Goal: Task Accomplishment & Management: Use online tool/utility

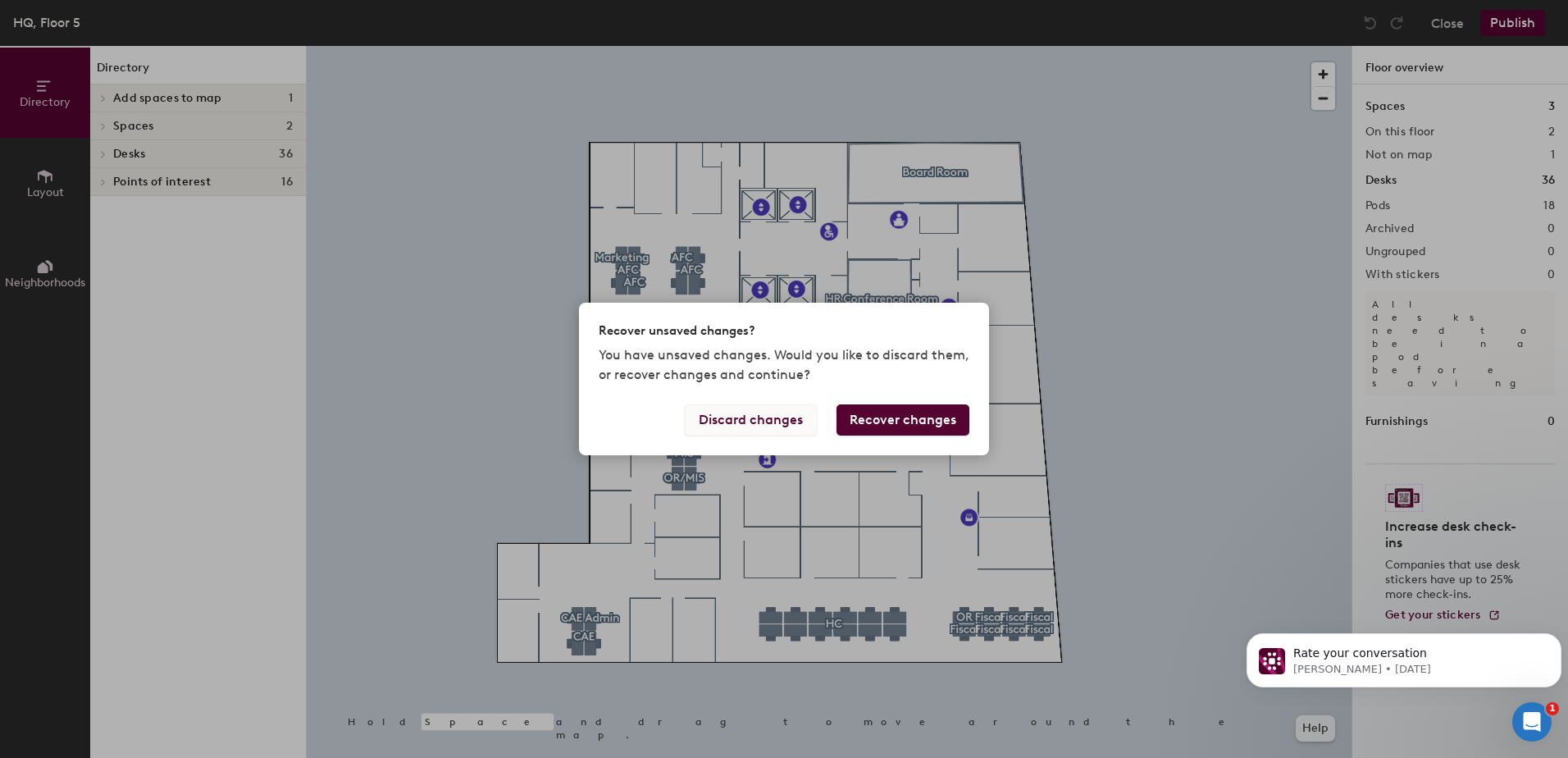
click at [806, 418] on button "Discard changes" at bounding box center [751, 420] width 132 height 32
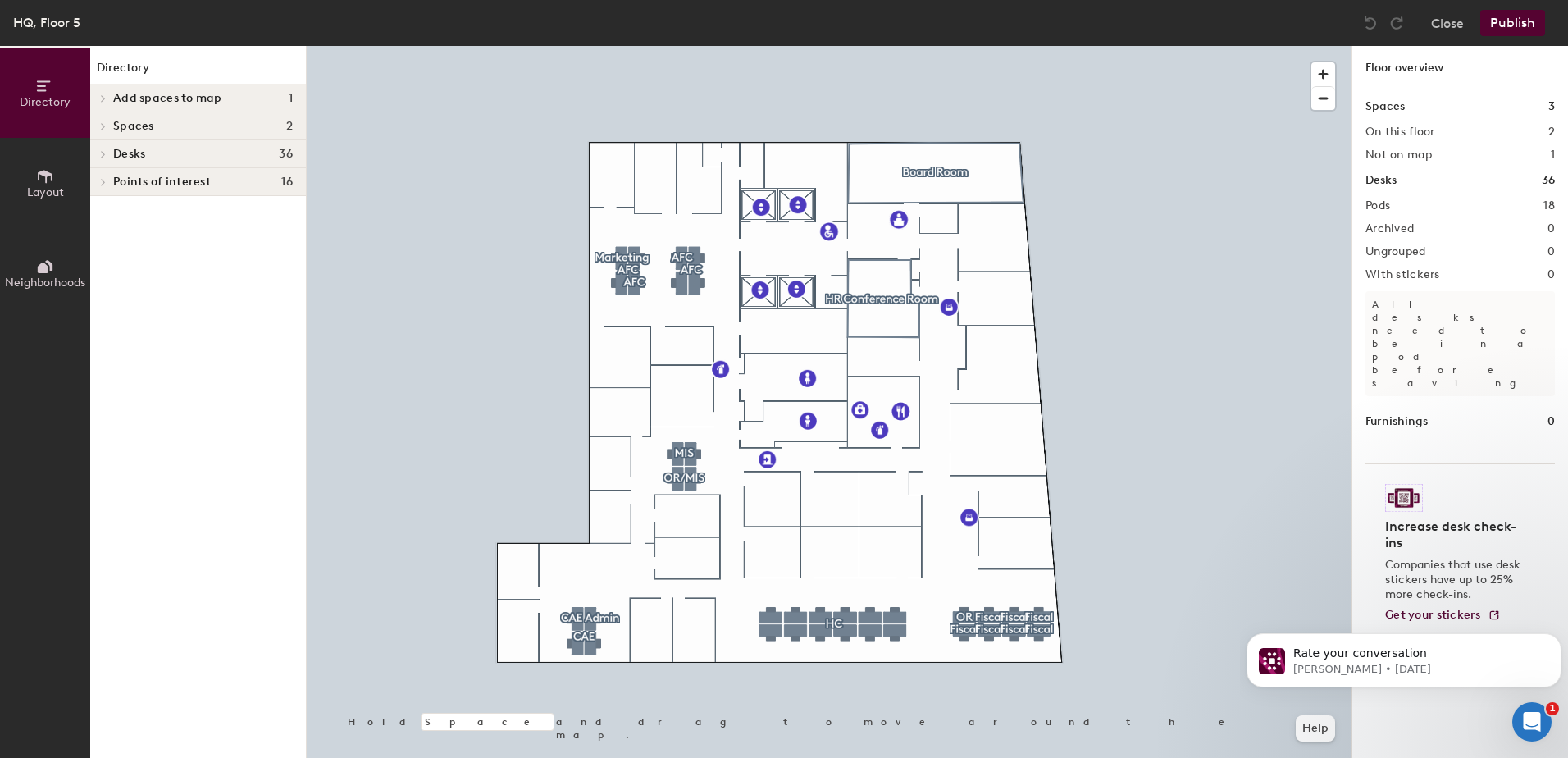
click at [55, 174] on button "Layout" at bounding box center [45, 182] width 90 height 90
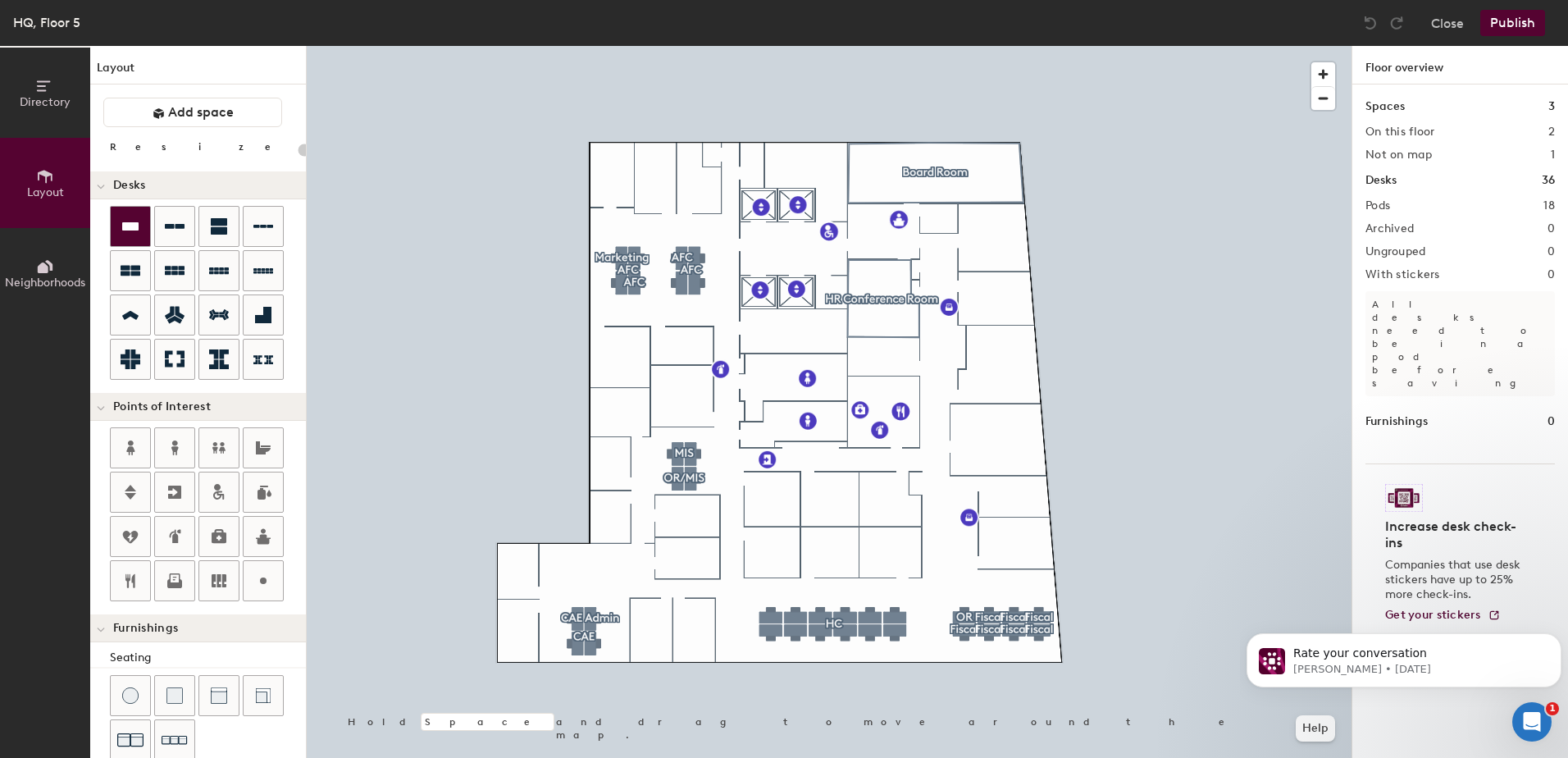
click at [124, 227] on icon at bounding box center [130, 225] width 17 height 8
click at [163, 217] on div at bounding box center [175, 226] width 39 height 39
click at [653, 628] on div "Directory Layout Neighborhoods Layout Add space Resize Desks Points of Interest…" at bounding box center [784, 402] width 1568 height 712
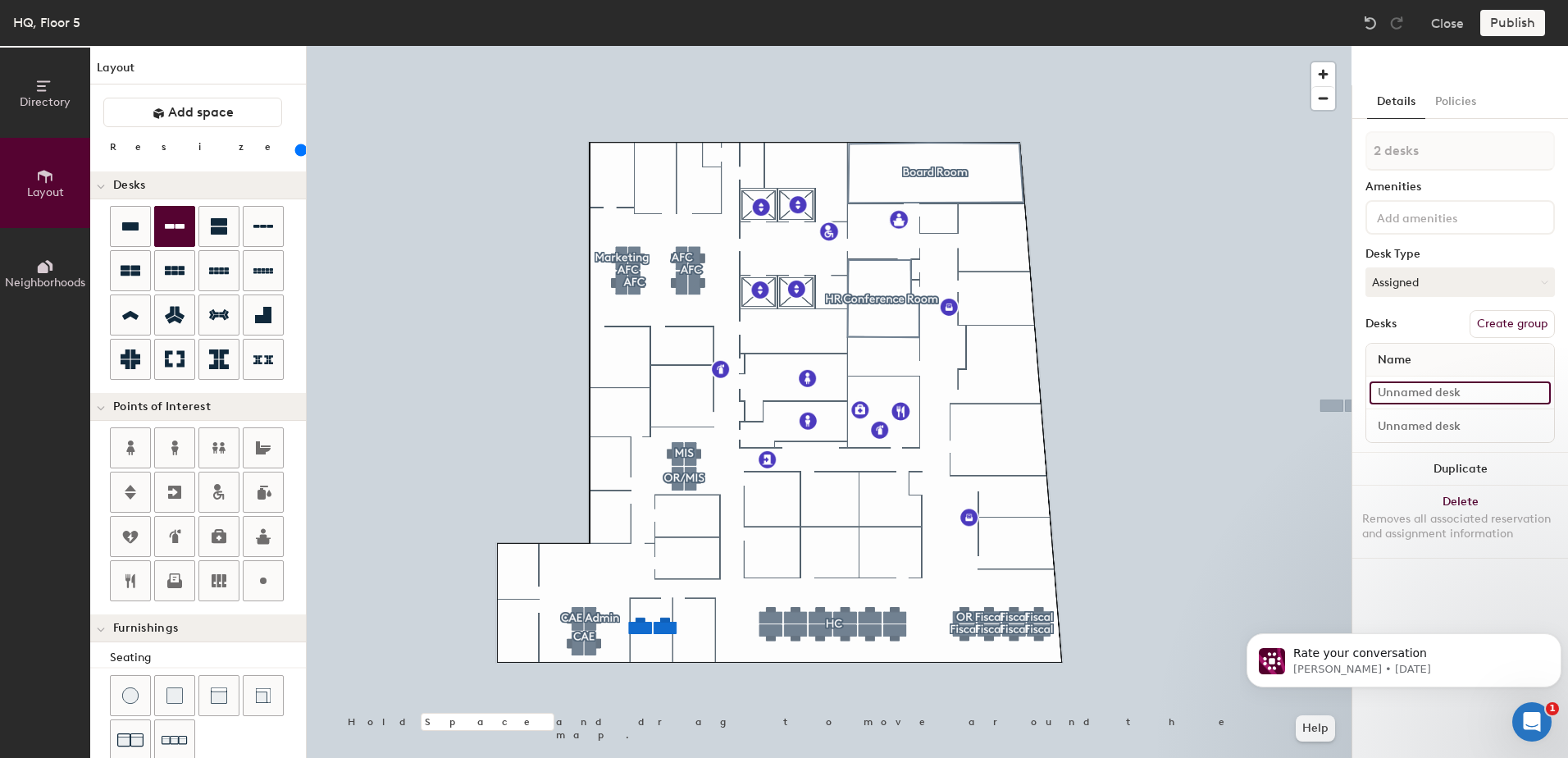
type input "160"
click at [1402, 395] on input at bounding box center [1459, 393] width 182 height 23
type input "H"
type input "160"
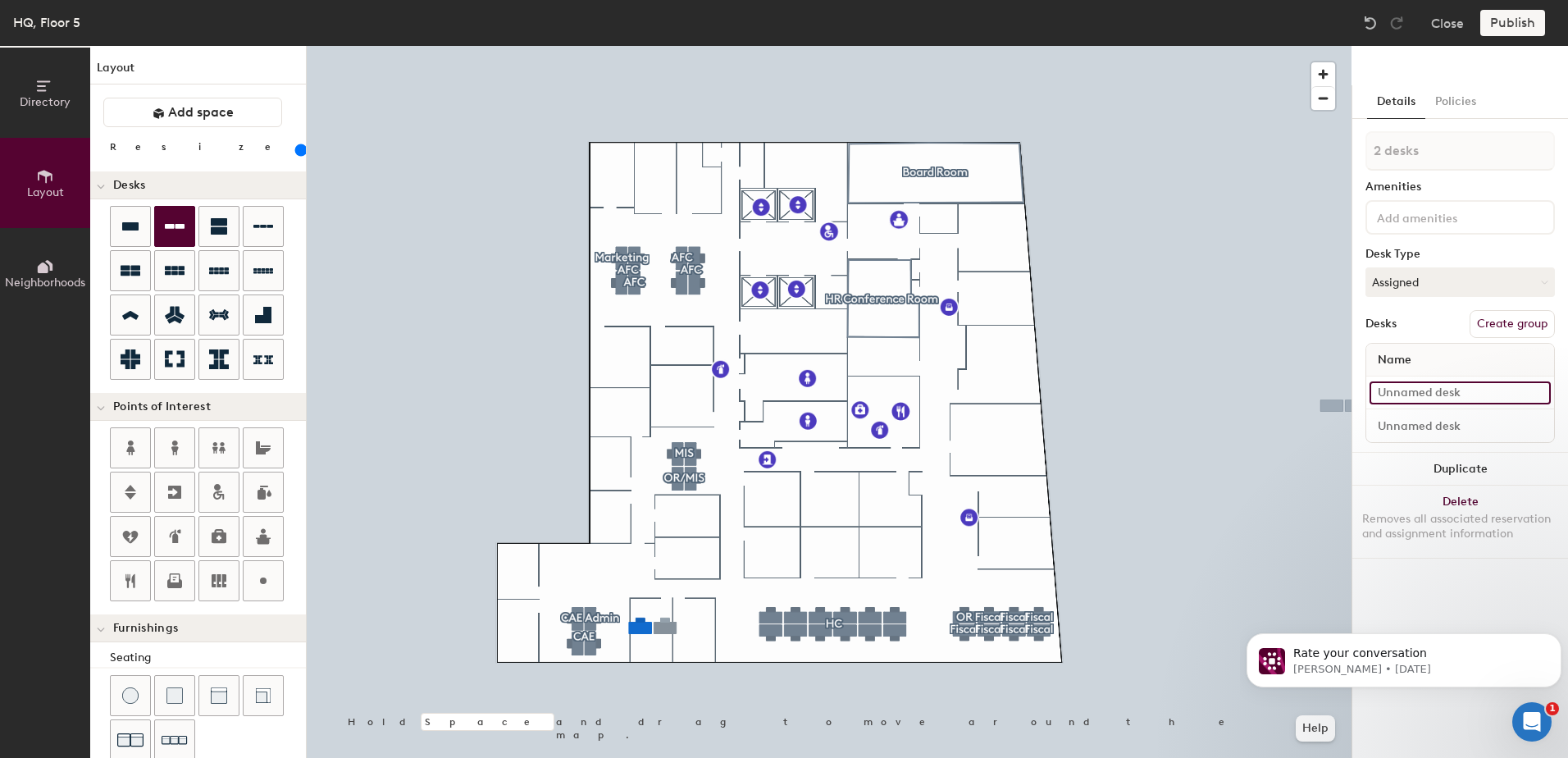
type input "J"
type input "160"
type input "Juan"
type input "160"
type input "Juani"
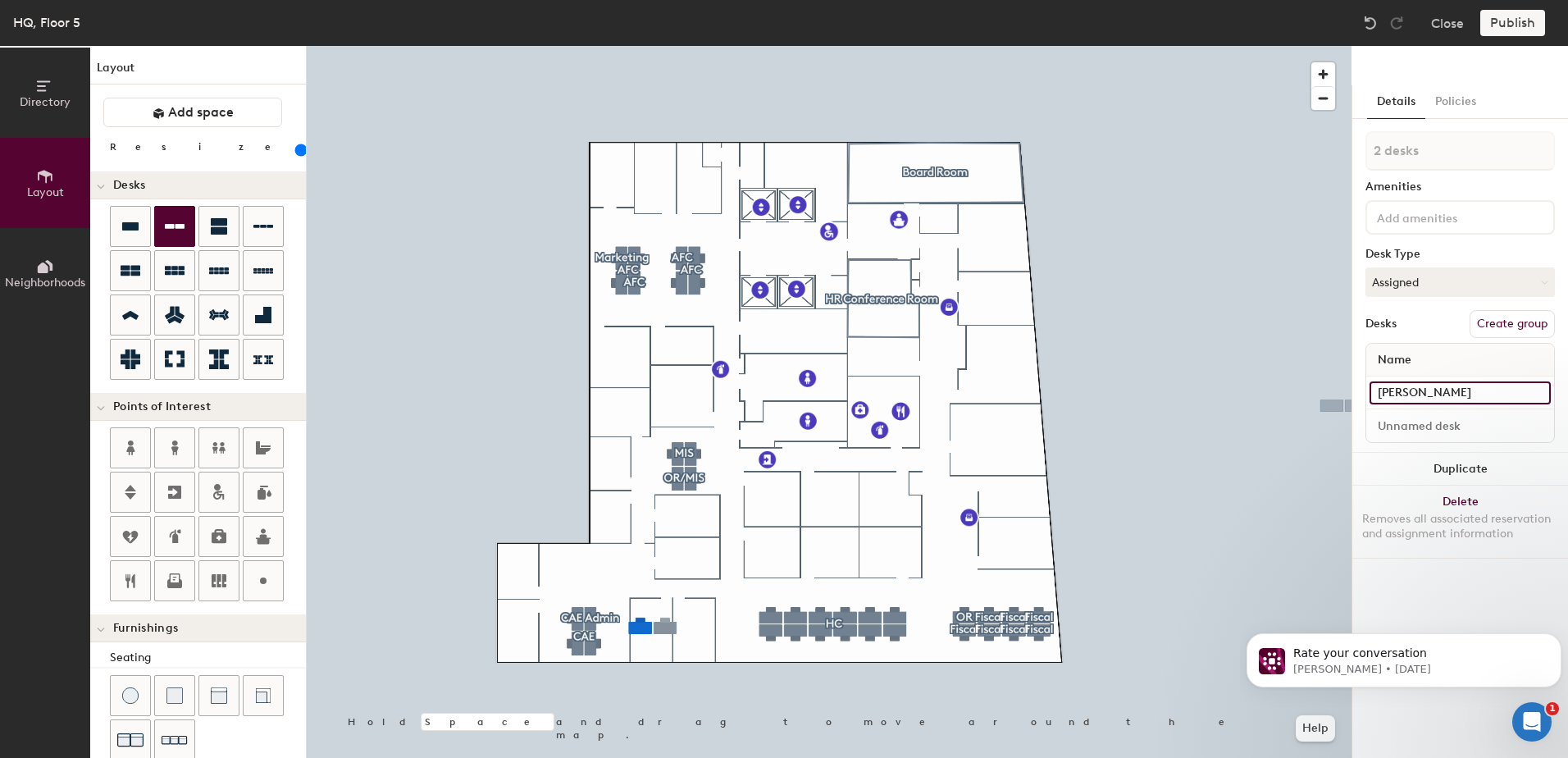
type input "160"
type input "Juanit"
type input "160"
type input "Juanita"
type input "160"
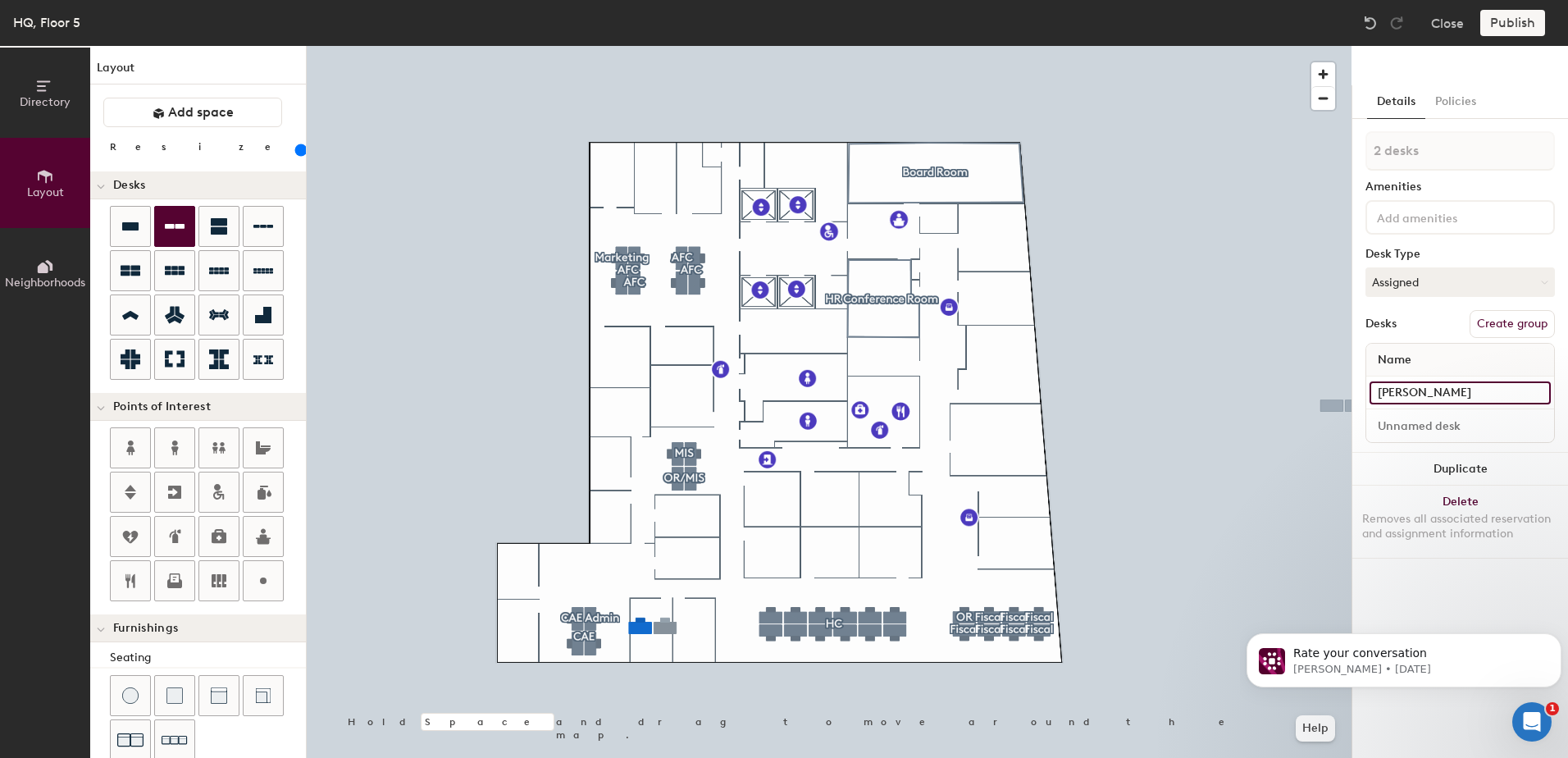
type input "Juanita"
type input "160"
type input "Juanita R"
type input "160"
type input "Juanita Ro"
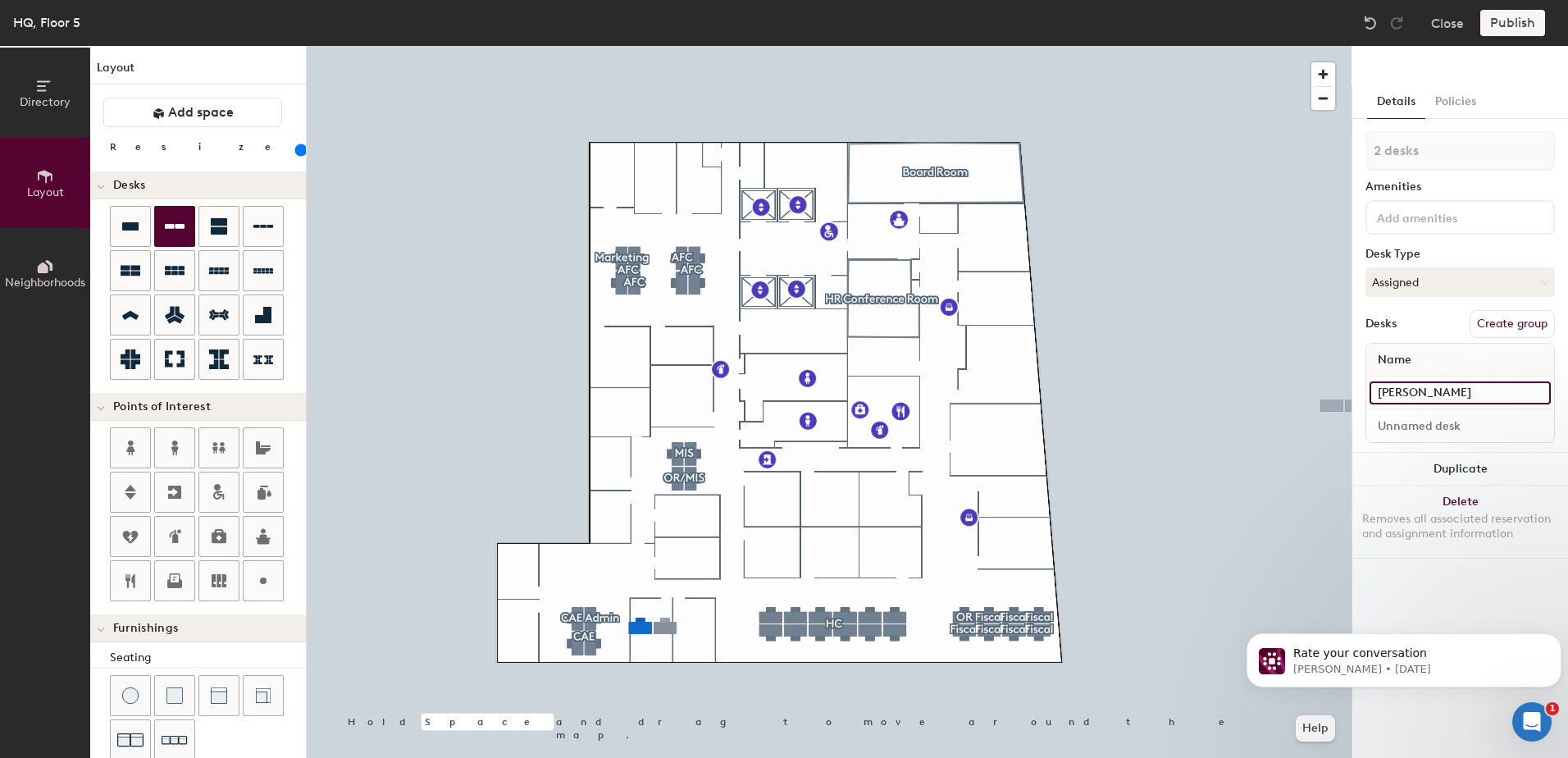
type input "160"
type input "Juanita Roc"
type input "160"
type input "Juanita Rock"
type input "160"
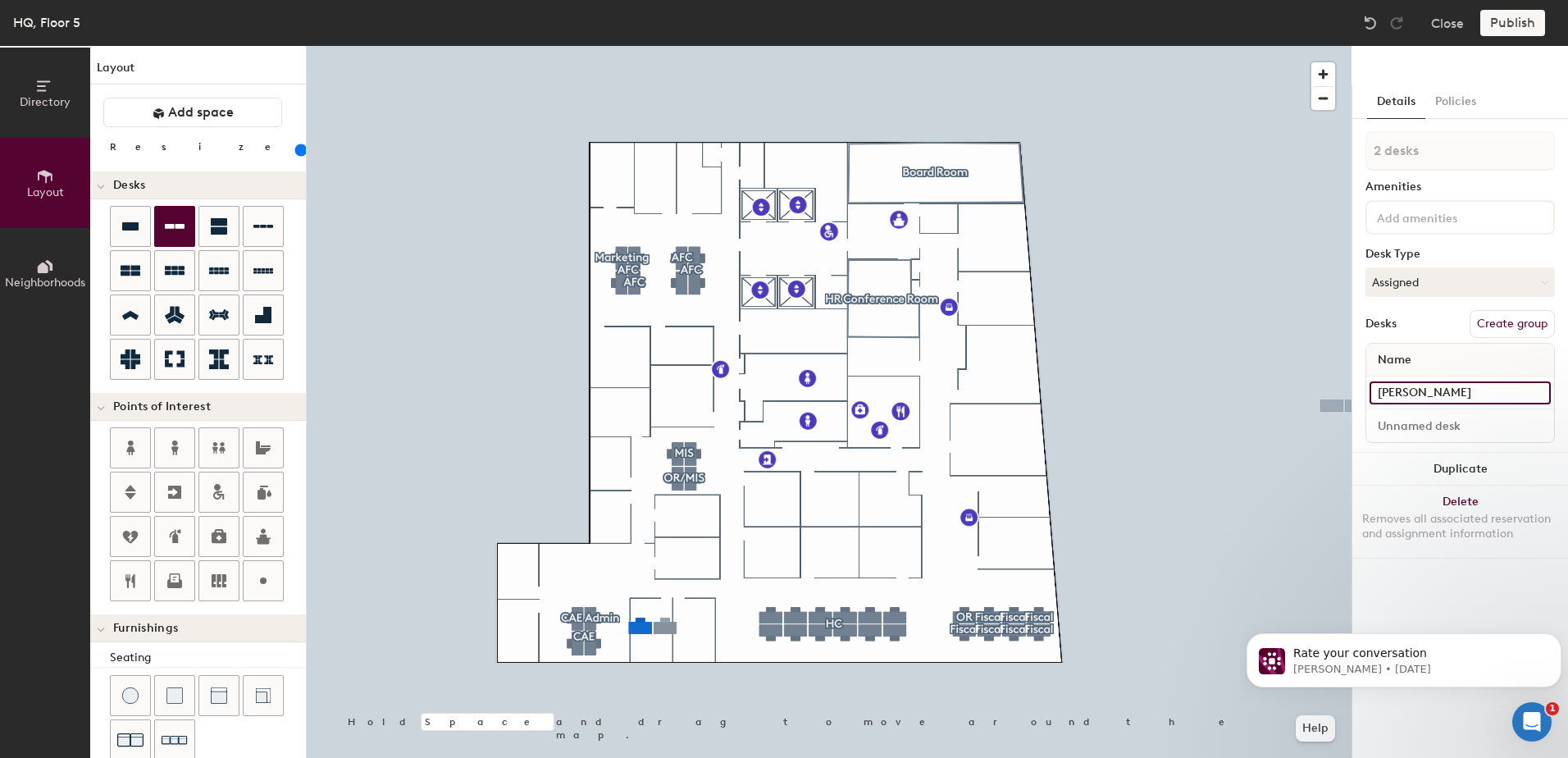
type input "Juanita Rocke"
type input "160"
type input "Juanita Rock"
type input "160"
type input "Juanita Rockwe"
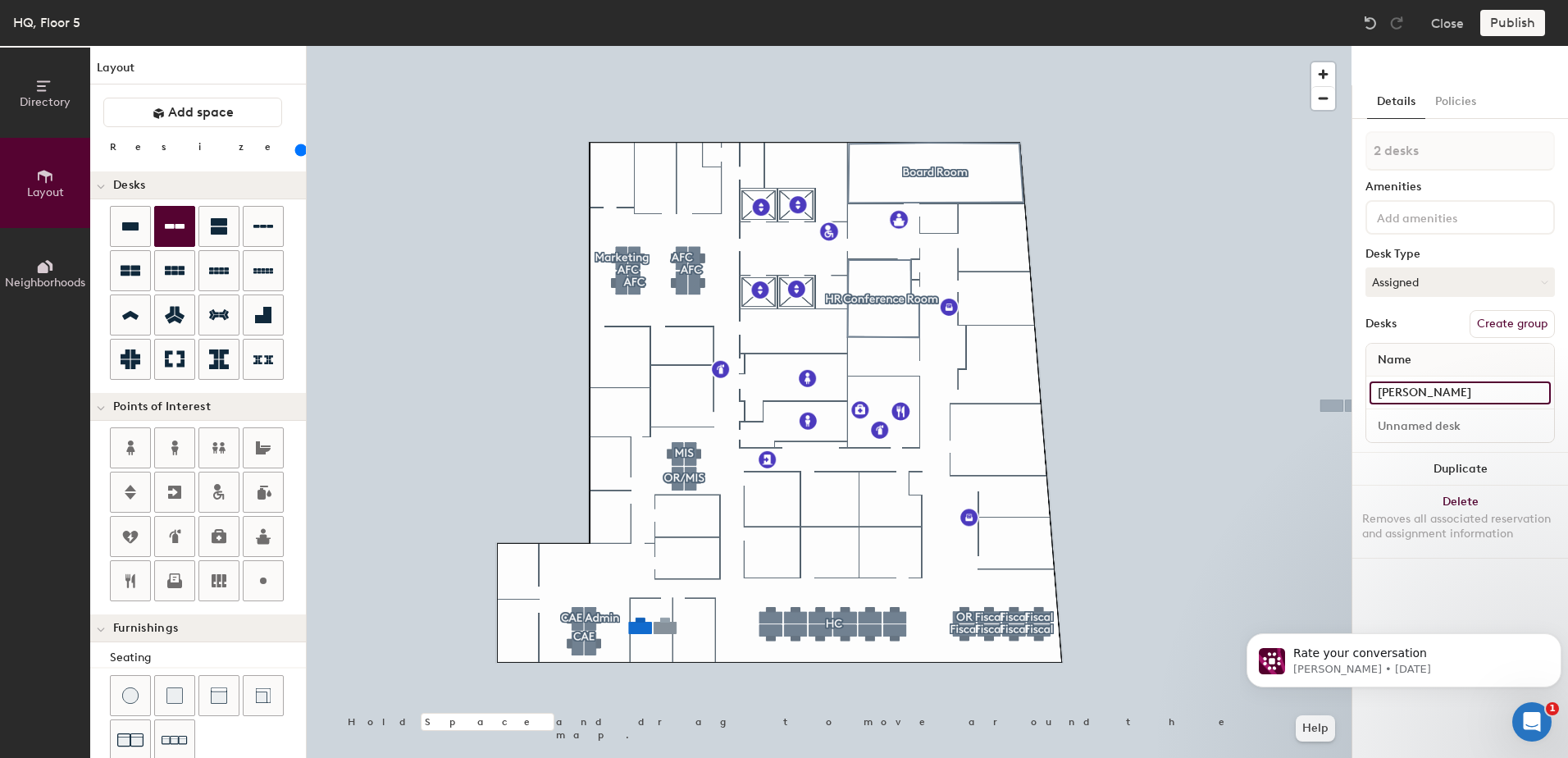
type input "160"
type input "[PERSON_NAME]"
type input "160"
type input "[PERSON_NAME]"
type input "160"
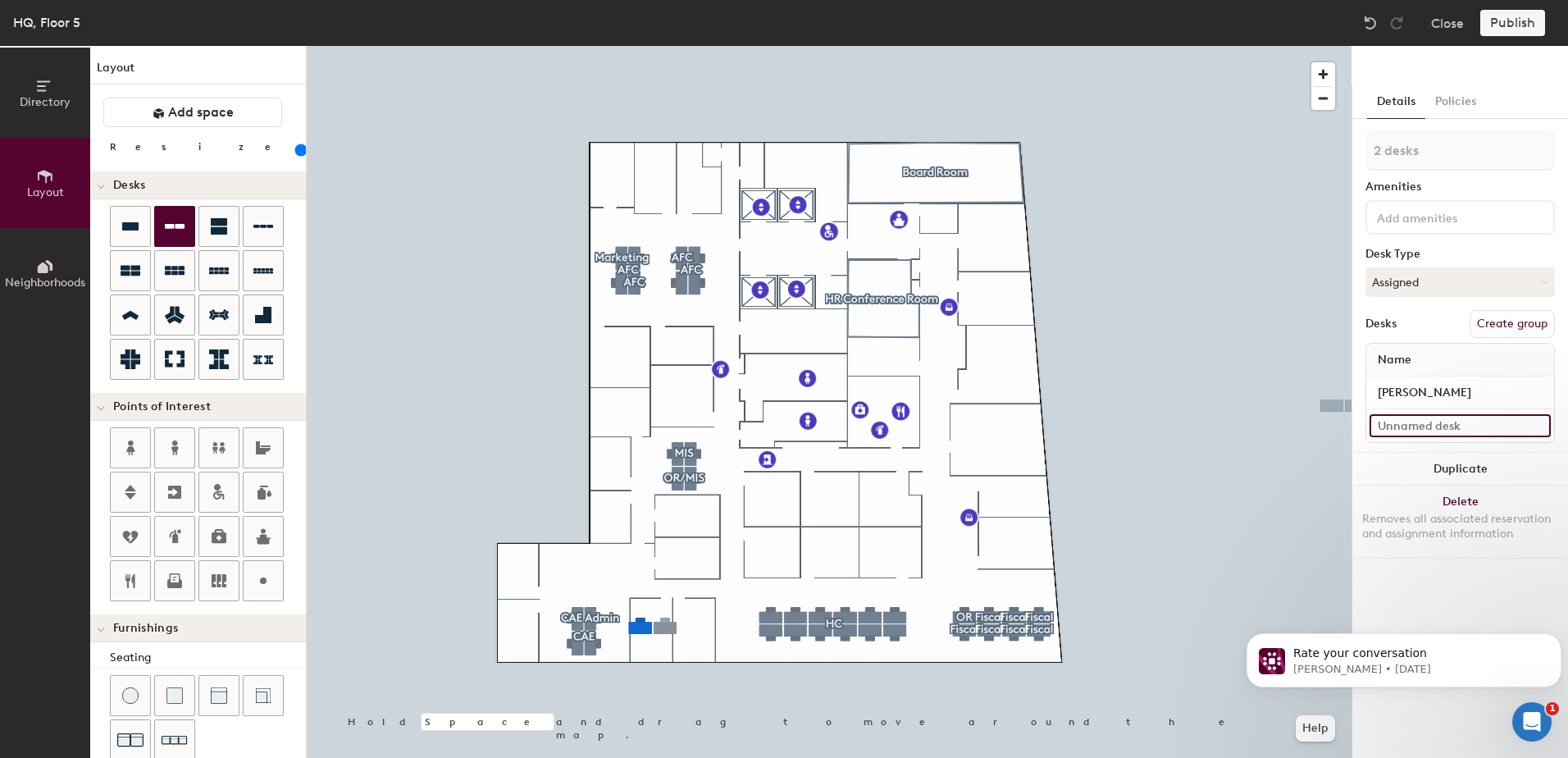
click at [1415, 423] on input at bounding box center [1459, 425] width 182 height 23
type input "Y"
type input "160"
type input "Yu"
type input "160"
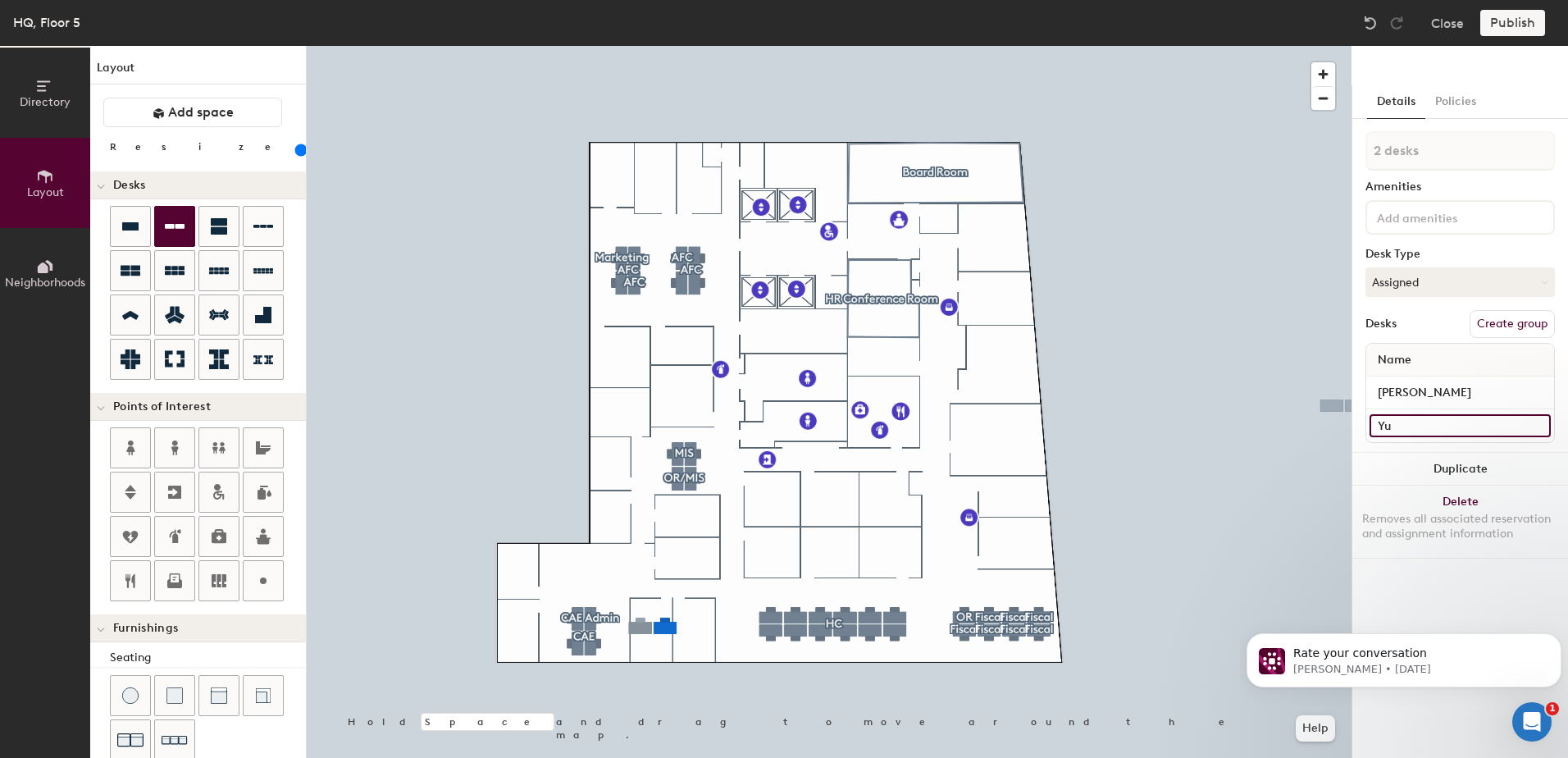
type input "Yu H"
type input "160"
type input "[PERSON_NAME]"
type input "160"
type input "[PERSON_NAME]"
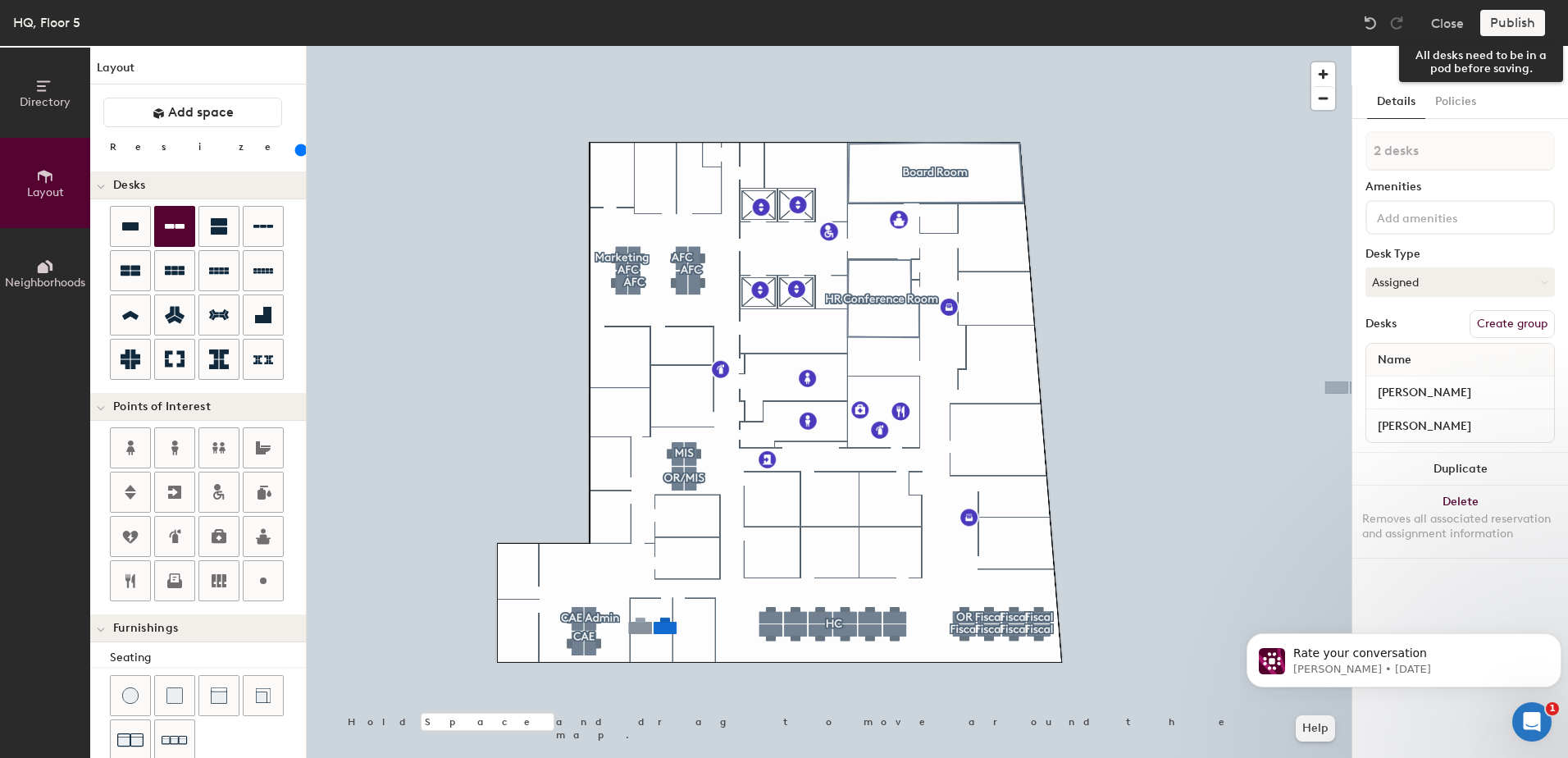
click at [1505, 24] on div "Publish" at bounding box center [1517, 23] width 75 height 26
click at [1533, 320] on button "Create group" at bounding box center [1512, 324] width 85 height 28
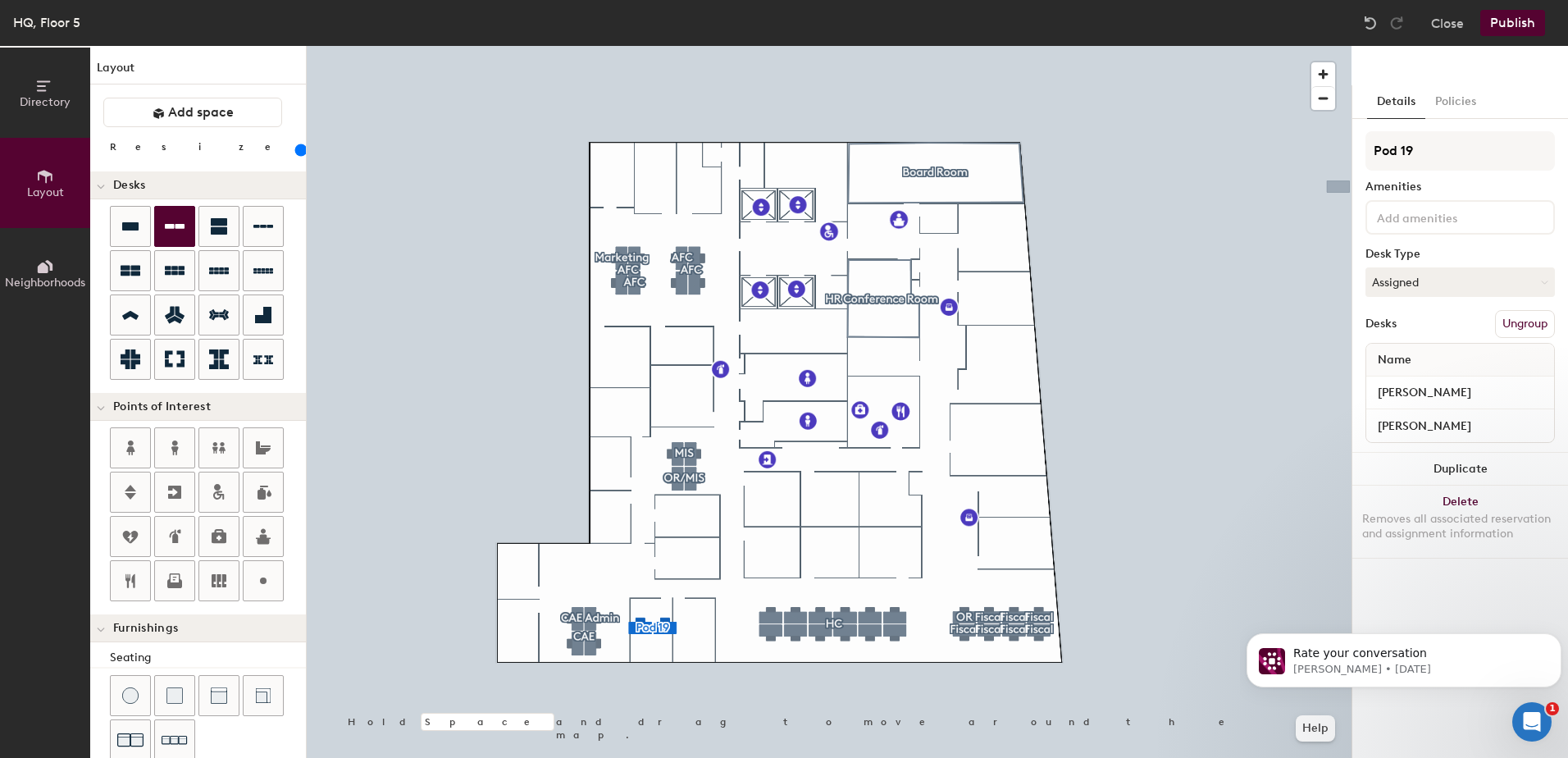
click at [1495, 25] on button "Publish" at bounding box center [1513, 23] width 65 height 26
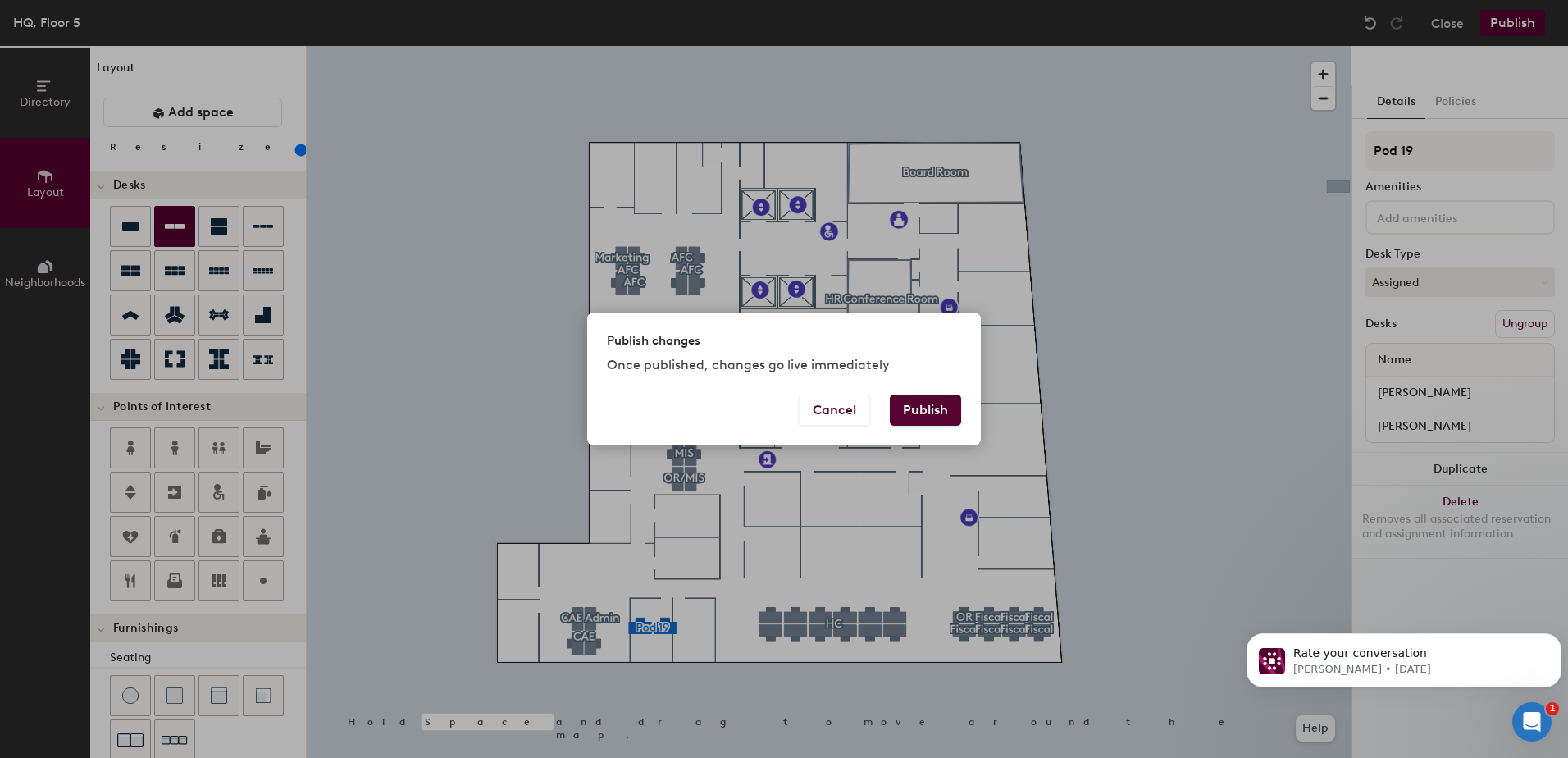
click at [910, 414] on button "Publish" at bounding box center [925, 411] width 71 height 32
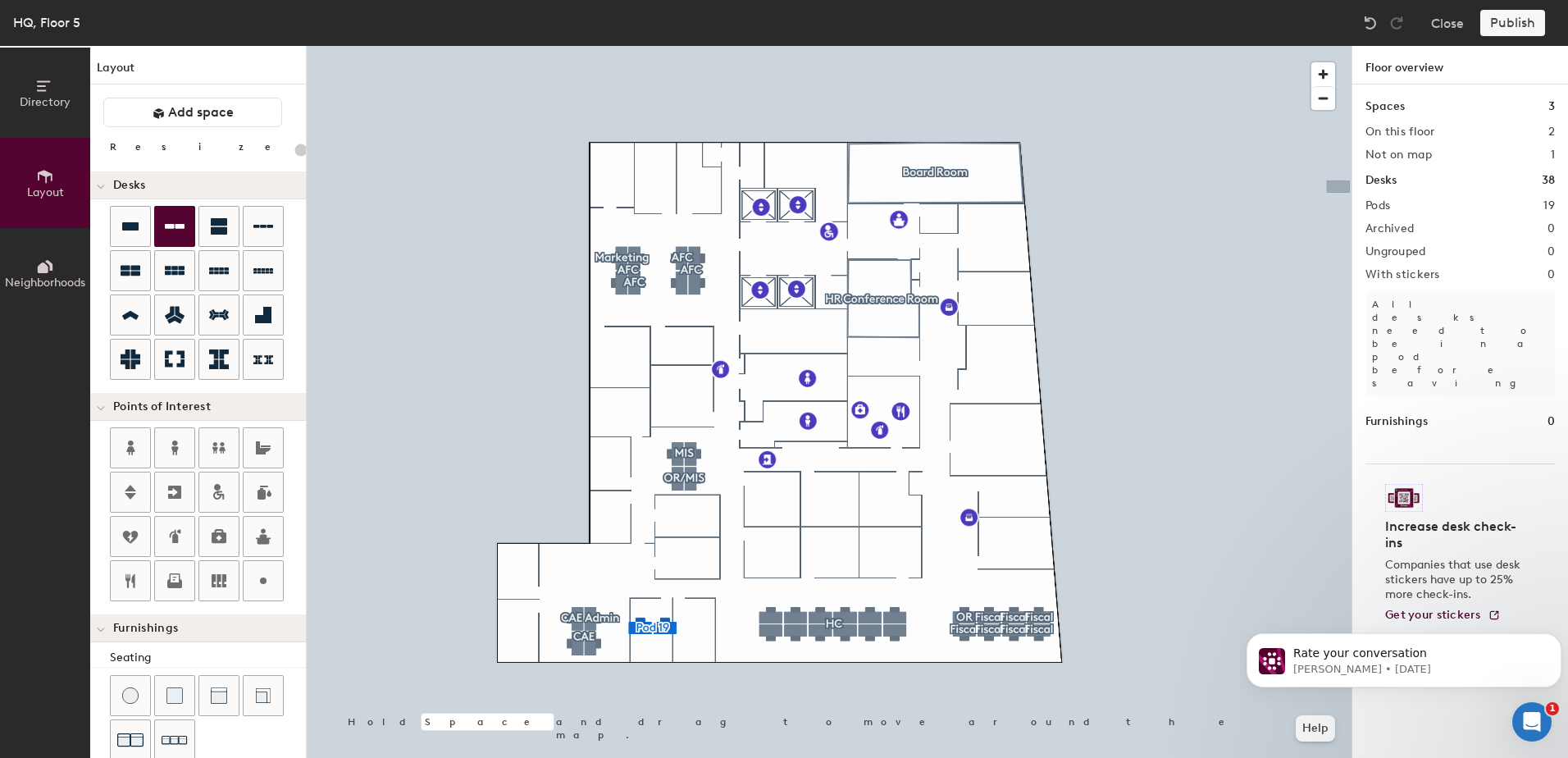
type input "20"
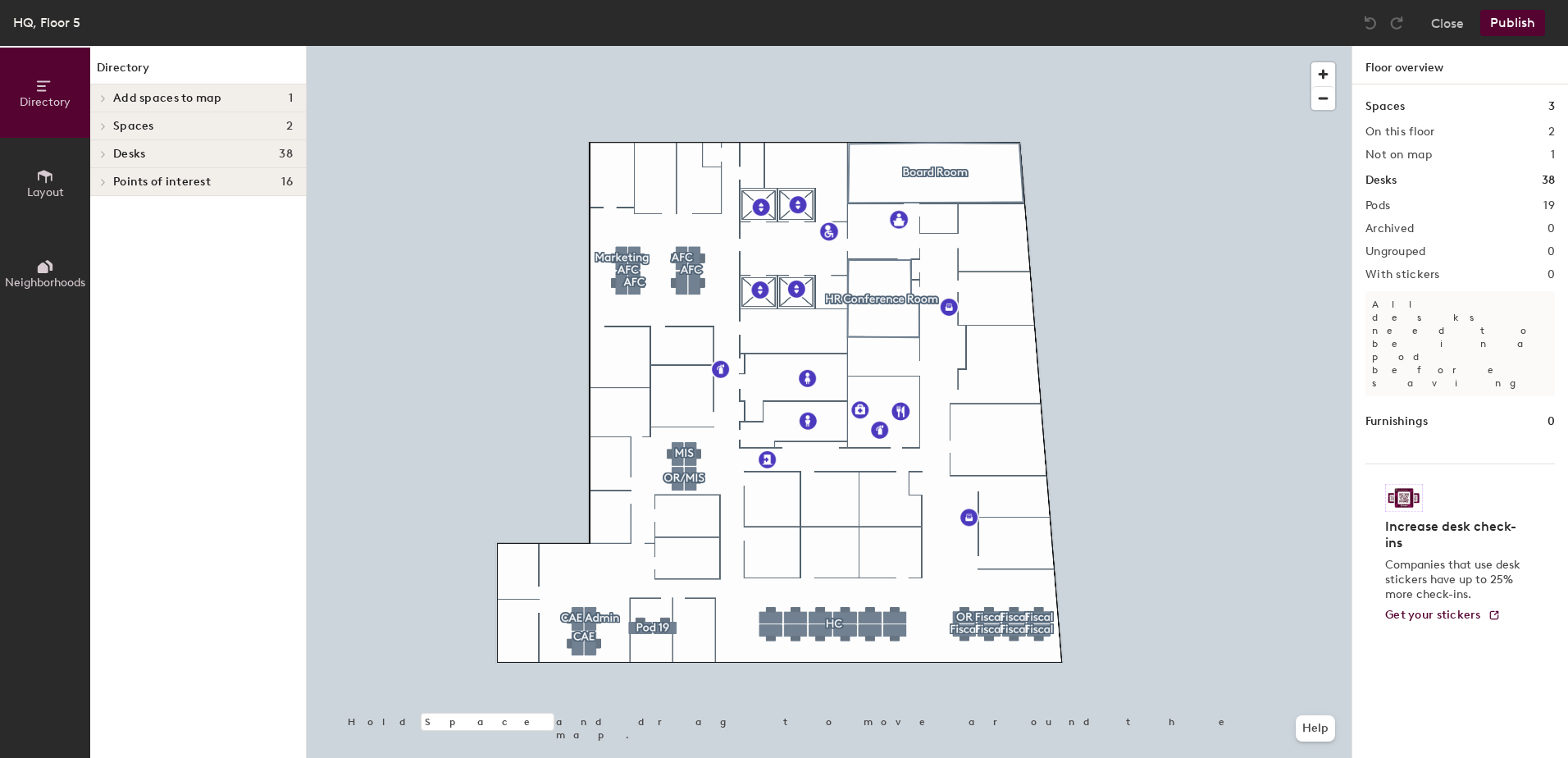
click at [47, 180] on icon at bounding box center [45, 176] width 18 height 18
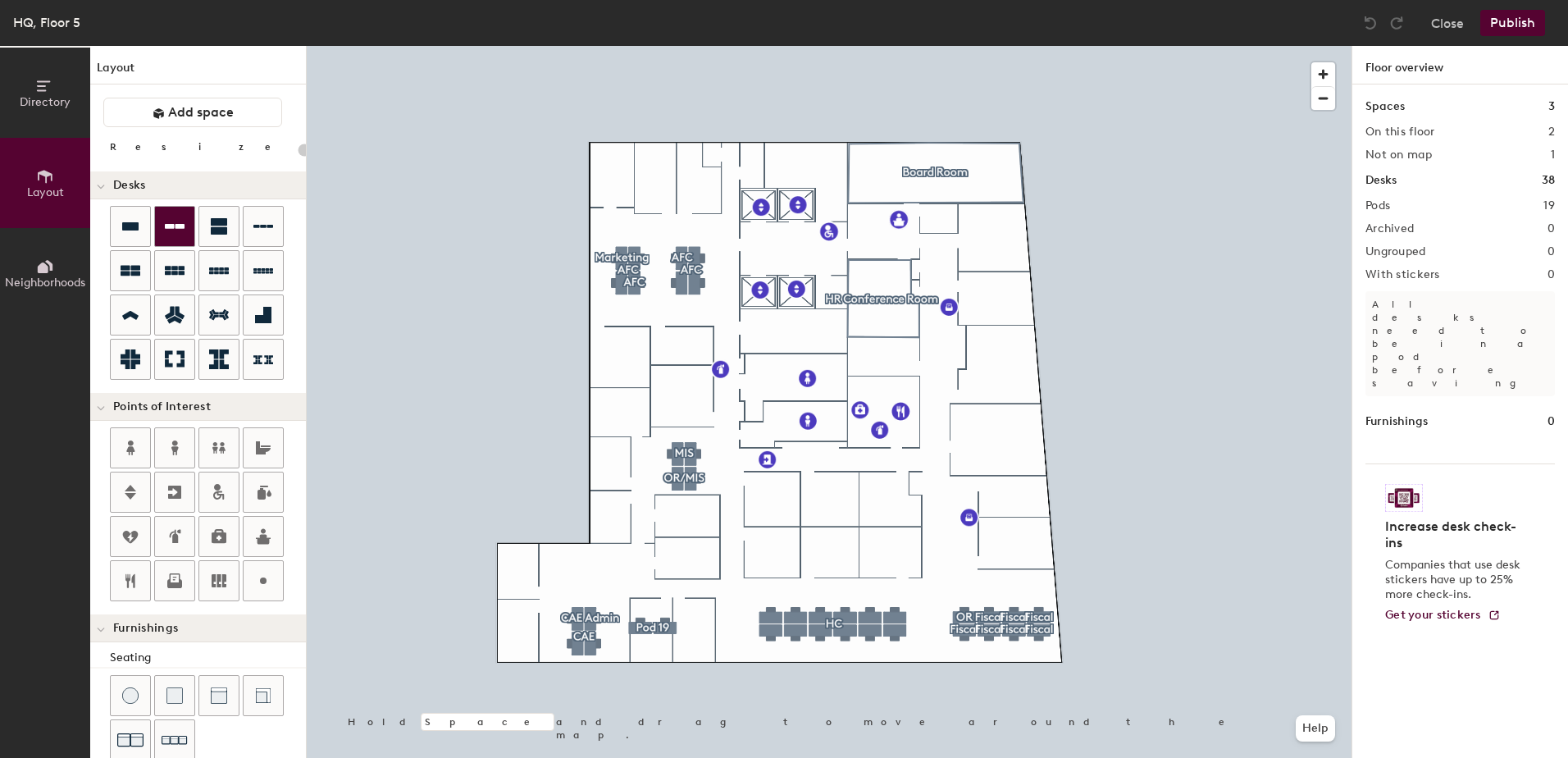
click at [167, 216] on div at bounding box center [175, 226] width 39 height 39
click at [707, 626] on div "Directory Layout Neighborhoods Layout Add space Resize Desks Points of Interest…" at bounding box center [784, 402] width 1568 height 712
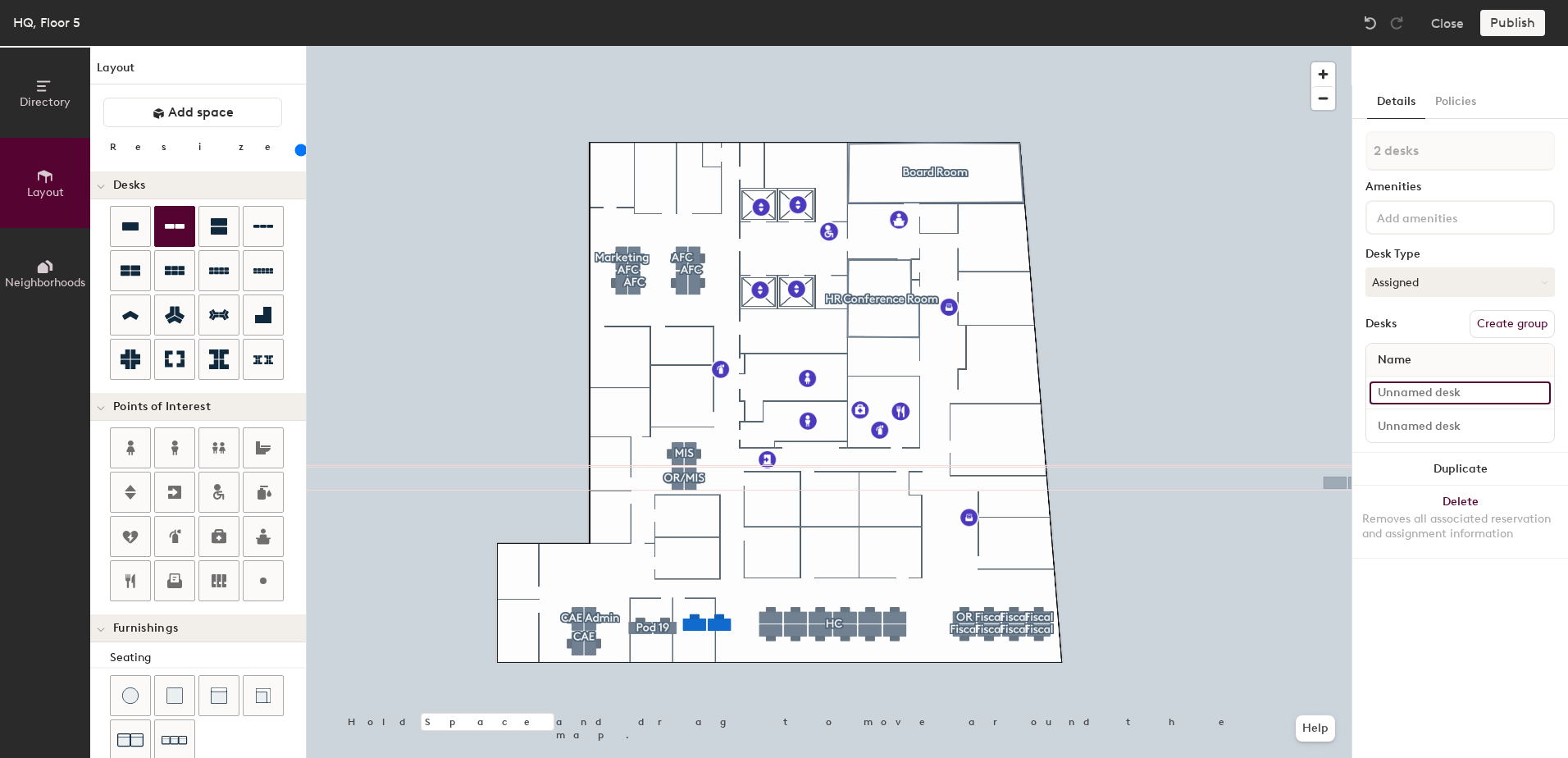
type input "160"
click at [1406, 385] on input at bounding box center [1459, 393] width 182 height 23
type input "S"
type input "160"
type input "So"
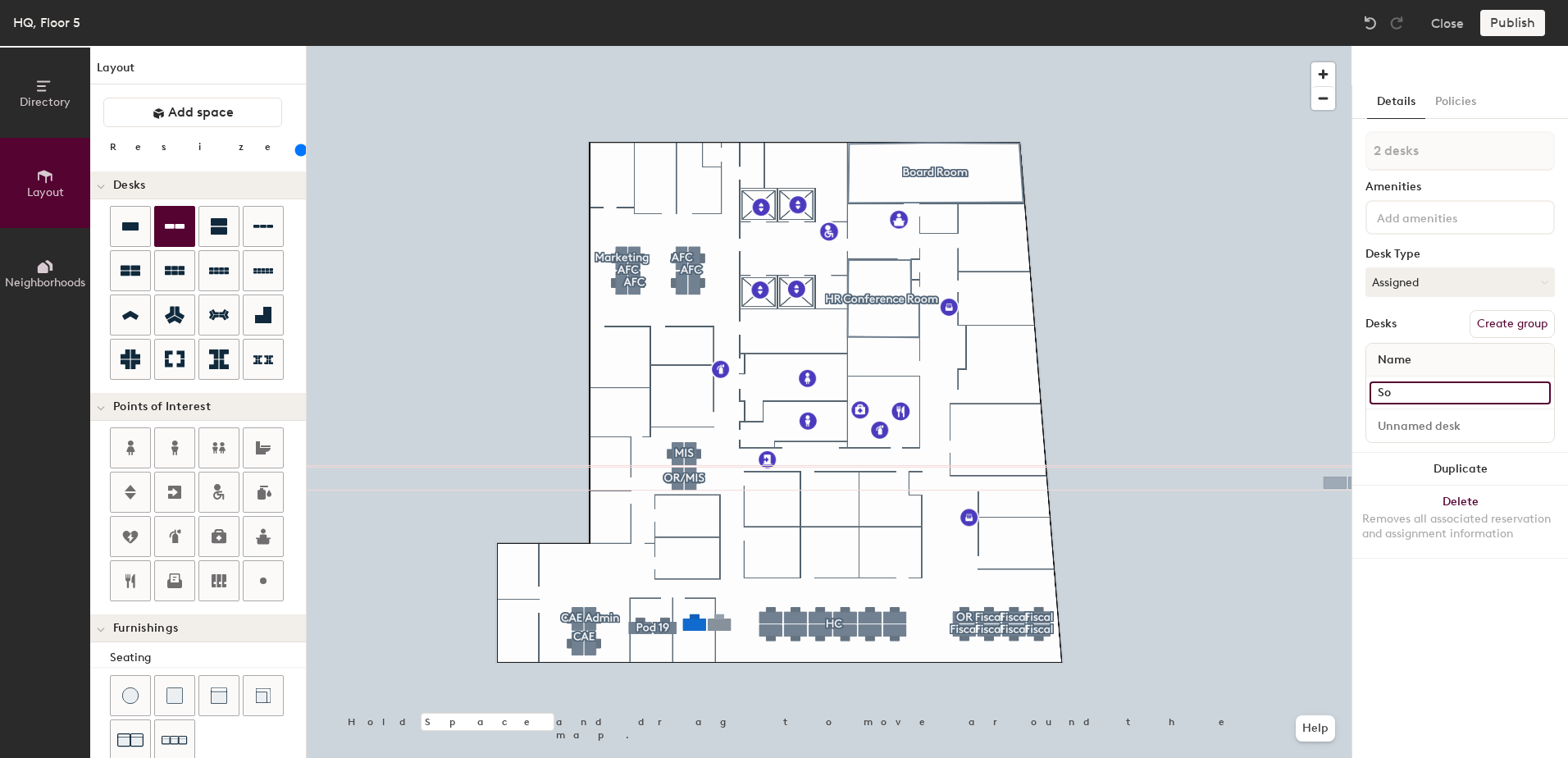
type input "160"
type input "Sop"
type input "160"
type input "Soph"
type input "160"
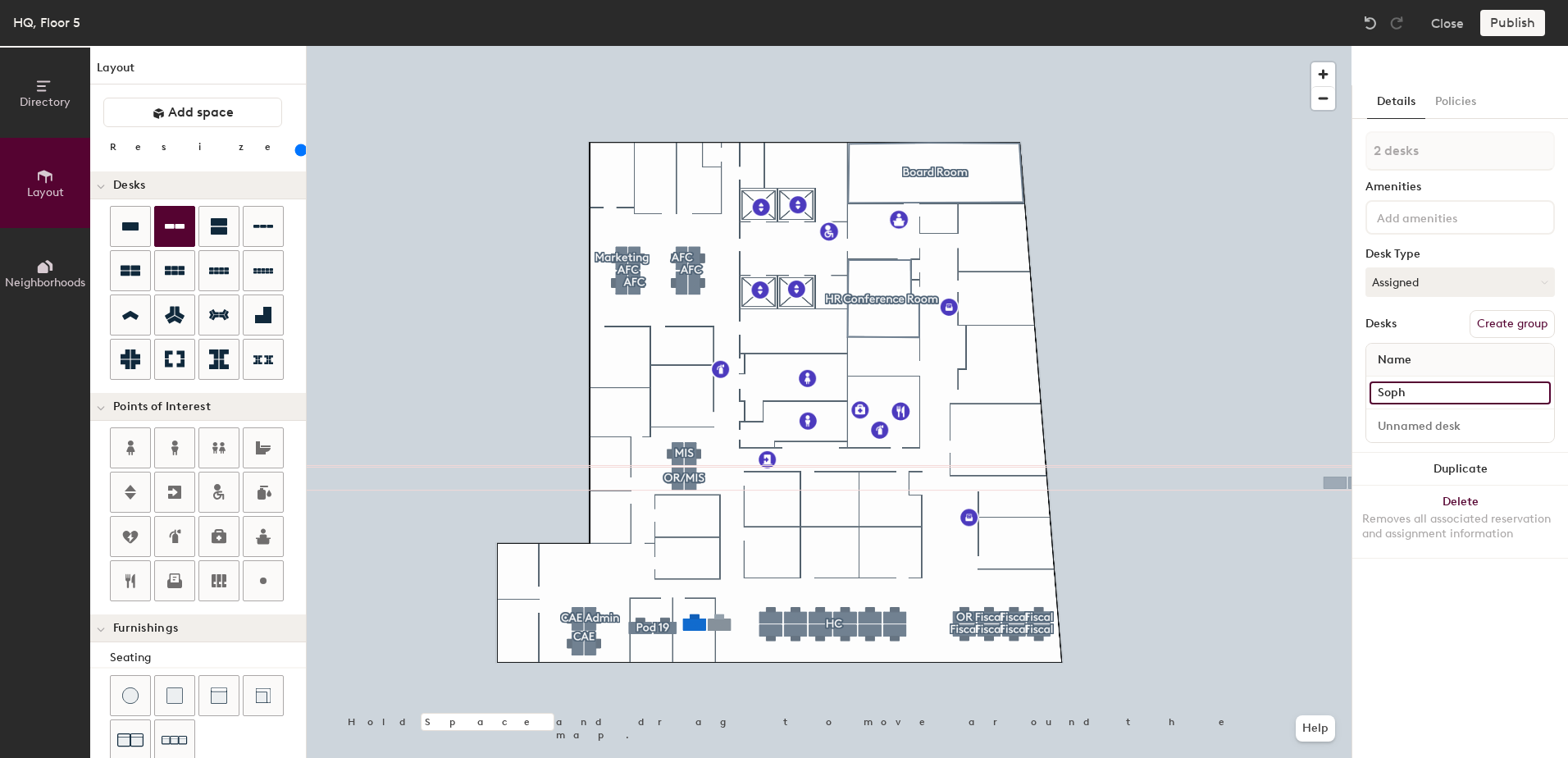
type input "Sophi"
type input "160"
type input "[PERSON_NAME]"
type input "160"
type input "[PERSON_NAME]"
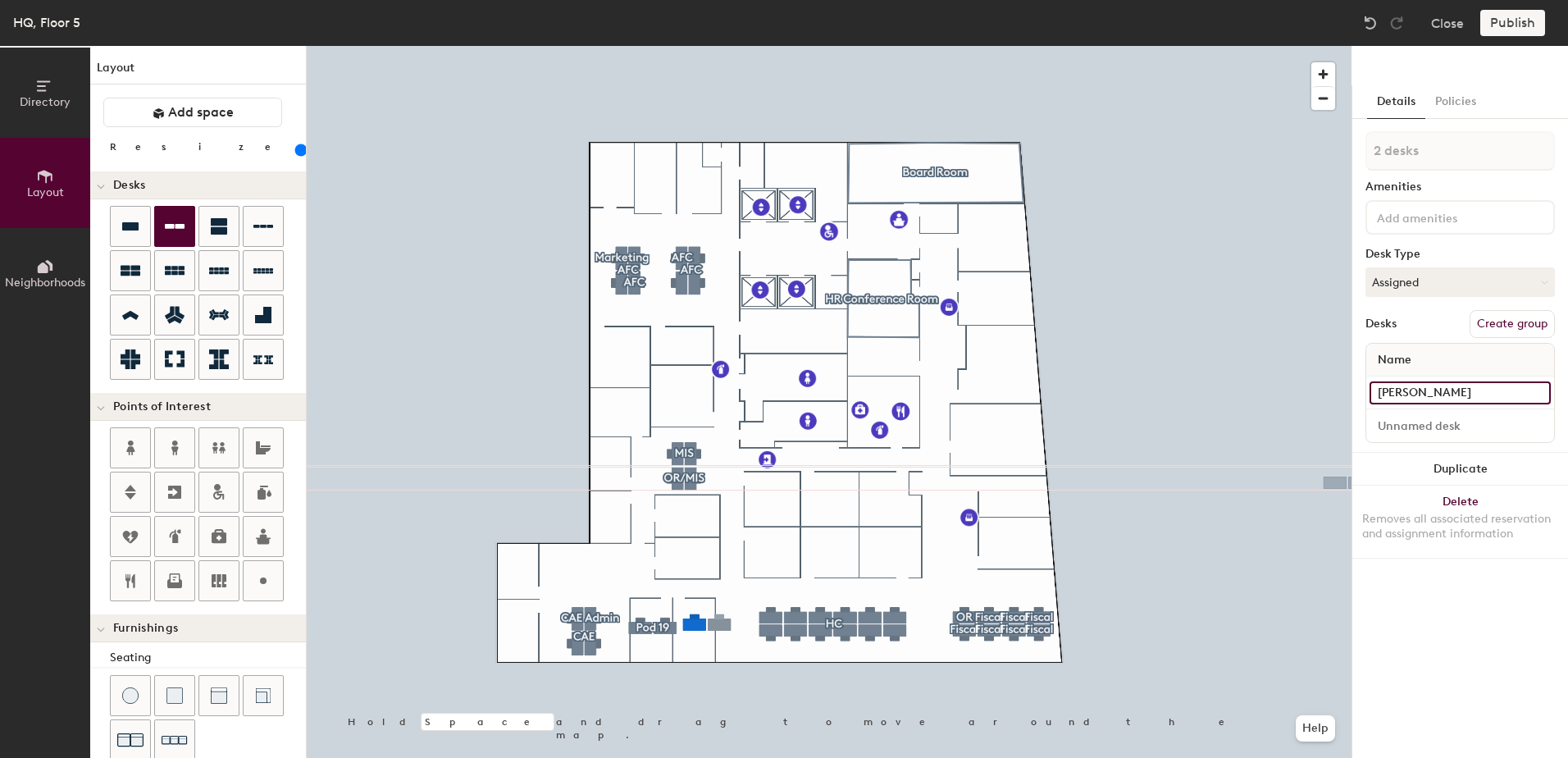
type input "160"
type input "[PERSON_NAME]"
type input "160"
type input "[PERSON_NAME]"
type input "160"
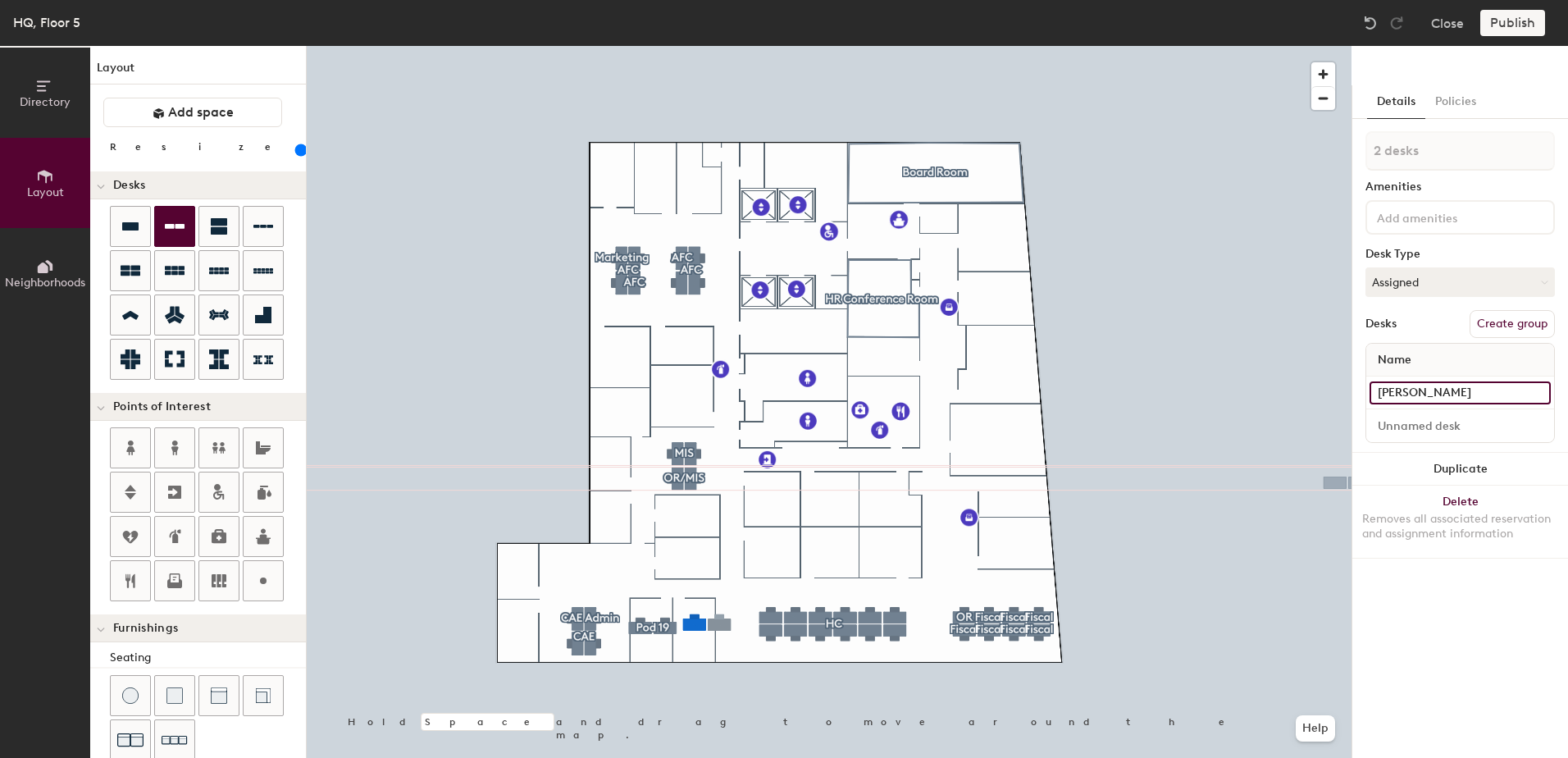
type input "[PERSON_NAME]"
type input "160"
type input "[PERSON_NAME]"
type input "160"
type input "[PERSON_NAME]"
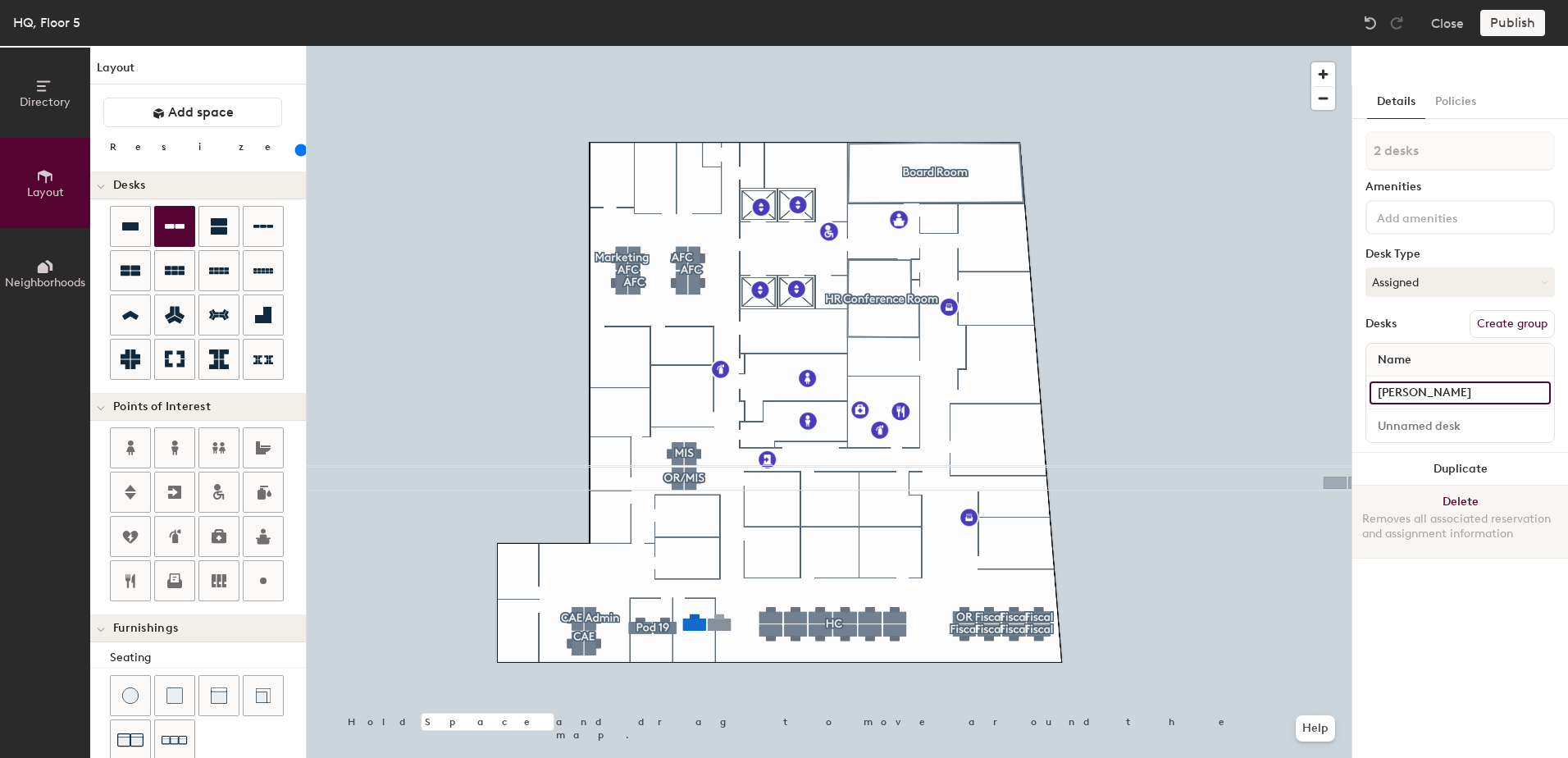
type input "160"
type input "[PERSON_NAME]"
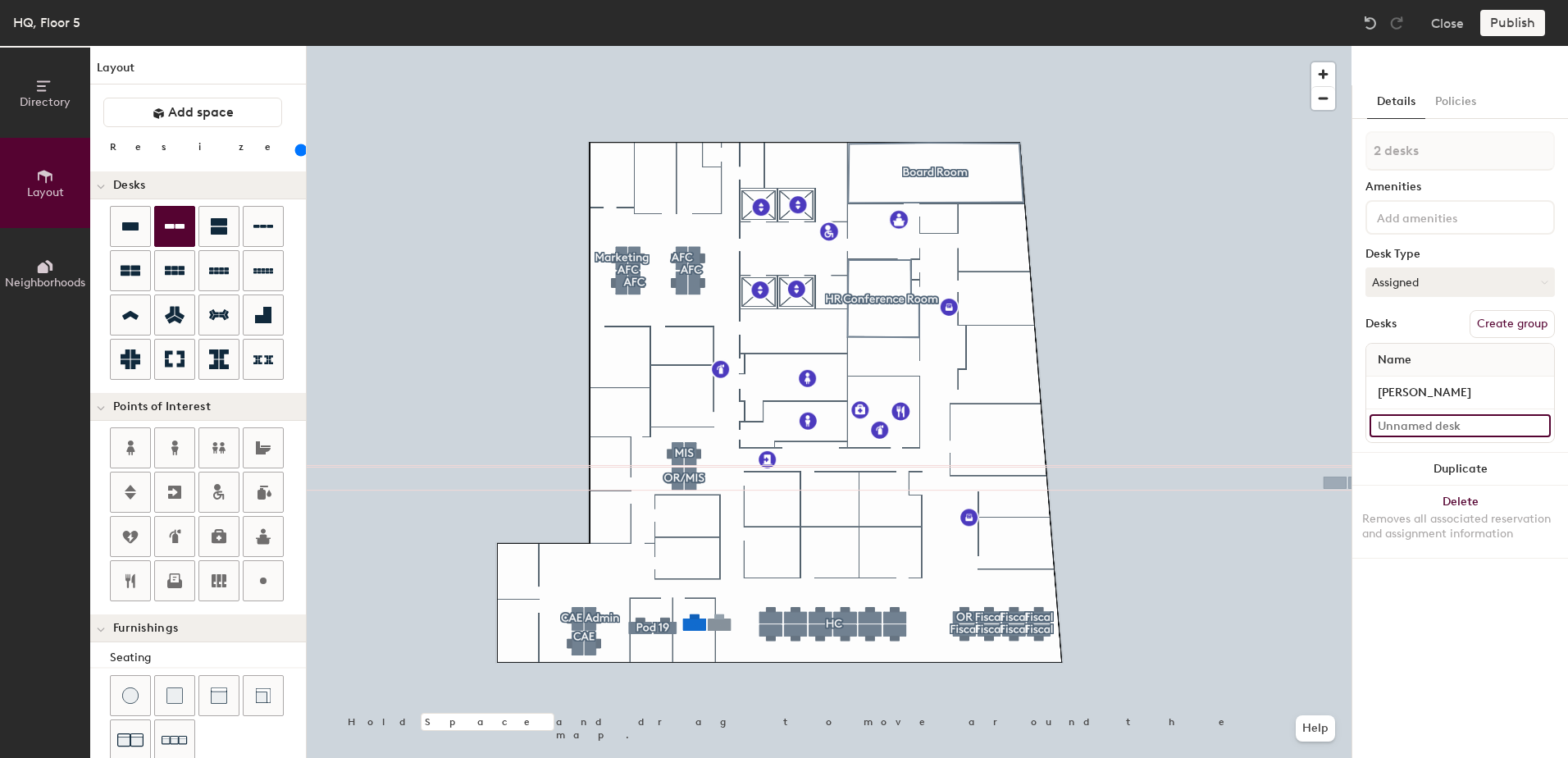
type input "160"
click at [1449, 430] on input at bounding box center [1459, 425] width 182 height 23
type input "J"
type input "160"
type input "Je"
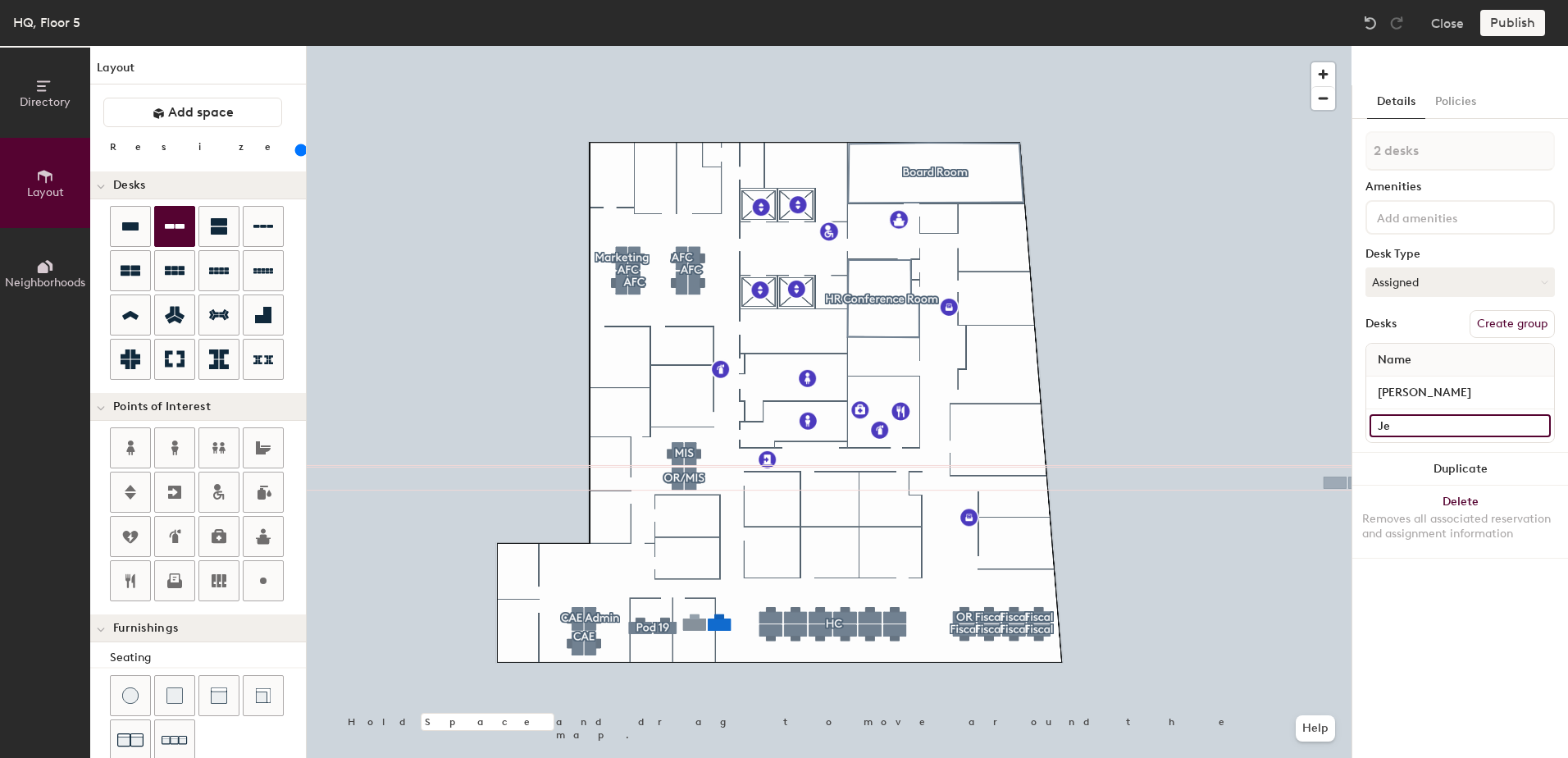
type input "160"
type input "[PERSON_NAME]"
type input "160"
type input "Jessm"
type input "160"
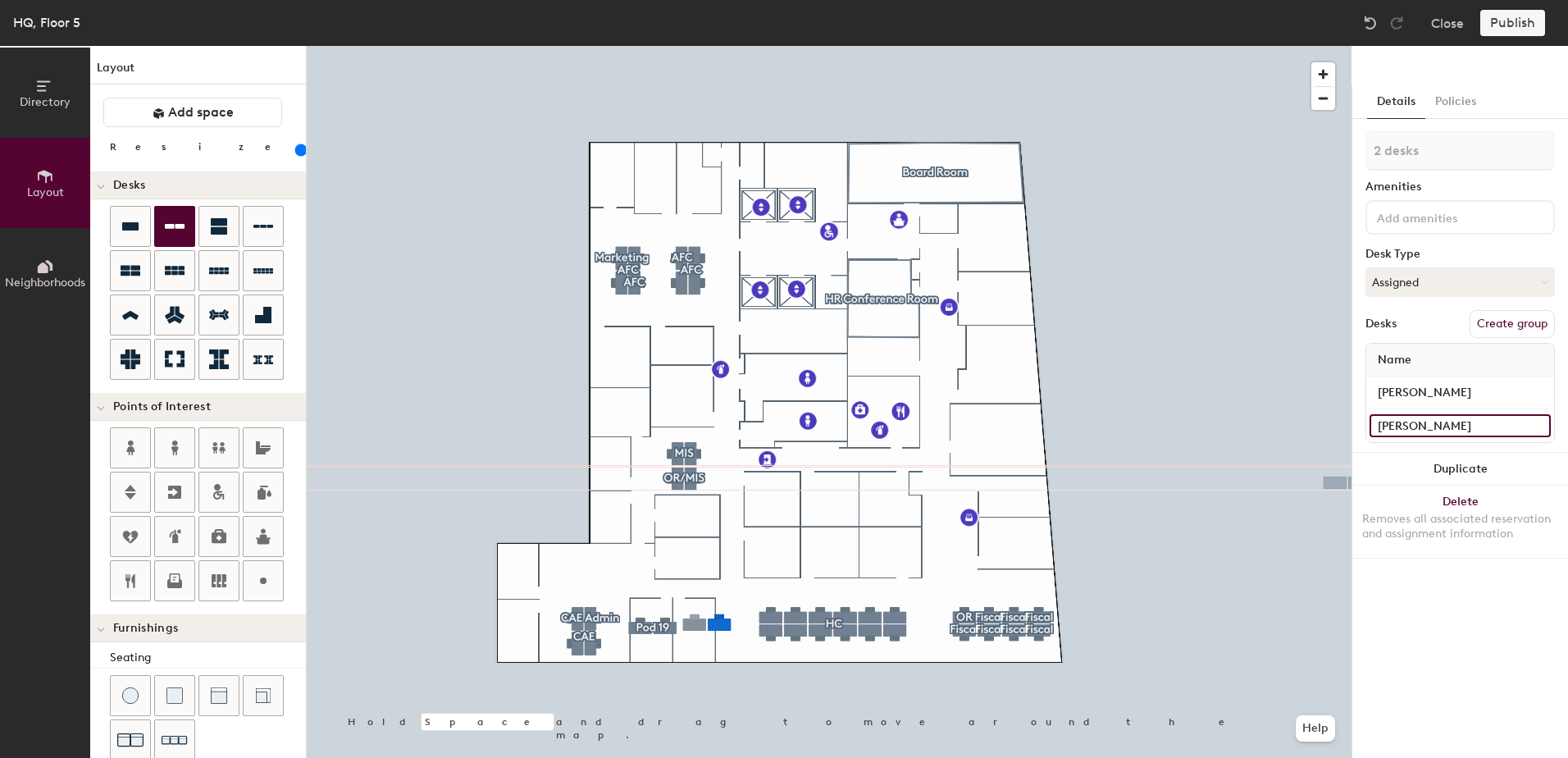
type input "Jessmin"
type input "160"
type input "Jessmink"
type input "160"
type input "Jessminka"
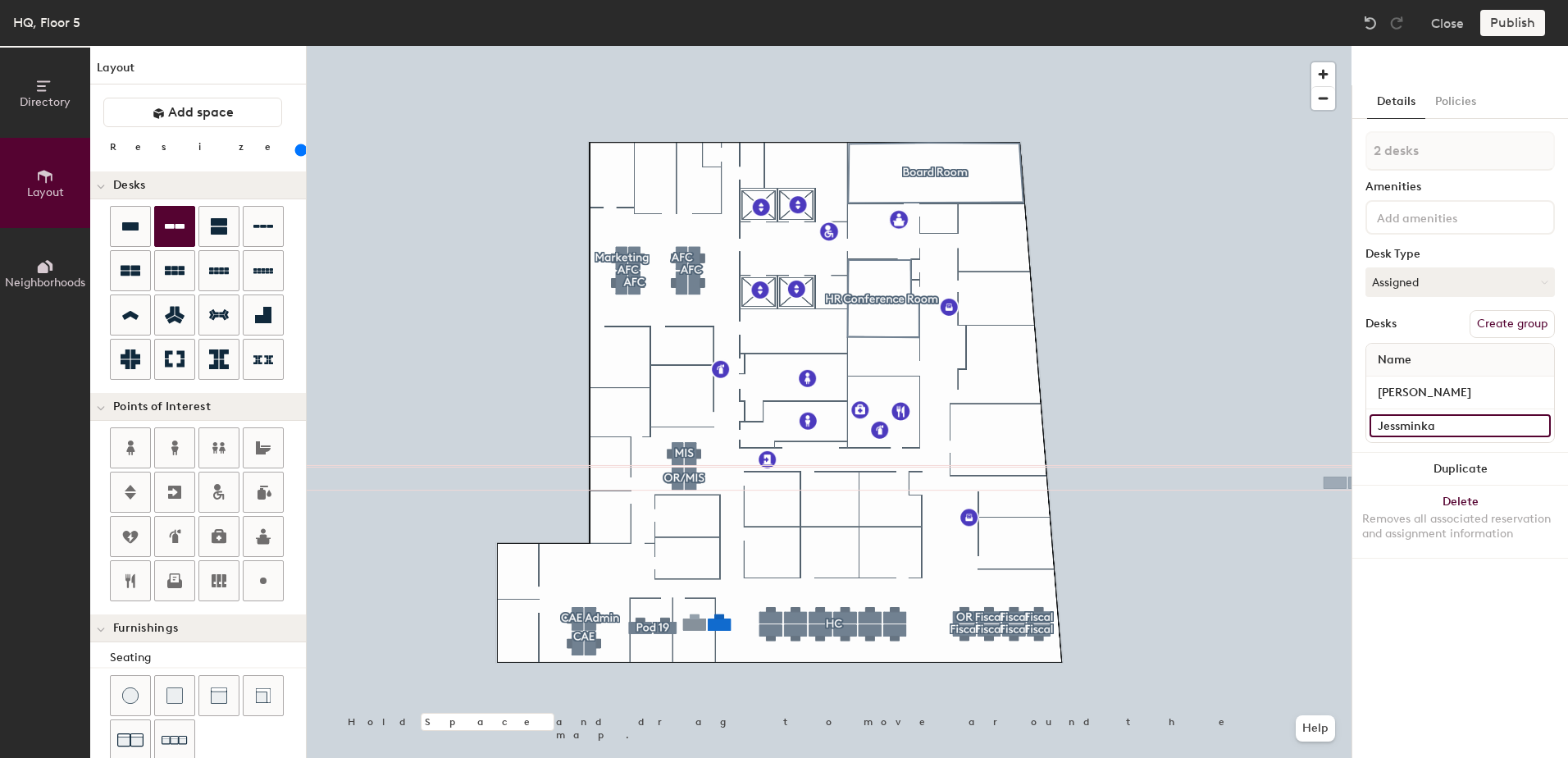
type input "160"
type input "Jessminka"
type input "160"
type input "Jessminka I"
type input "160"
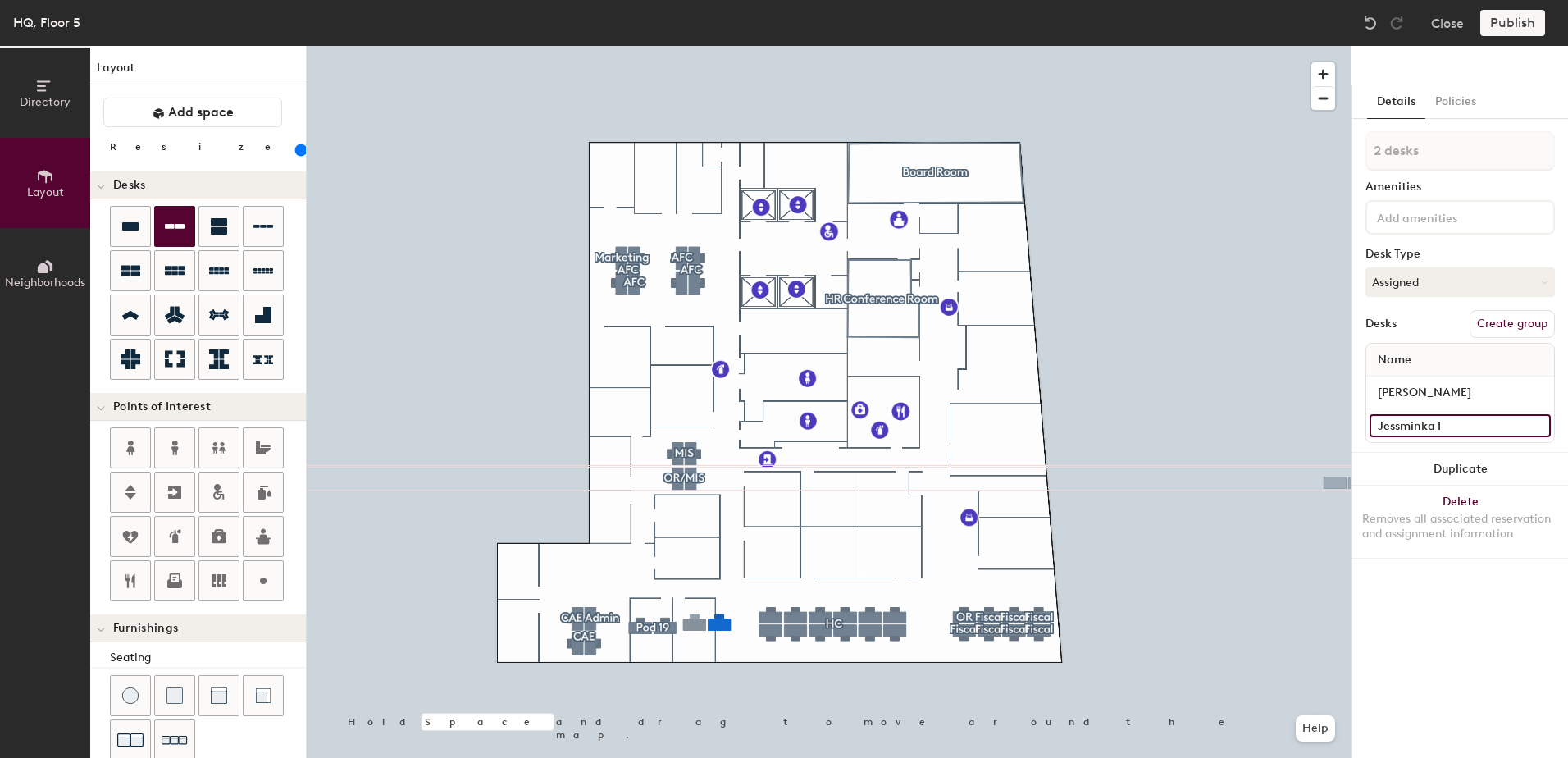
click at [1466, 425] on input "Jessminka I" at bounding box center [1459, 425] width 182 height 23
type input "160"
type input "Ja"
type input "160"
type input "Jas"
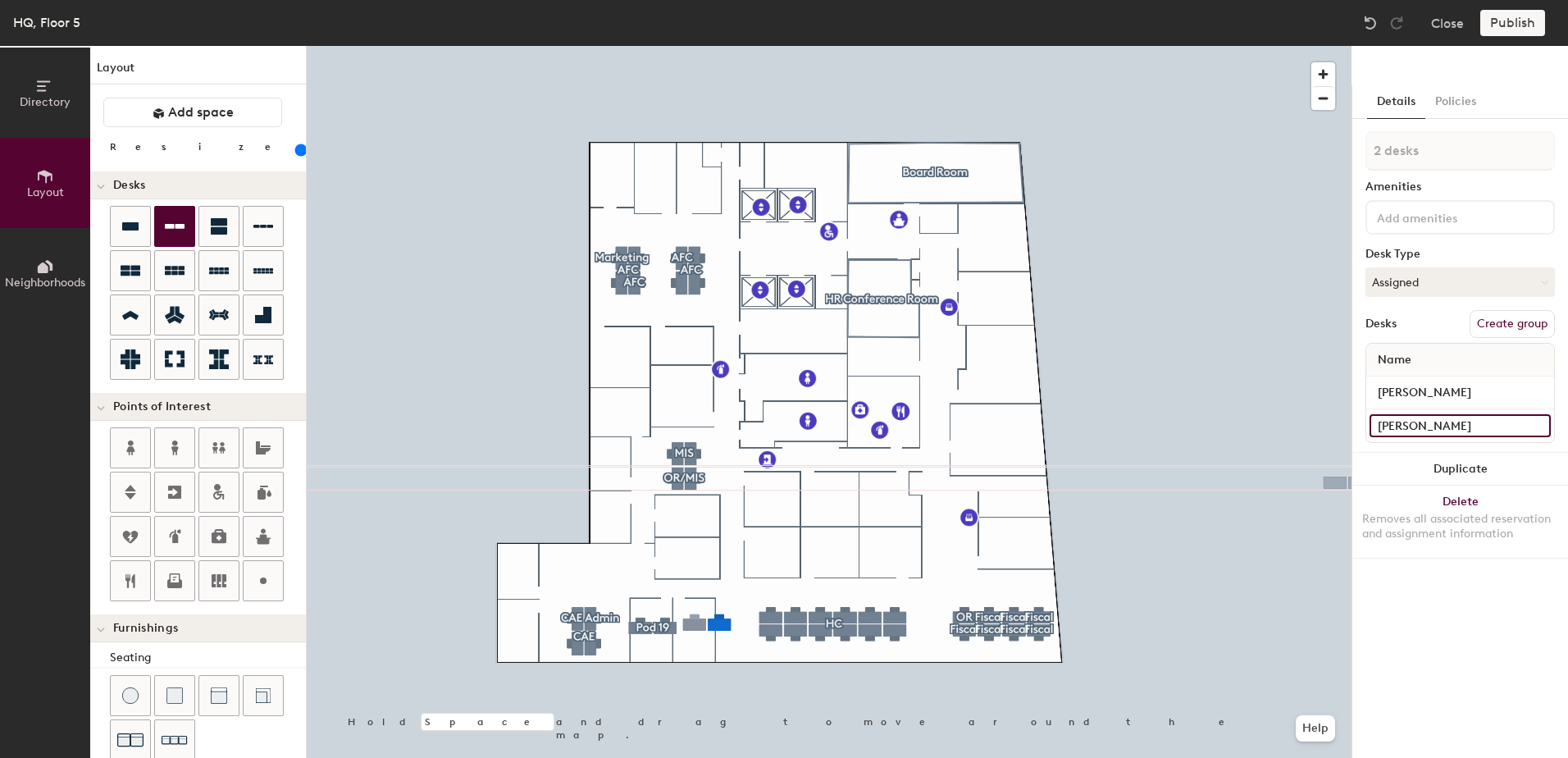
type input "160"
type input "Jasm"
type input "160"
type input "Jasmin"
type input "160"
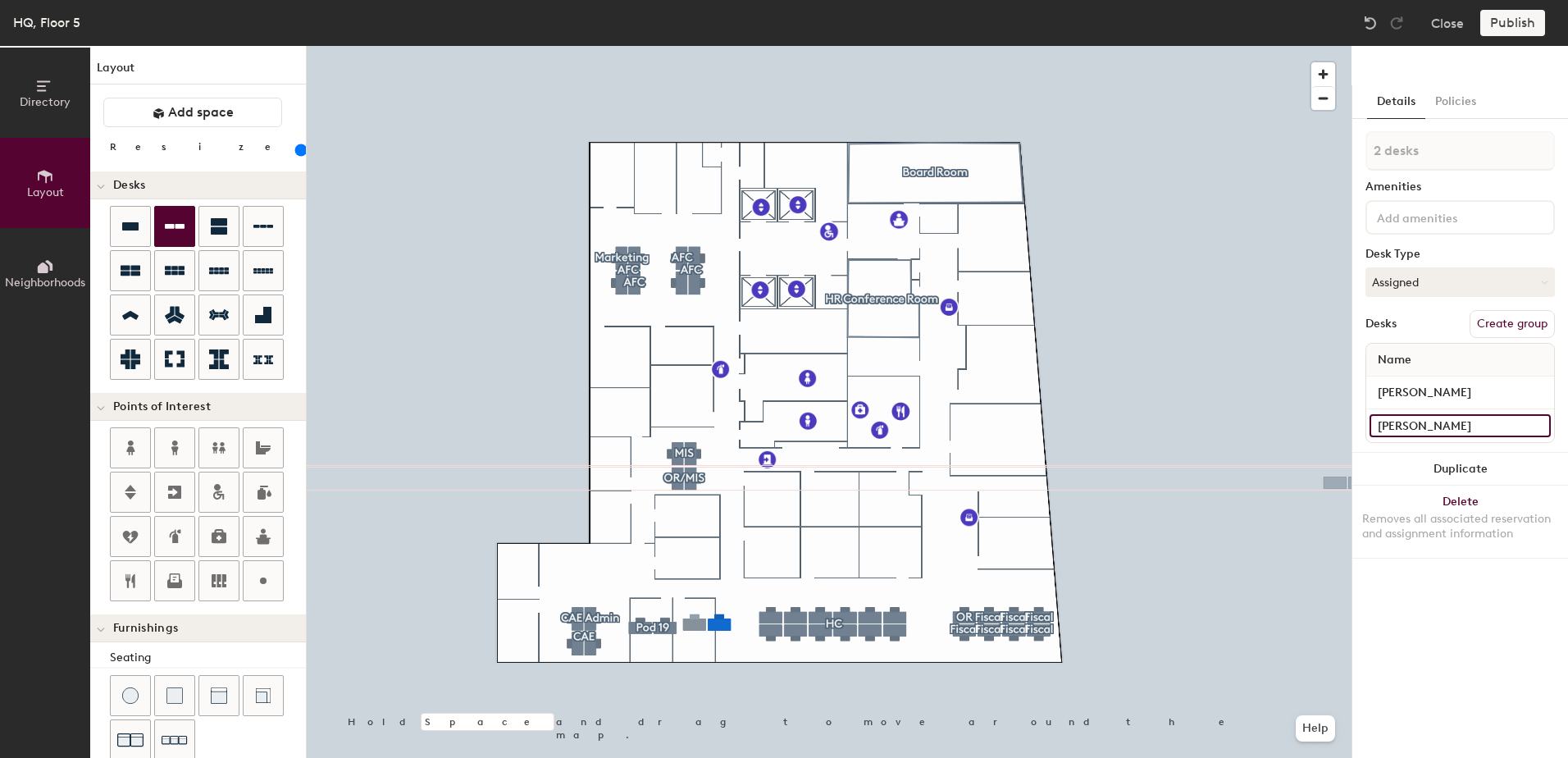
type input "Jasmink"
type input "160"
type input "Jasminka"
type input "160"
type input "Jasminka"
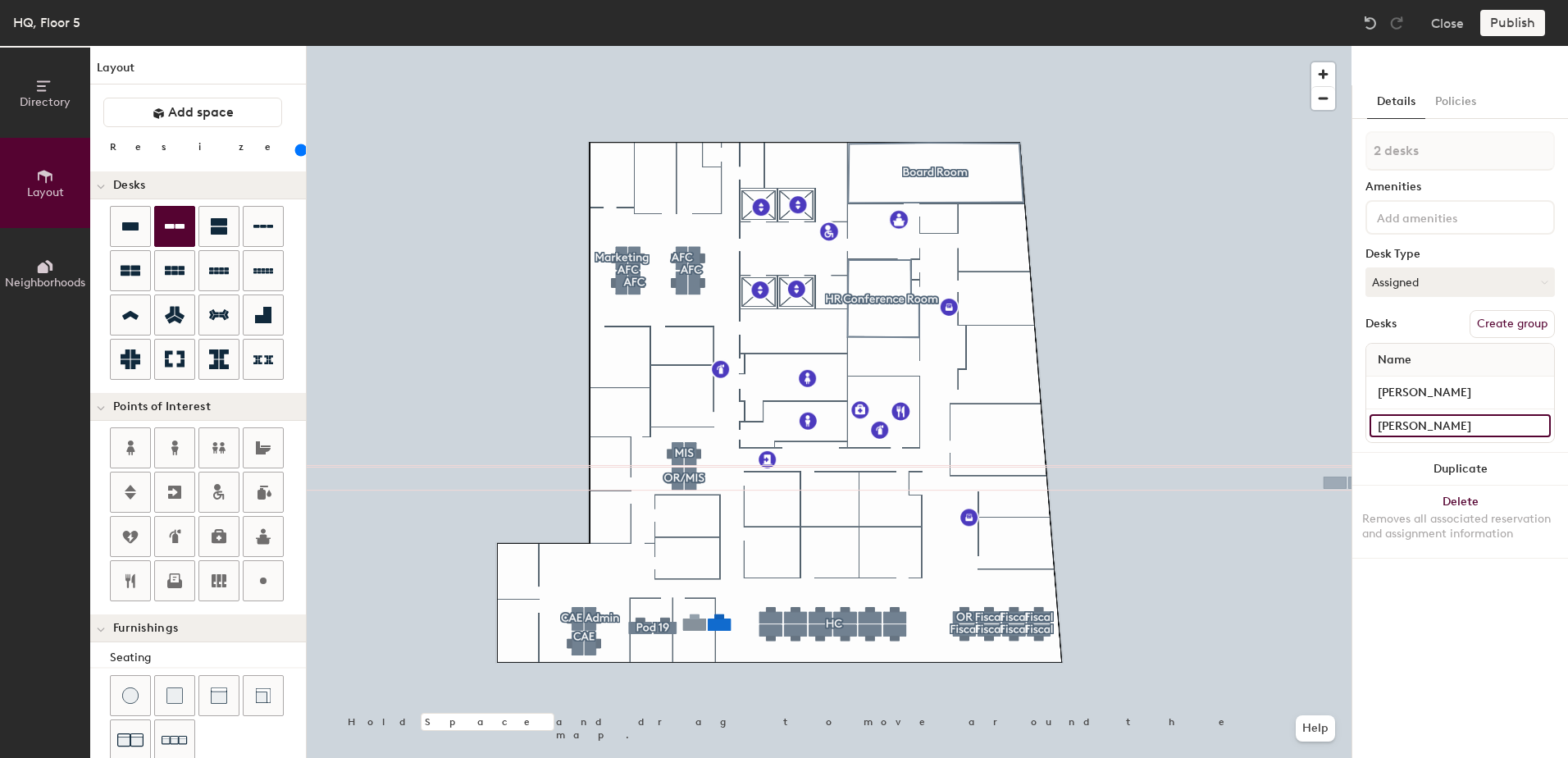
type input "160"
type input "Jasminka I"
type input "160"
type input "Jasminka Im"
type input "160"
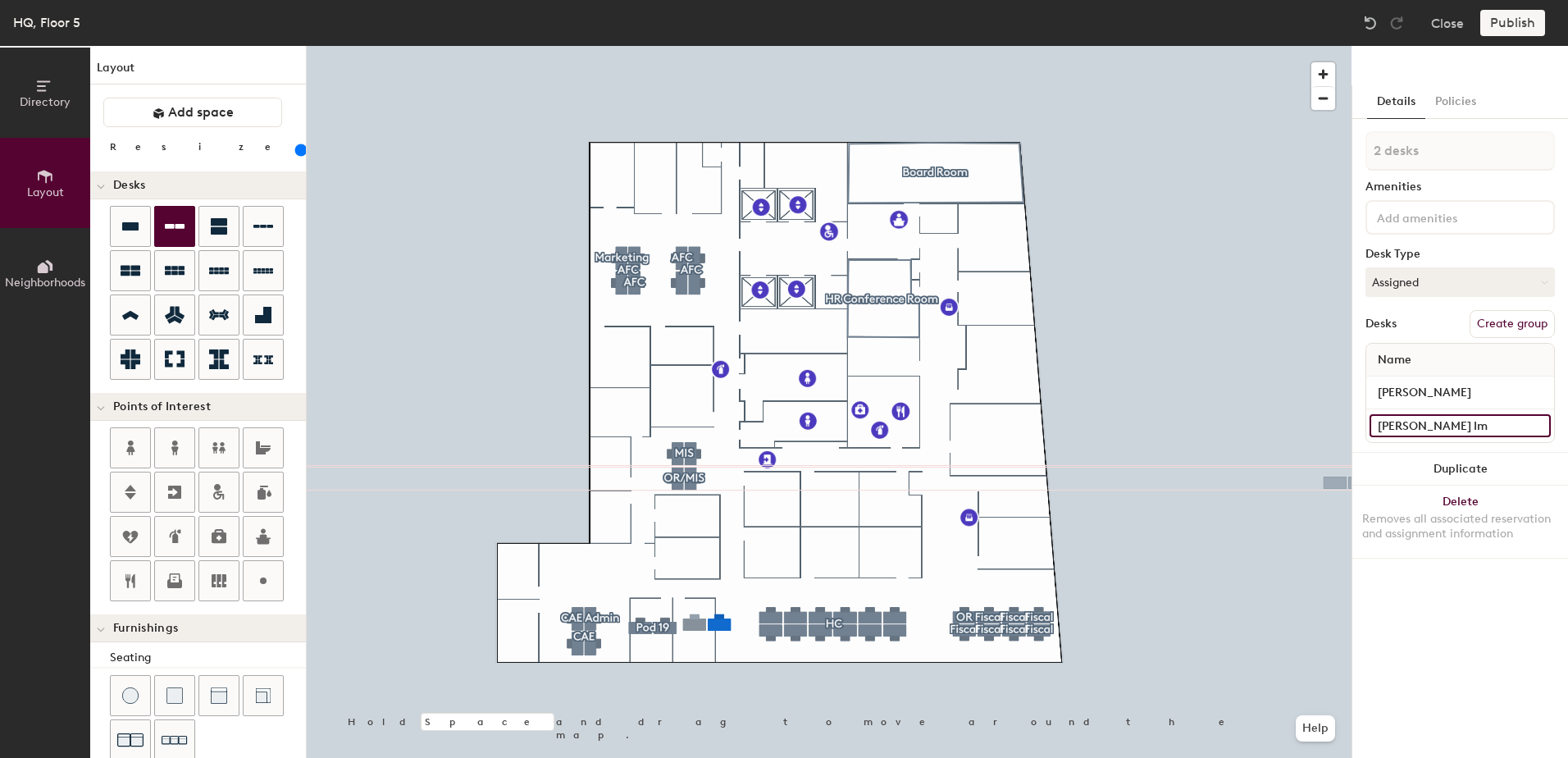
type input "Jasminka Ims"
type input "160"
type input "Jasminka Imsi"
type input "160"
type input "Jasminka Imsir"
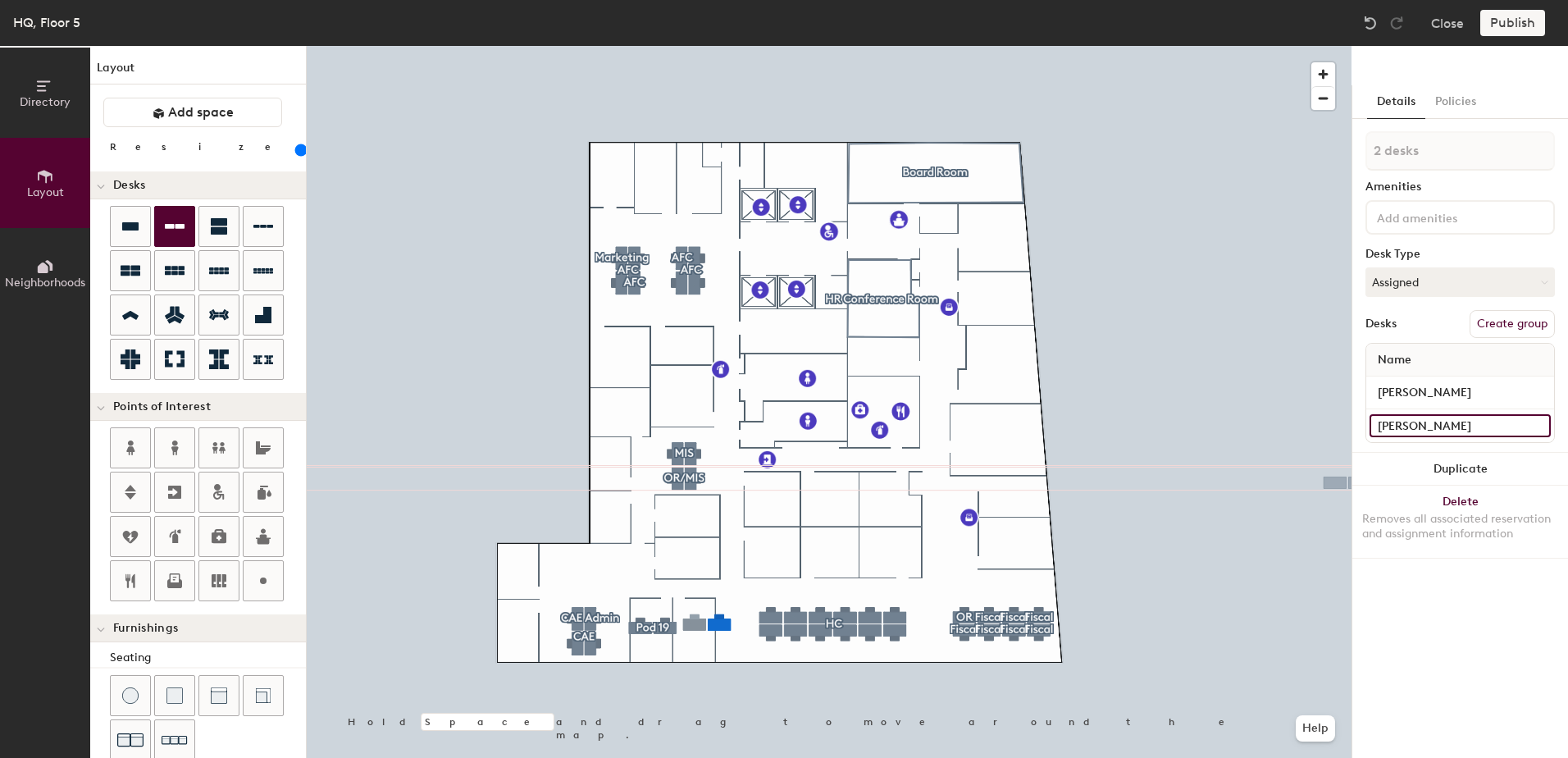
type input "160"
type input "Jasminka Imsiro"
type input "160"
type input "Jasminka Imsirov"
type input "160"
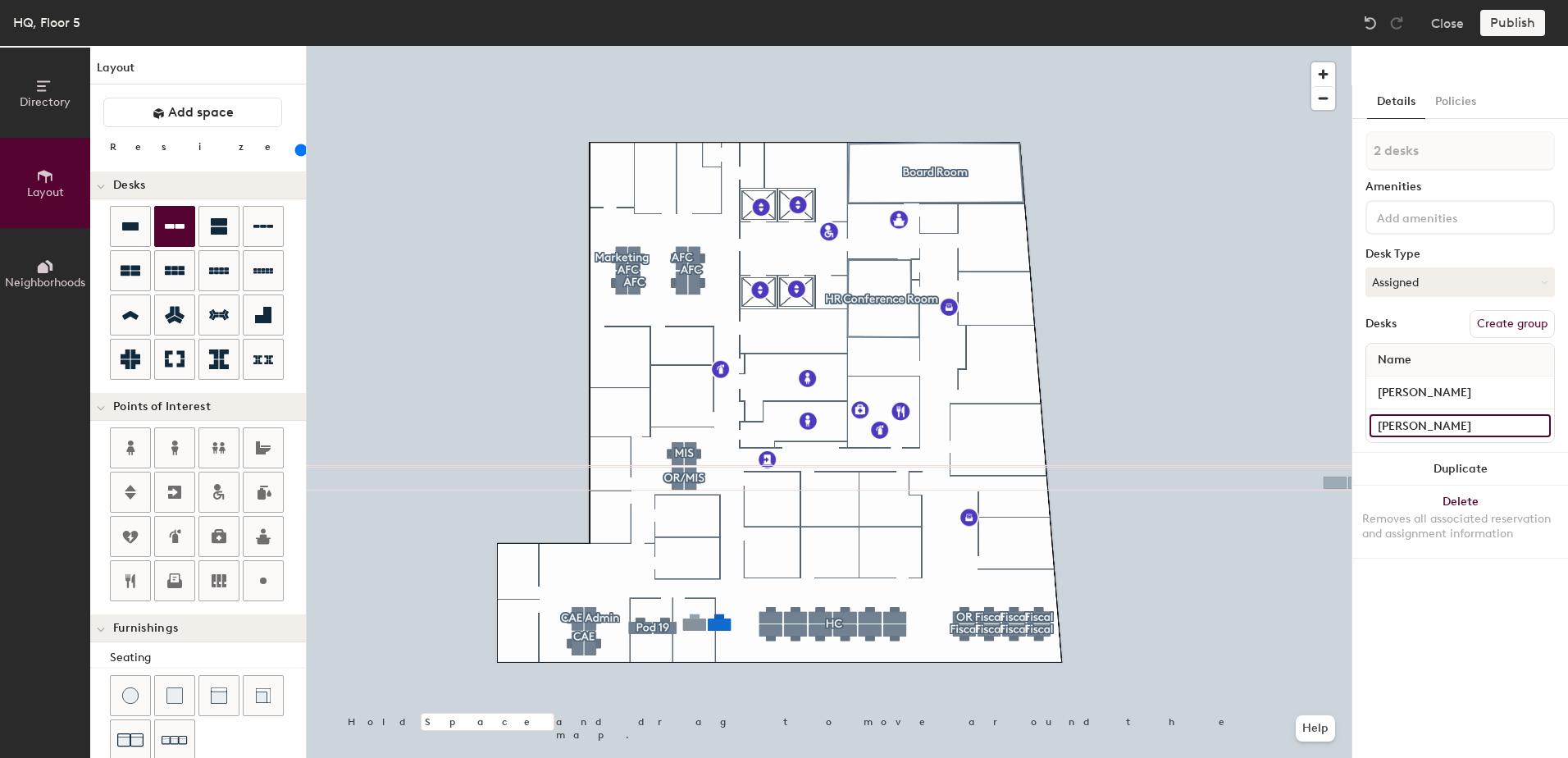
type input "Jasminka Imsirovi"
type input "160"
type input "[PERSON_NAME]"
type input "160"
type input "[PERSON_NAME]"
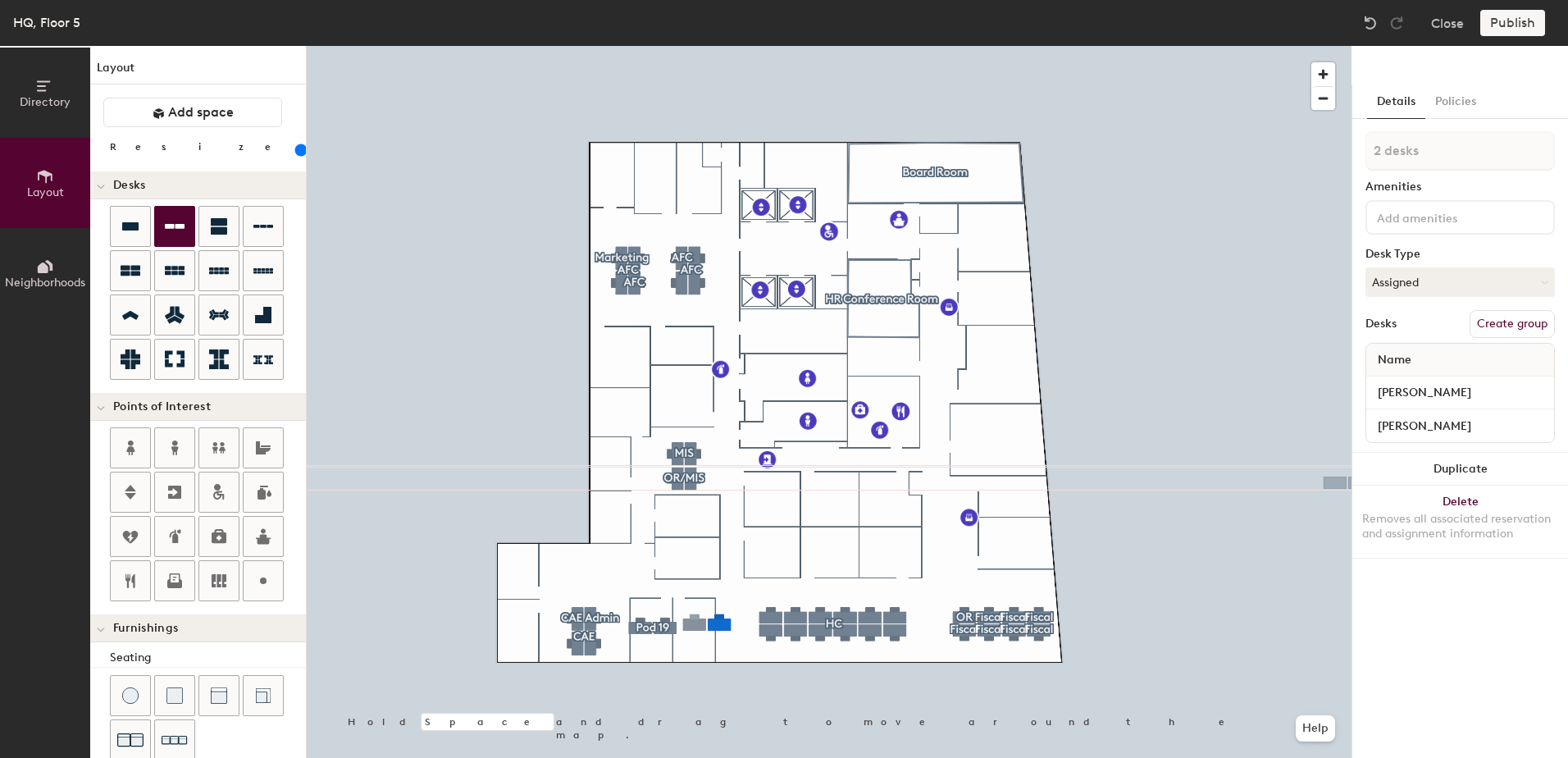
click at [1494, 331] on button "Create group" at bounding box center [1512, 324] width 85 height 28
click at [1528, 25] on button "Publish" at bounding box center [1513, 23] width 65 height 26
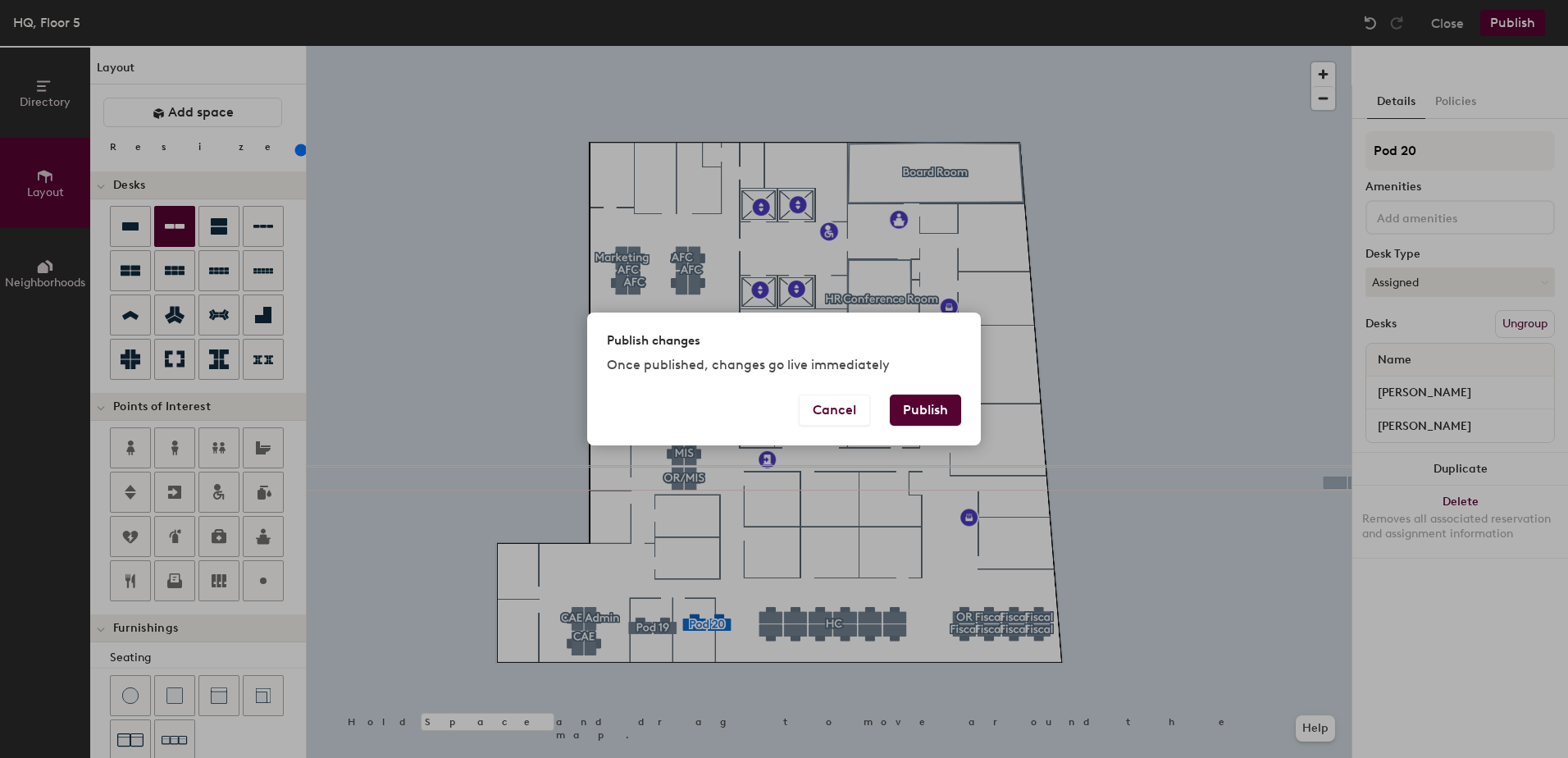
click at [928, 408] on button "Publish" at bounding box center [925, 411] width 71 height 32
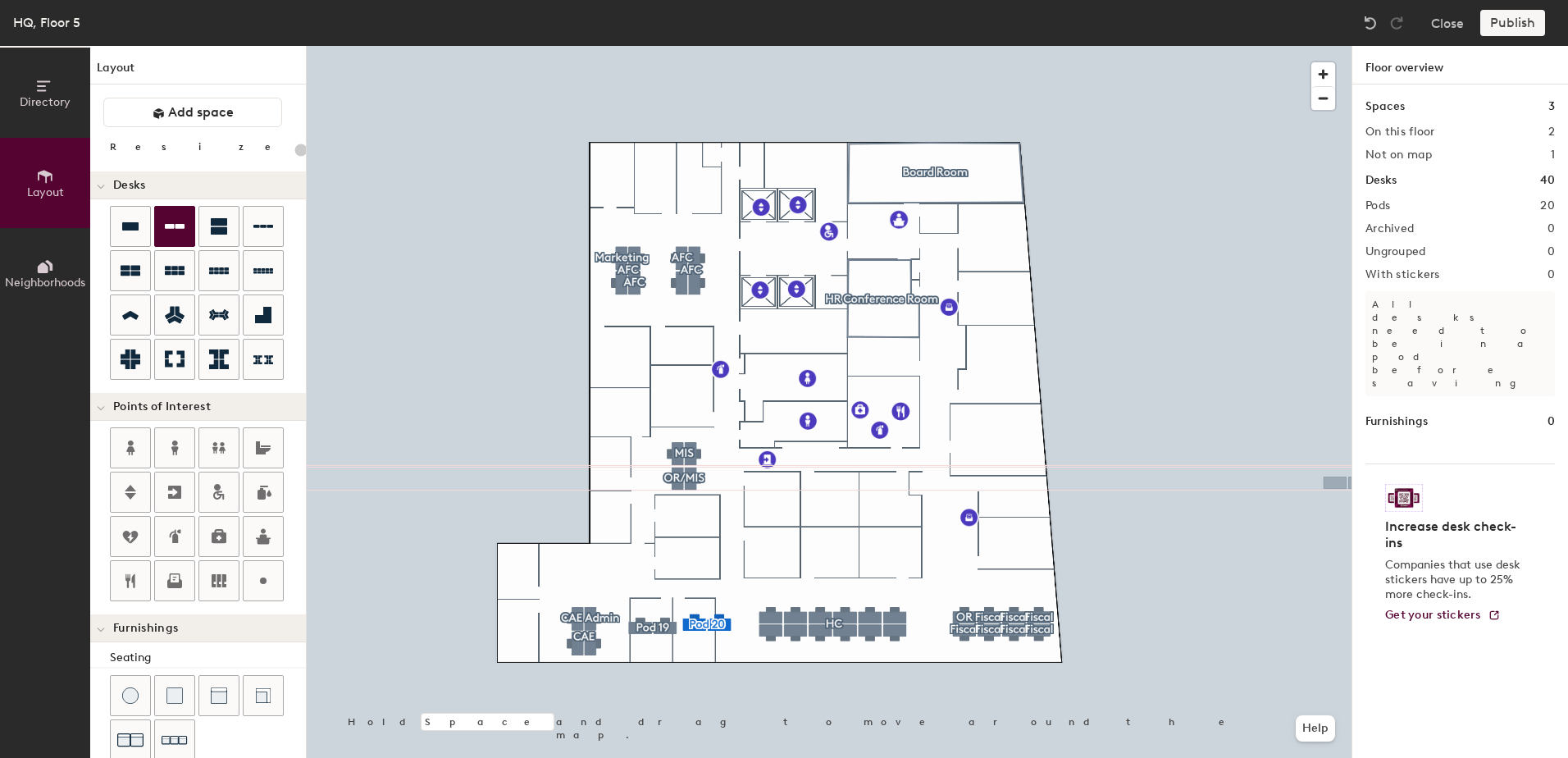
type input "20"
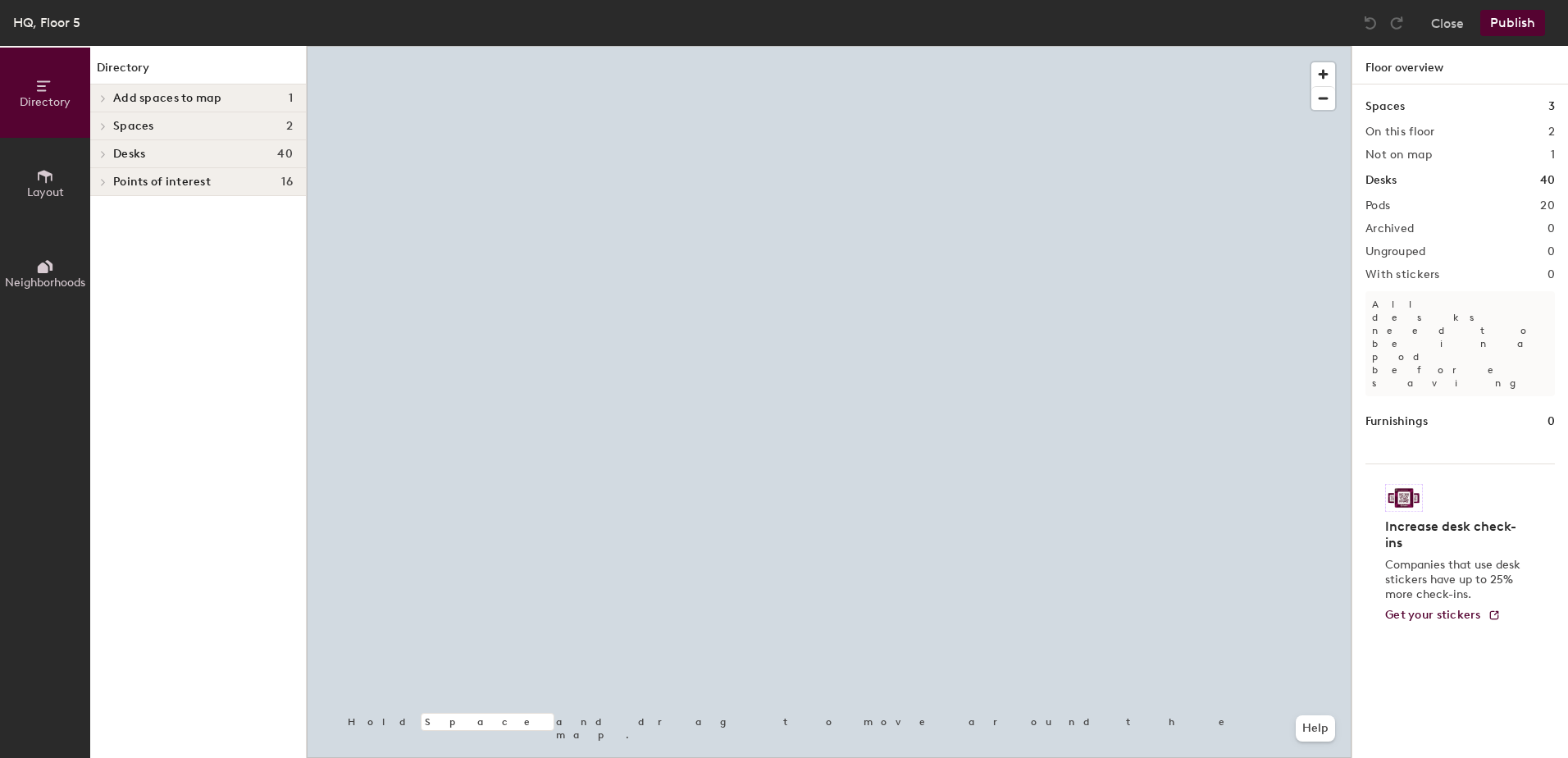
click at [44, 199] on button "Layout" at bounding box center [45, 182] width 90 height 90
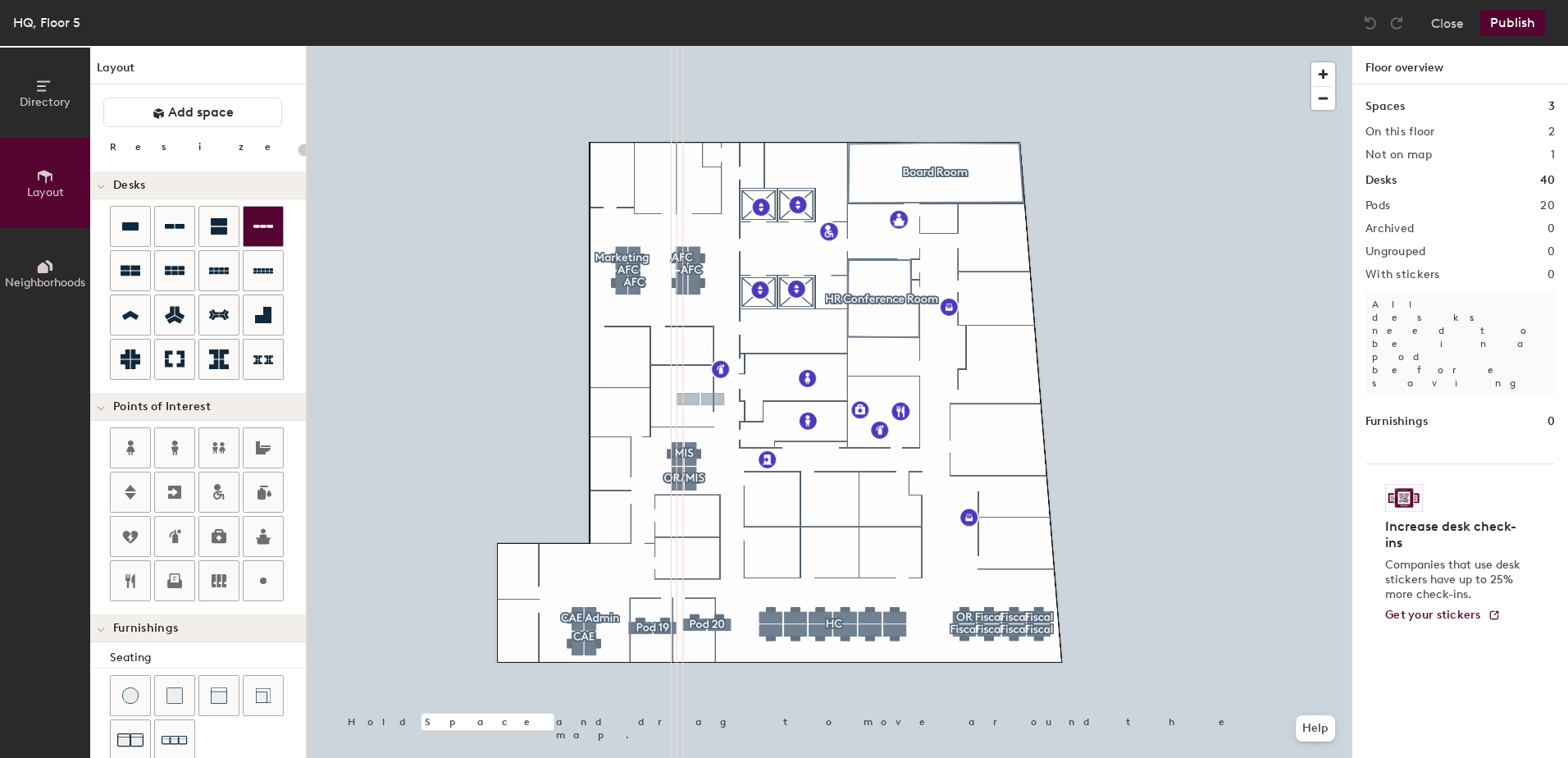
click at [681, 395] on div "Directory Layout Neighborhoods Layout Add space Resize Desks Points of Interest…" at bounding box center [784, 402] width 1568 height 712
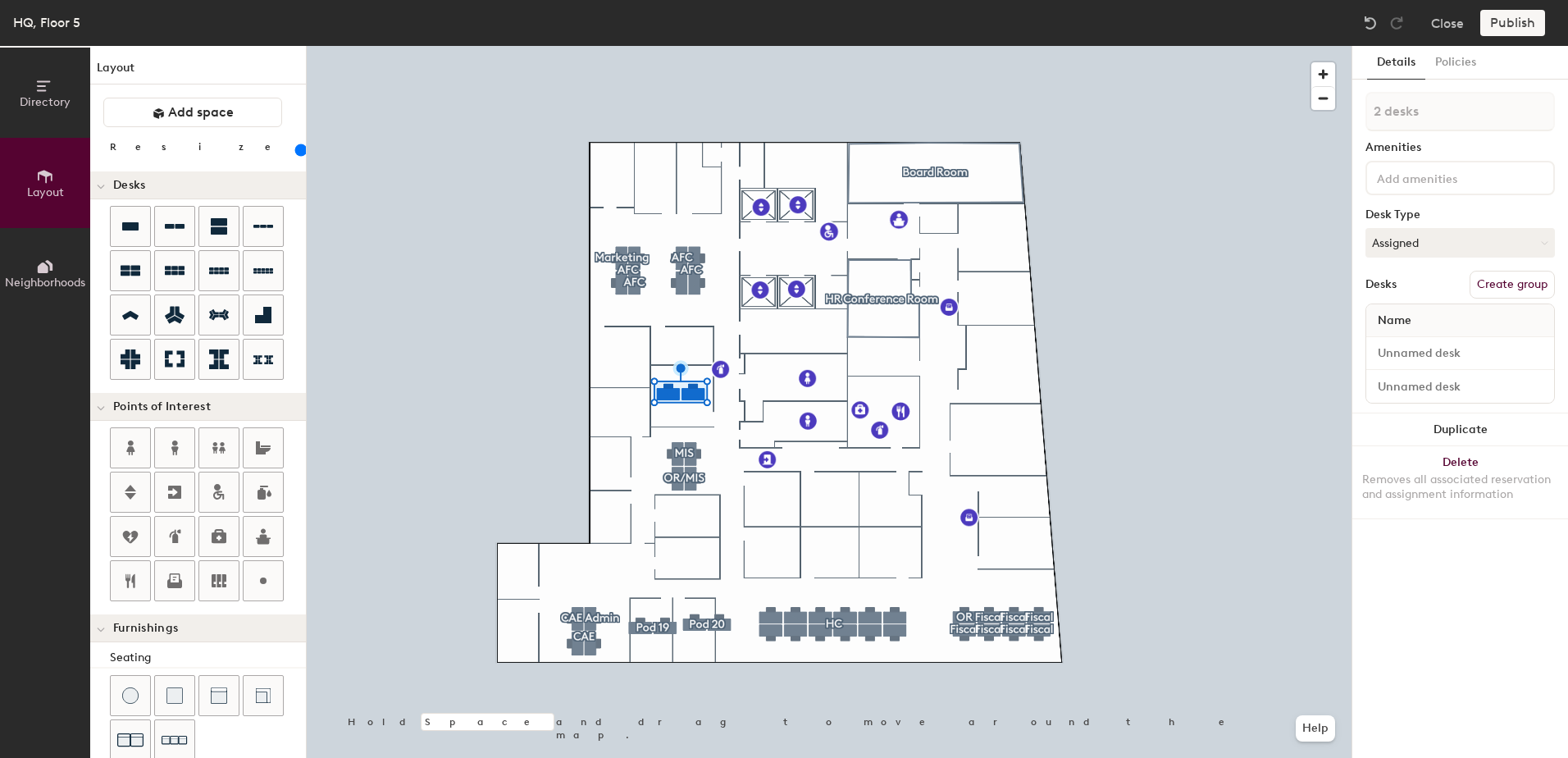
click at [1492, 284] on button "Create group" at bounding box center [1512, 285] width 85 height 28
type input "160"
click at [1430, 353] on input "Desk 1" at bounding box center [1459, 354] width 182 height 23
type input "R"
type input "160"
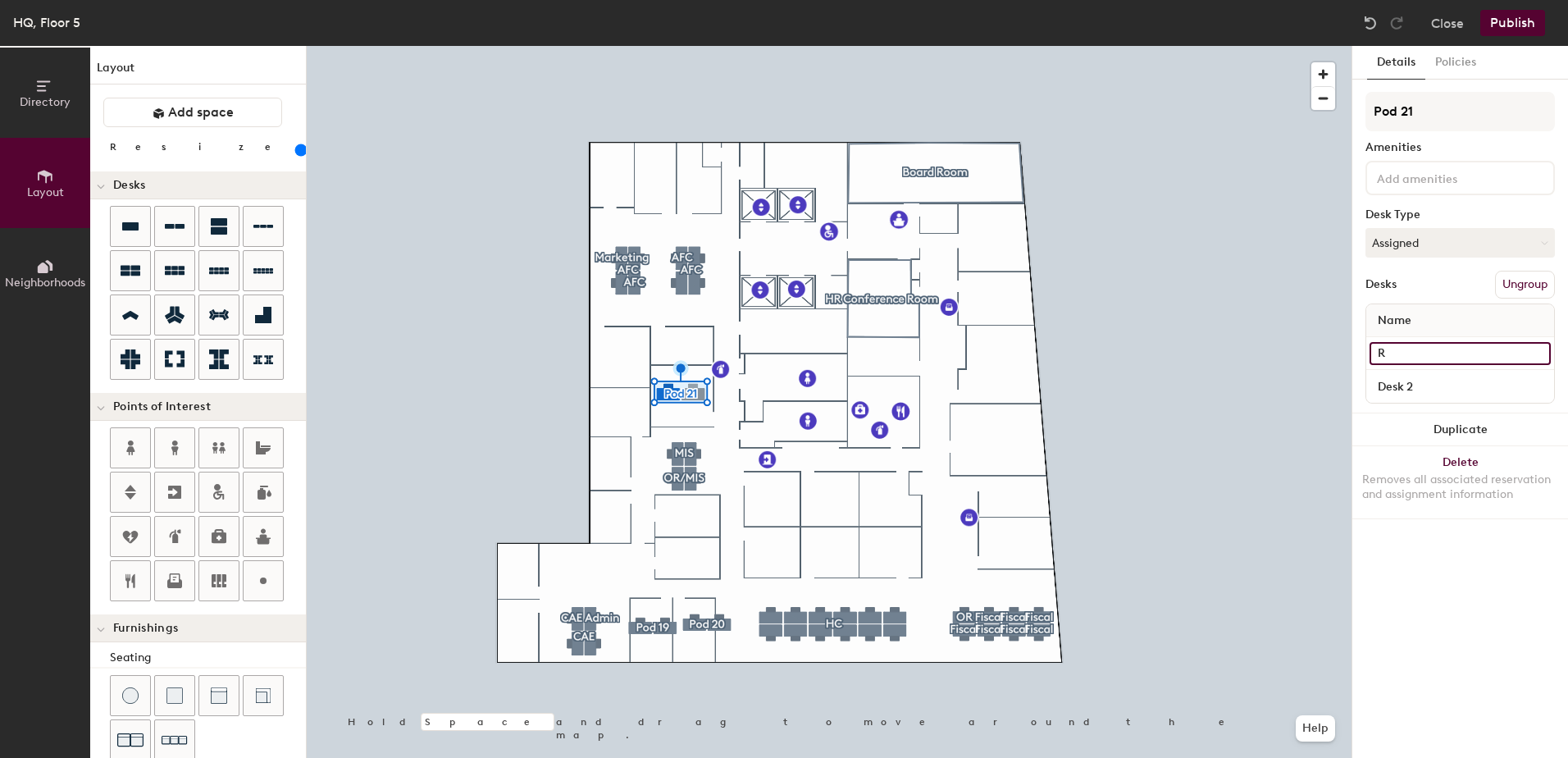
type input "Re"
type input "160"
type input "R"
type input "160"
type input "Ra"
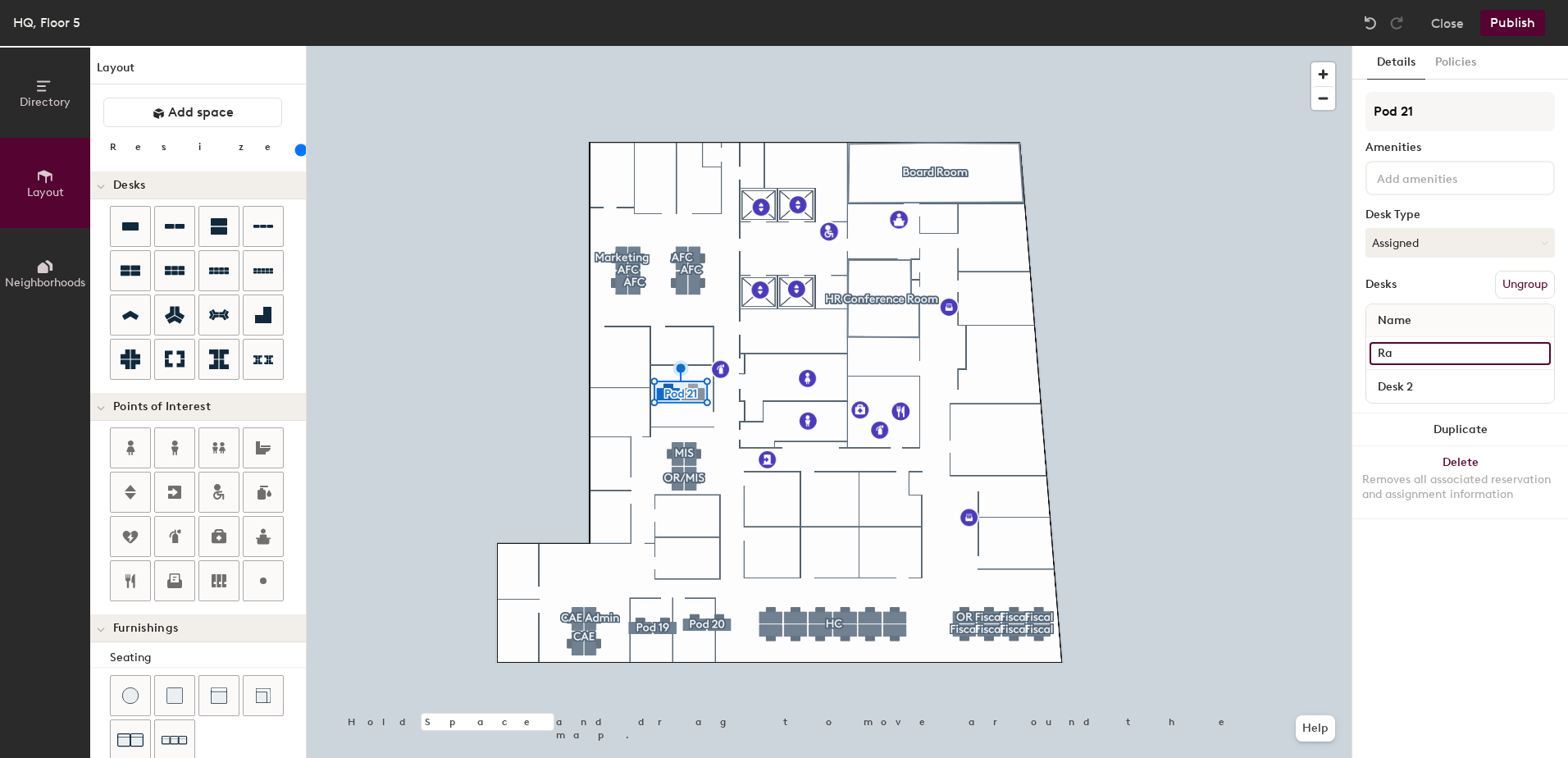
type input "160"
type input "Rate"
type input "160"
type input "Ratee"
type input "160"
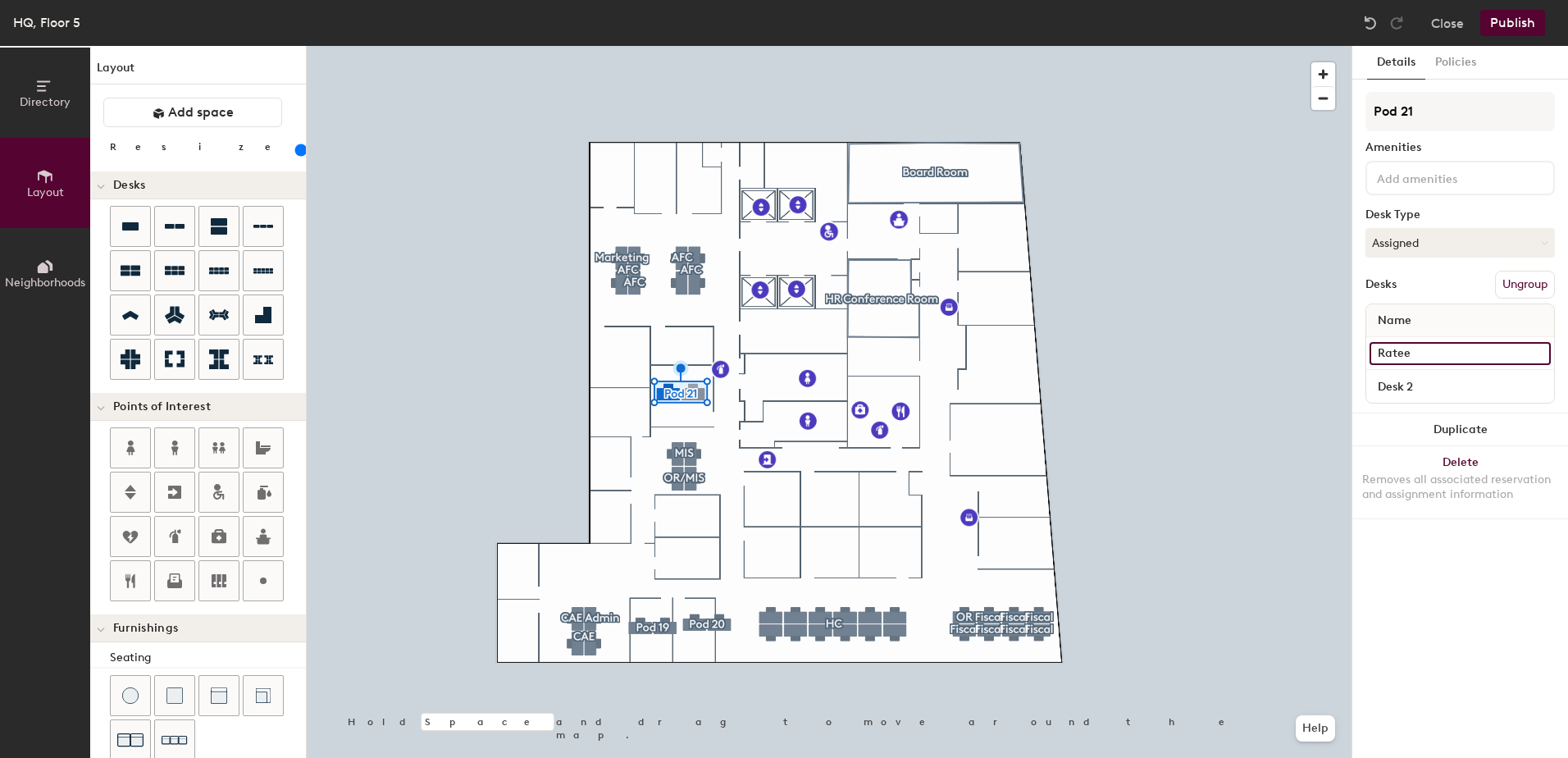
type input "Rateek"
type input "160"
type input "Rateeka"
type input "160"
type input "Rateeka M"
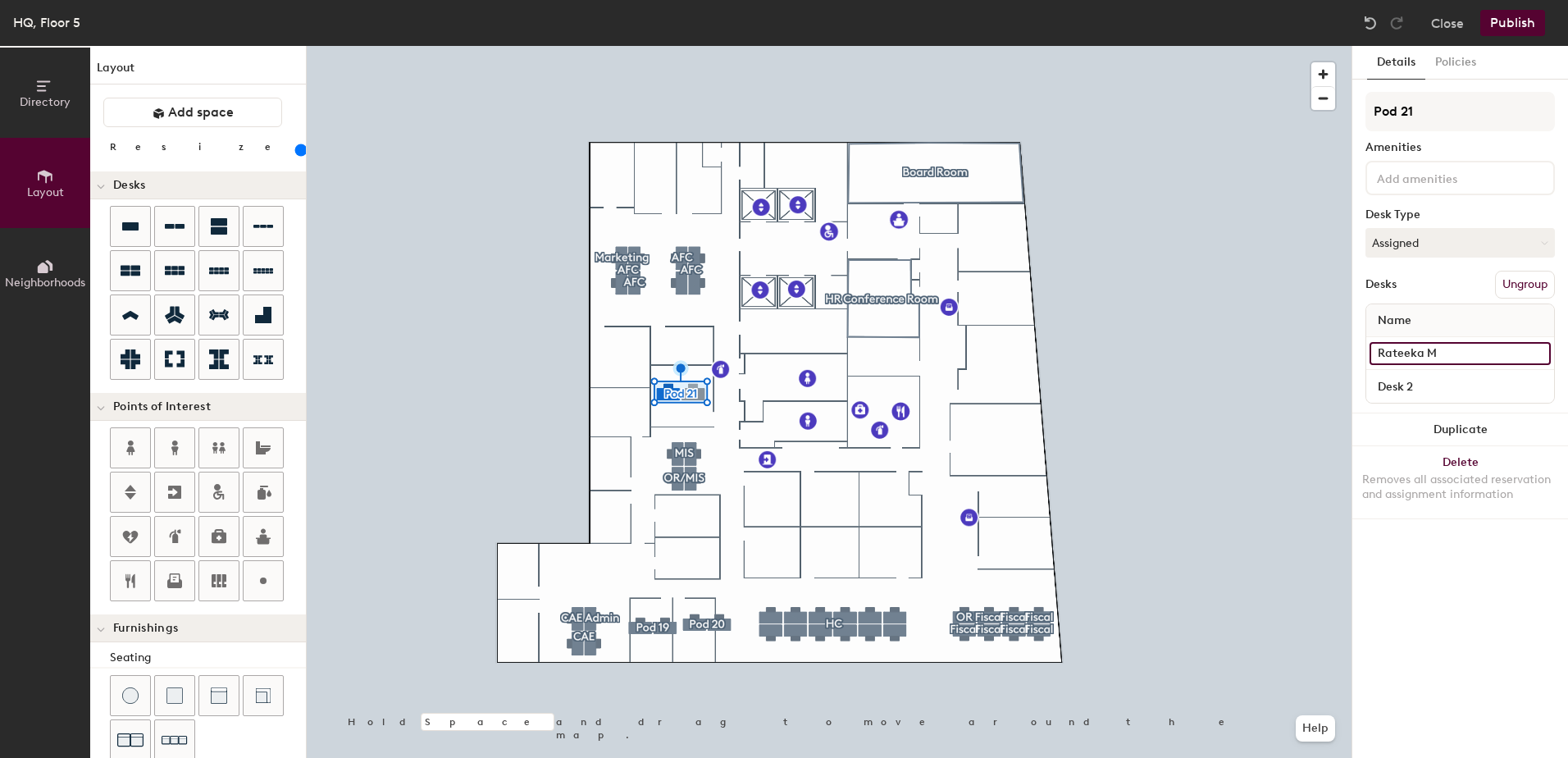
type input "160"
type input "Rateeka Mi"
type input "160"
type input "Rateeka Mims"
type input "160"
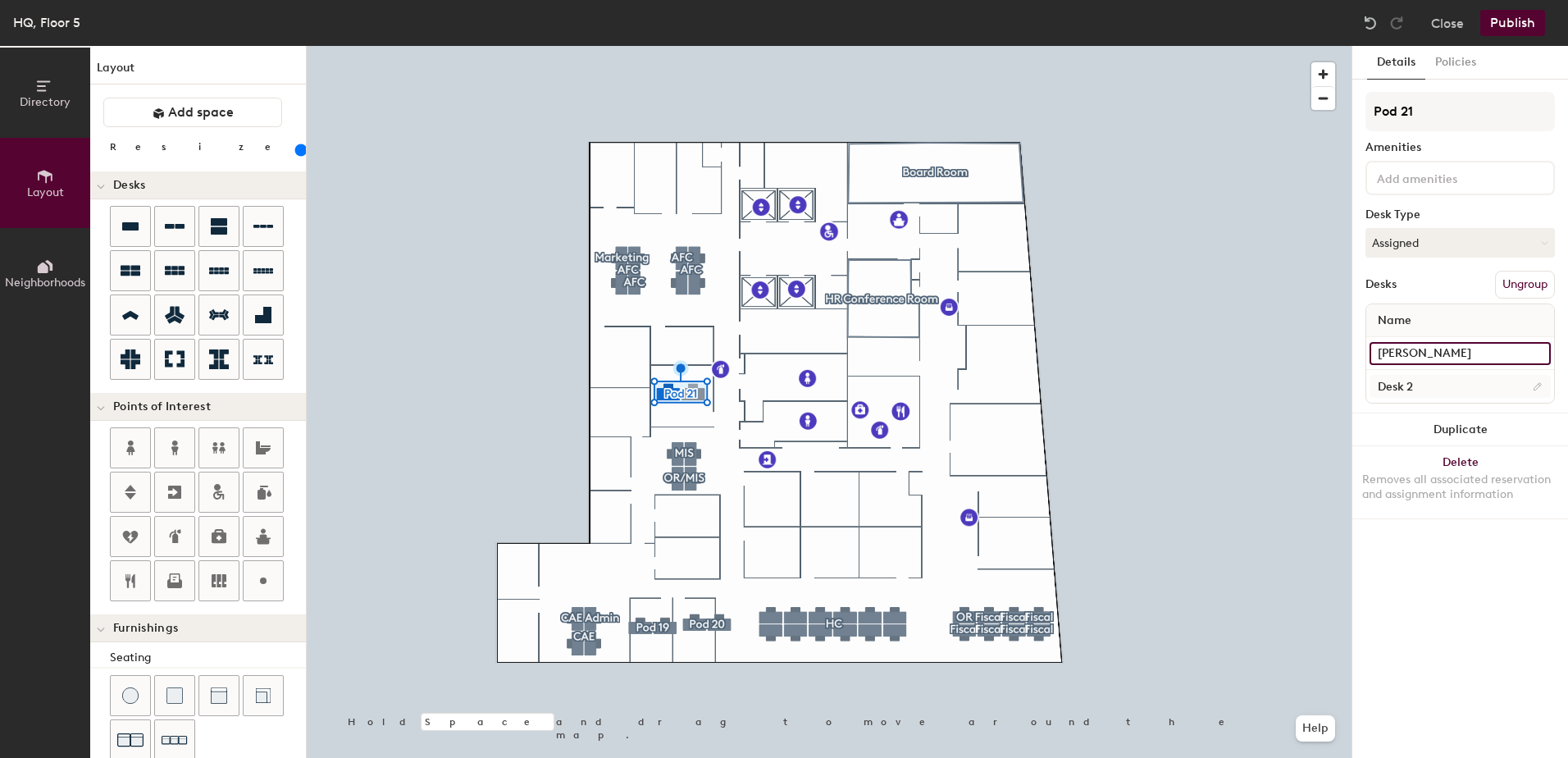
type input "Rateeka Mims"
type input "160"
click at [1414, 386] on input "Desk 2" at bounding box center [1459, 386] width 182 height 23
type input "Er"
type input "160"
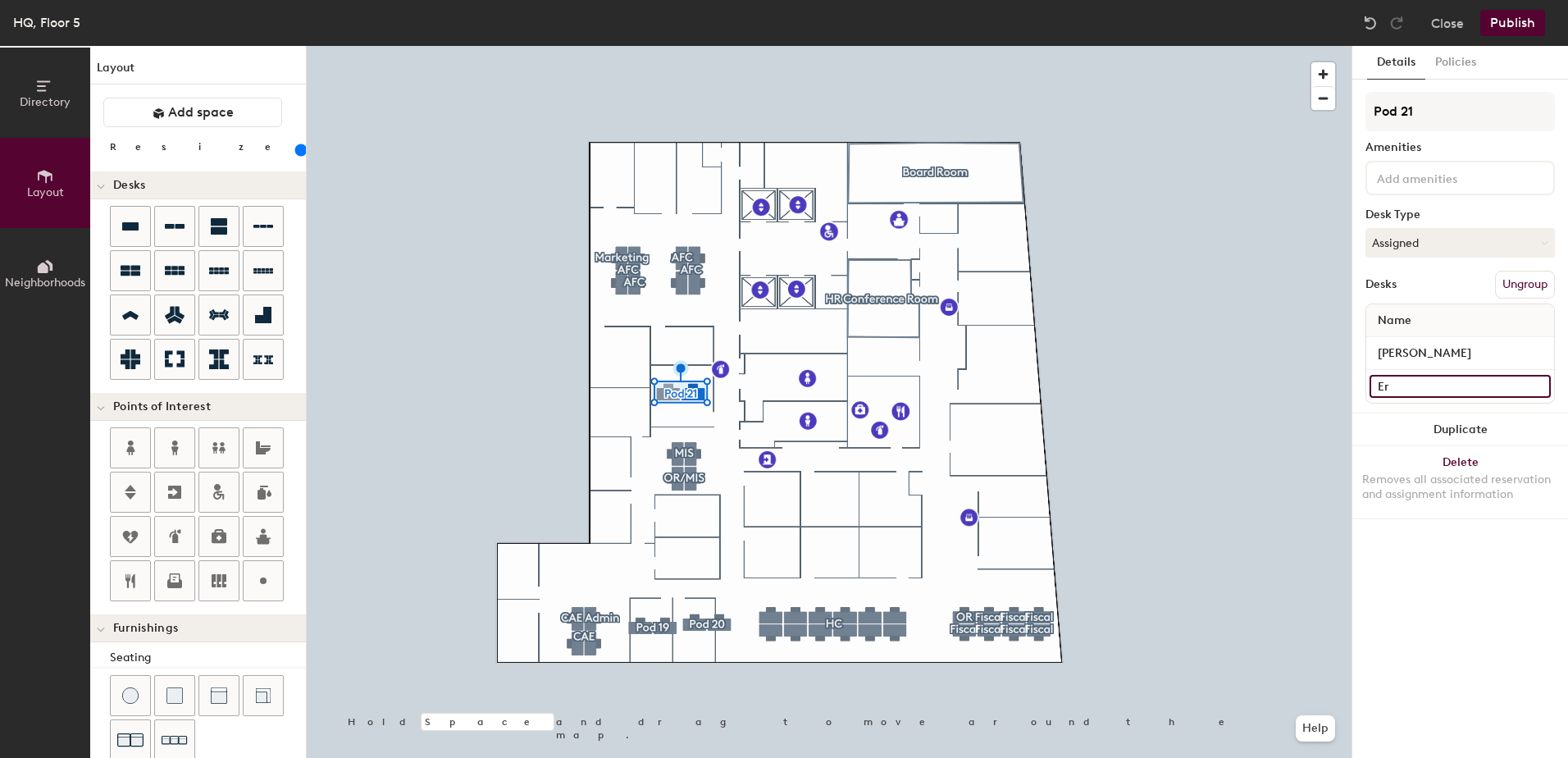
type input "Erc"
type input "160"
type input "Erci"
type input "160"
type input "Ercilia"
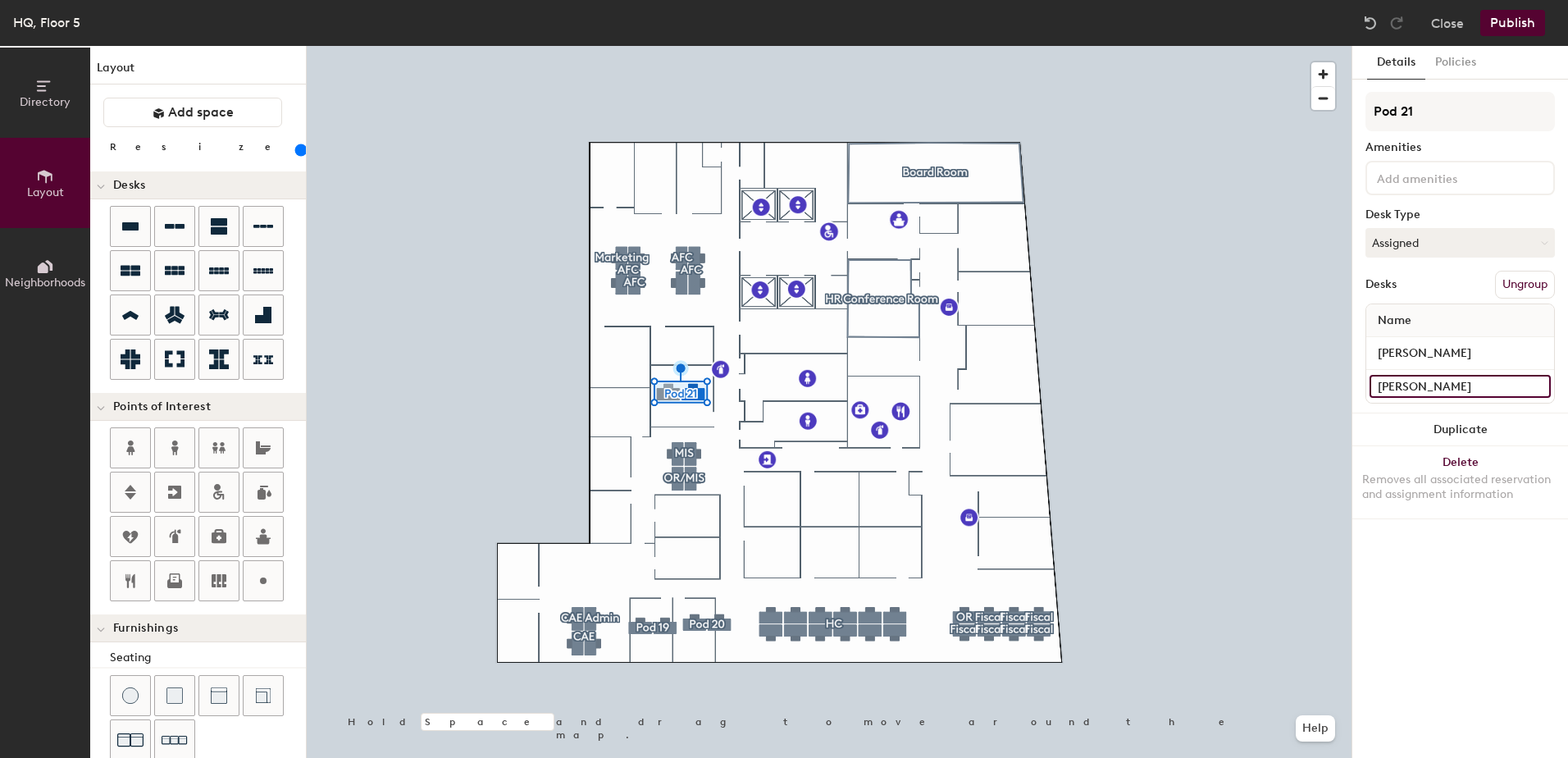
type input "160"
type input "Ercilia"
type input "160"
type input "Ercilia L"
type input "160"
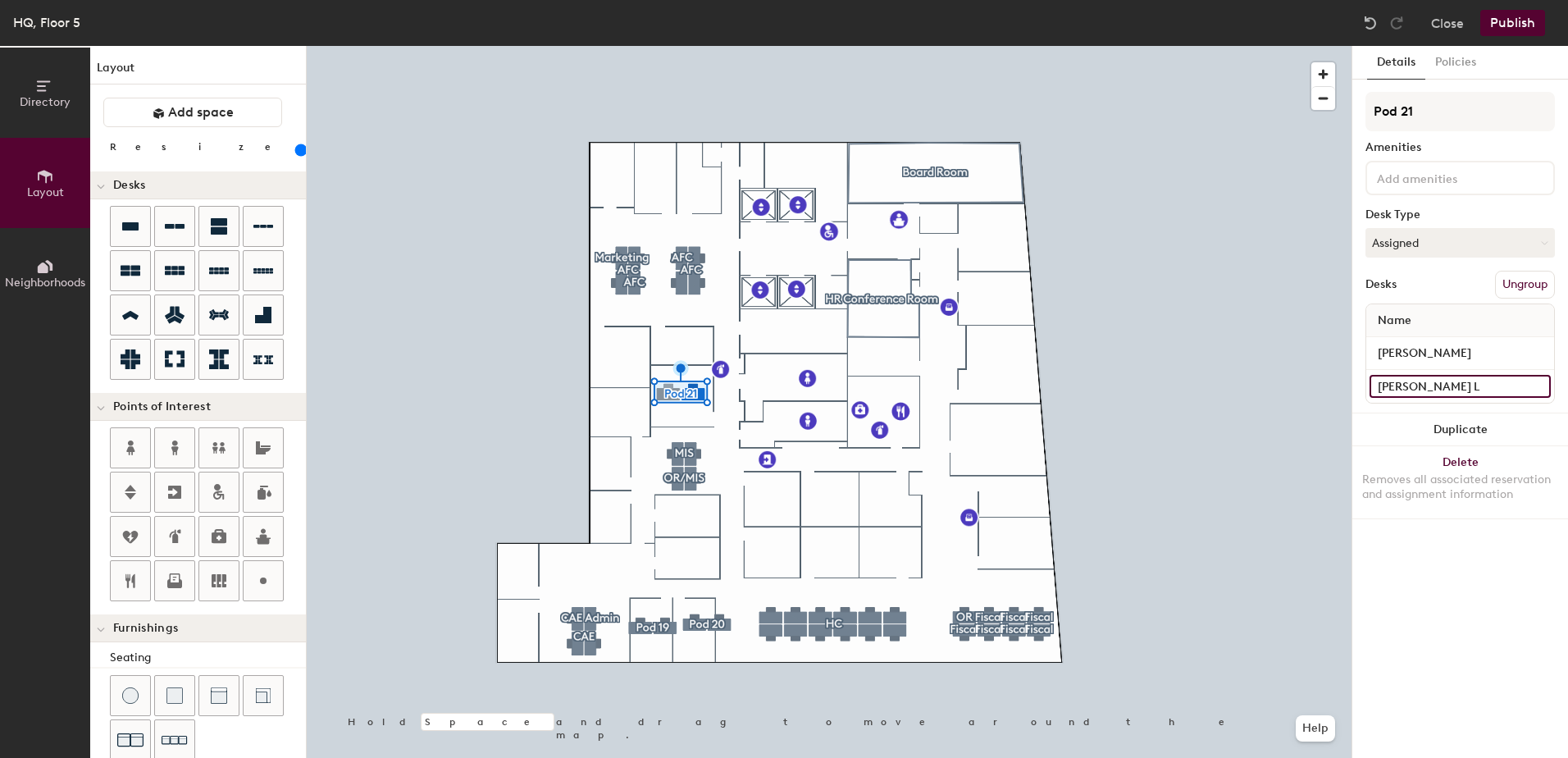
type input "Ercilia Le"
type input "160"
type input "Ercilia Lem"
type input "160"
type input "Ercilia Lemus"
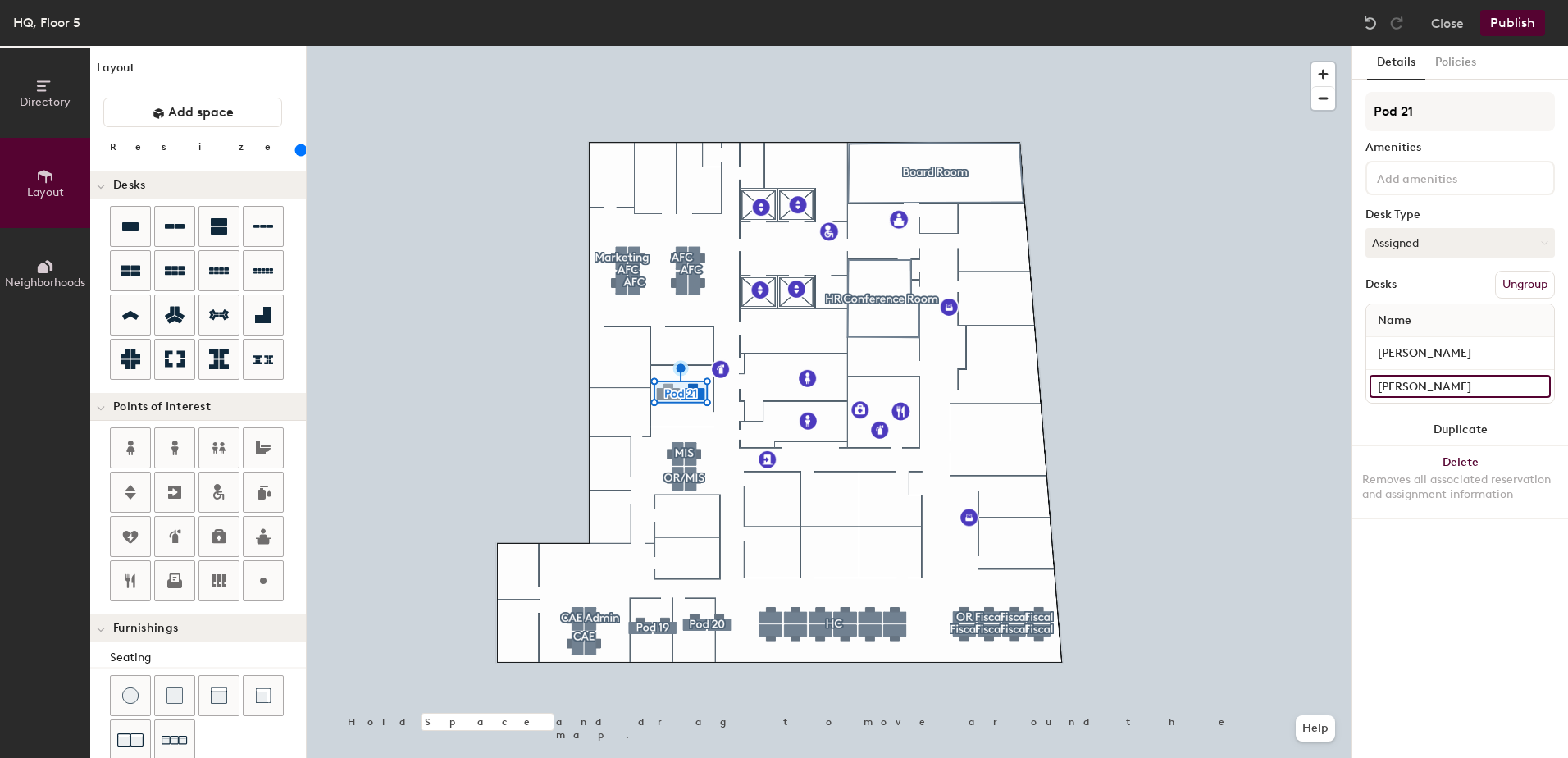
type input "160"
type input "Ercilia Lemus"
click at [1521, 26] on button "Publish" at bounding box center [1513, 23] width 65 height 26
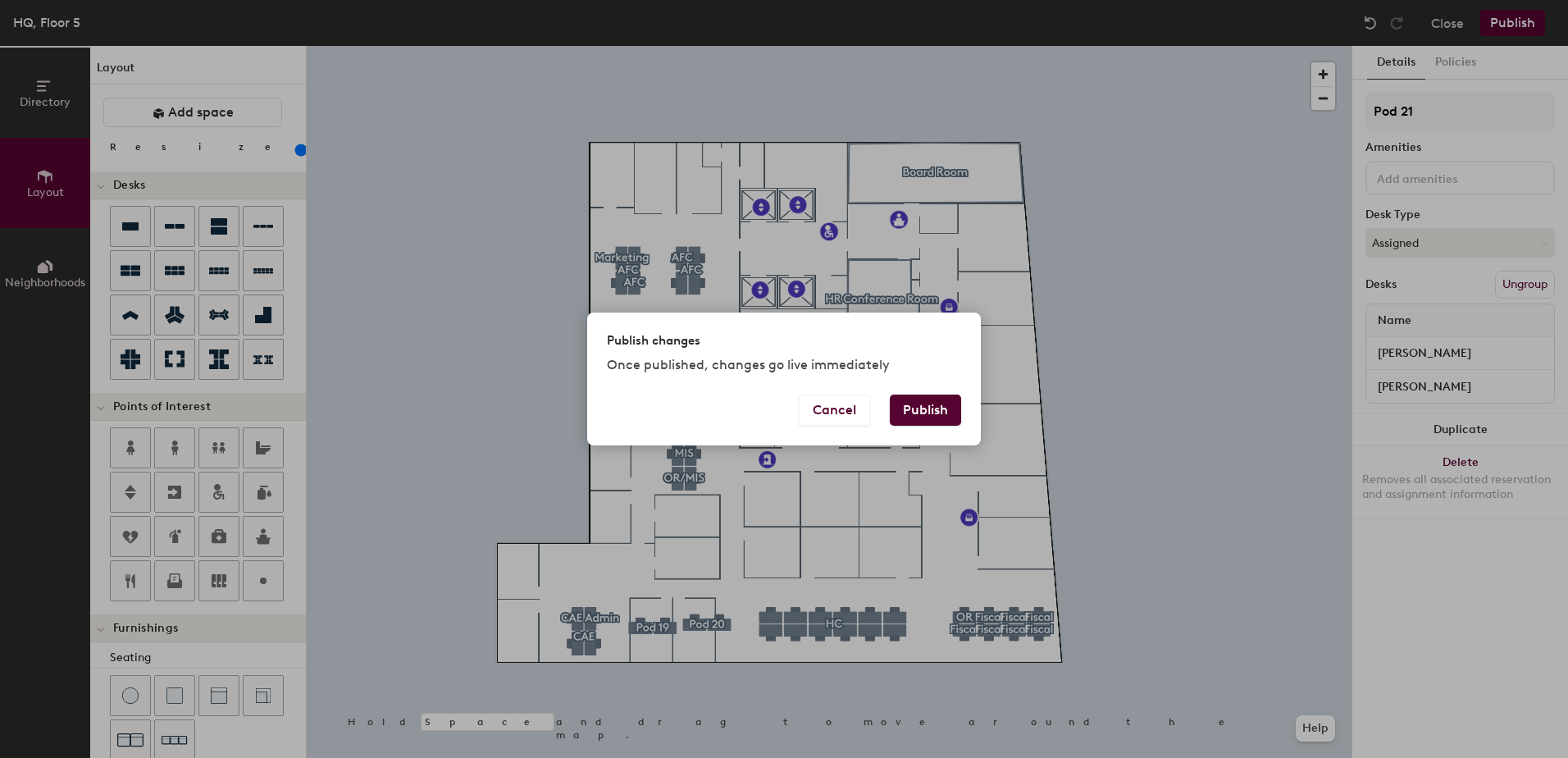
click at [925, 411] on button "Publish" at bounding box center [925, 411] width 71 height 32
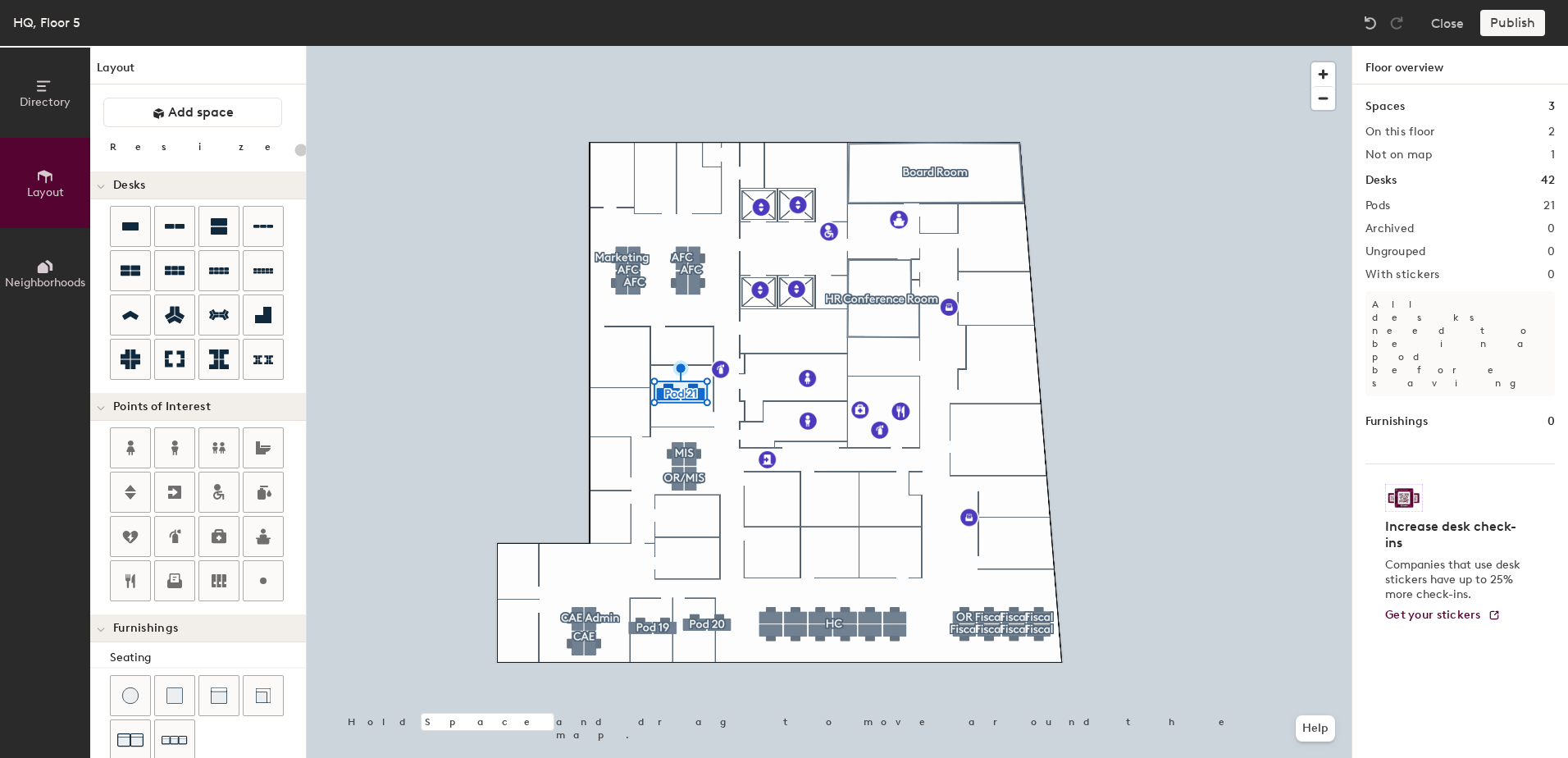
type input "20"
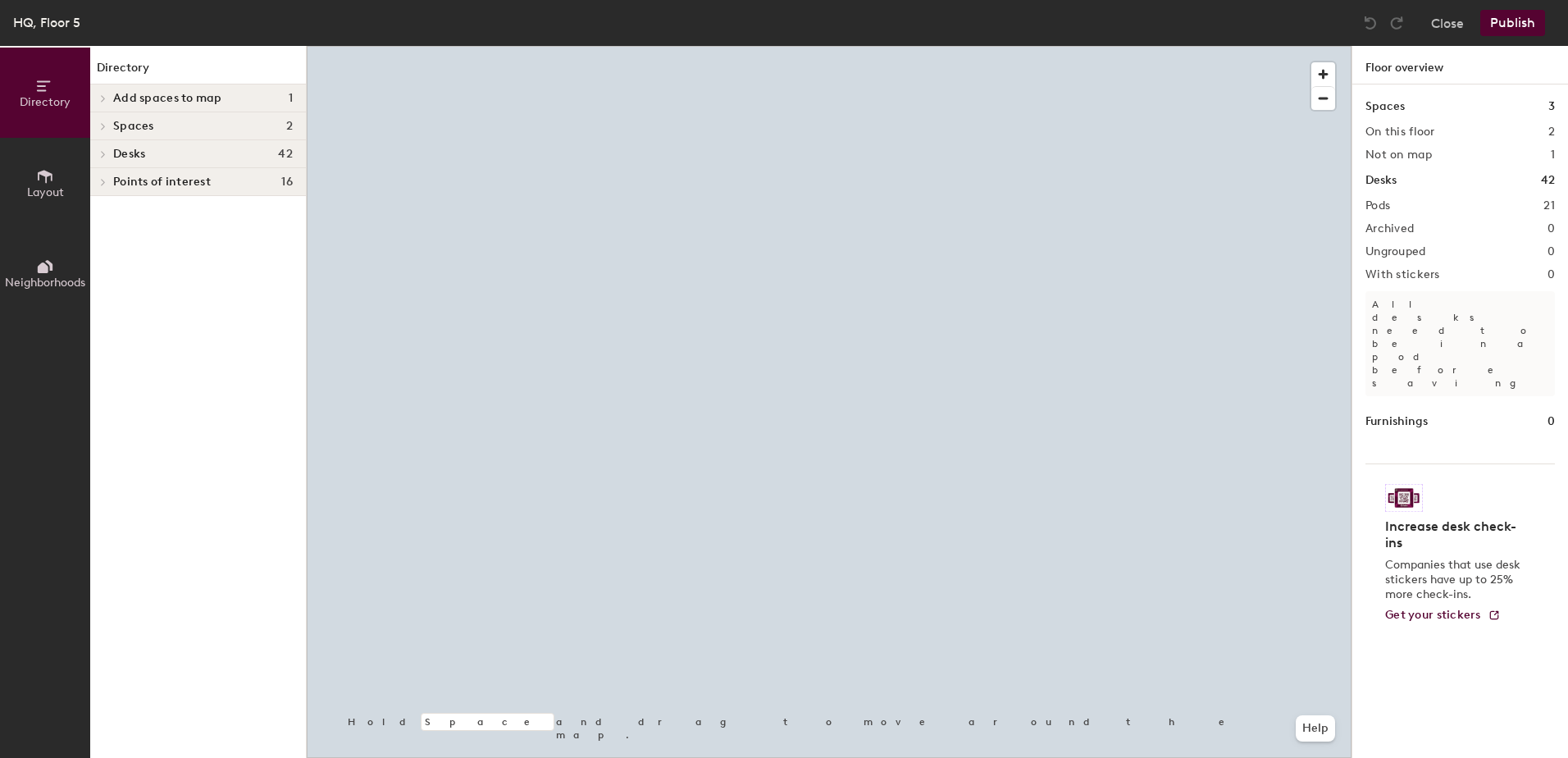
click at [53, 179] on icon at bounding box center [45, 176] width 18 height 18
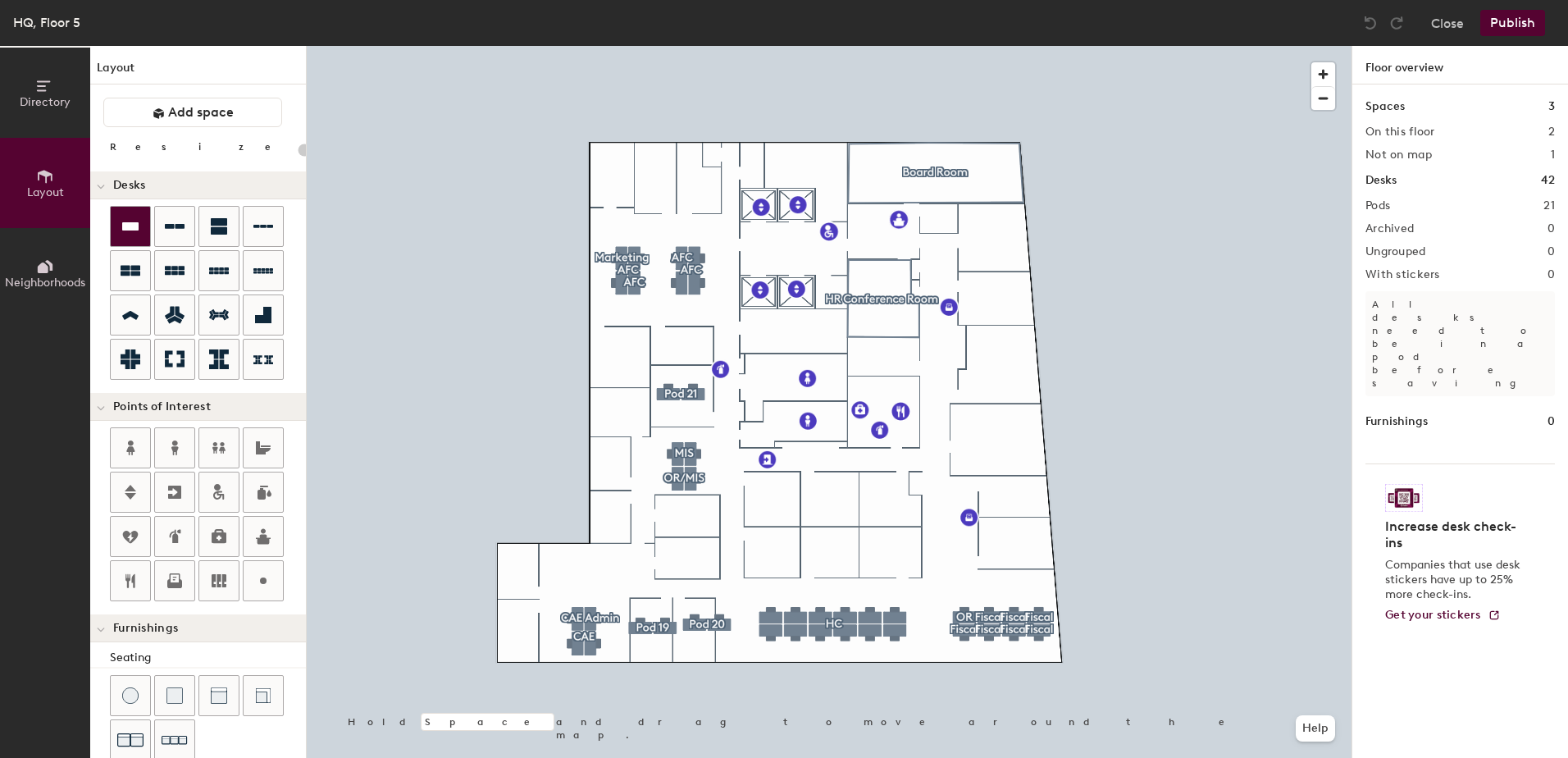
click at [138, 232] on icon at bounding box center [130, 226] width 19 height 19
click at [691, 341] on div "Directory Layout Neighborhoods Layout Add space Resize Desks Points of Interest…" at bounding box center [784, 402] width 1568 height 712
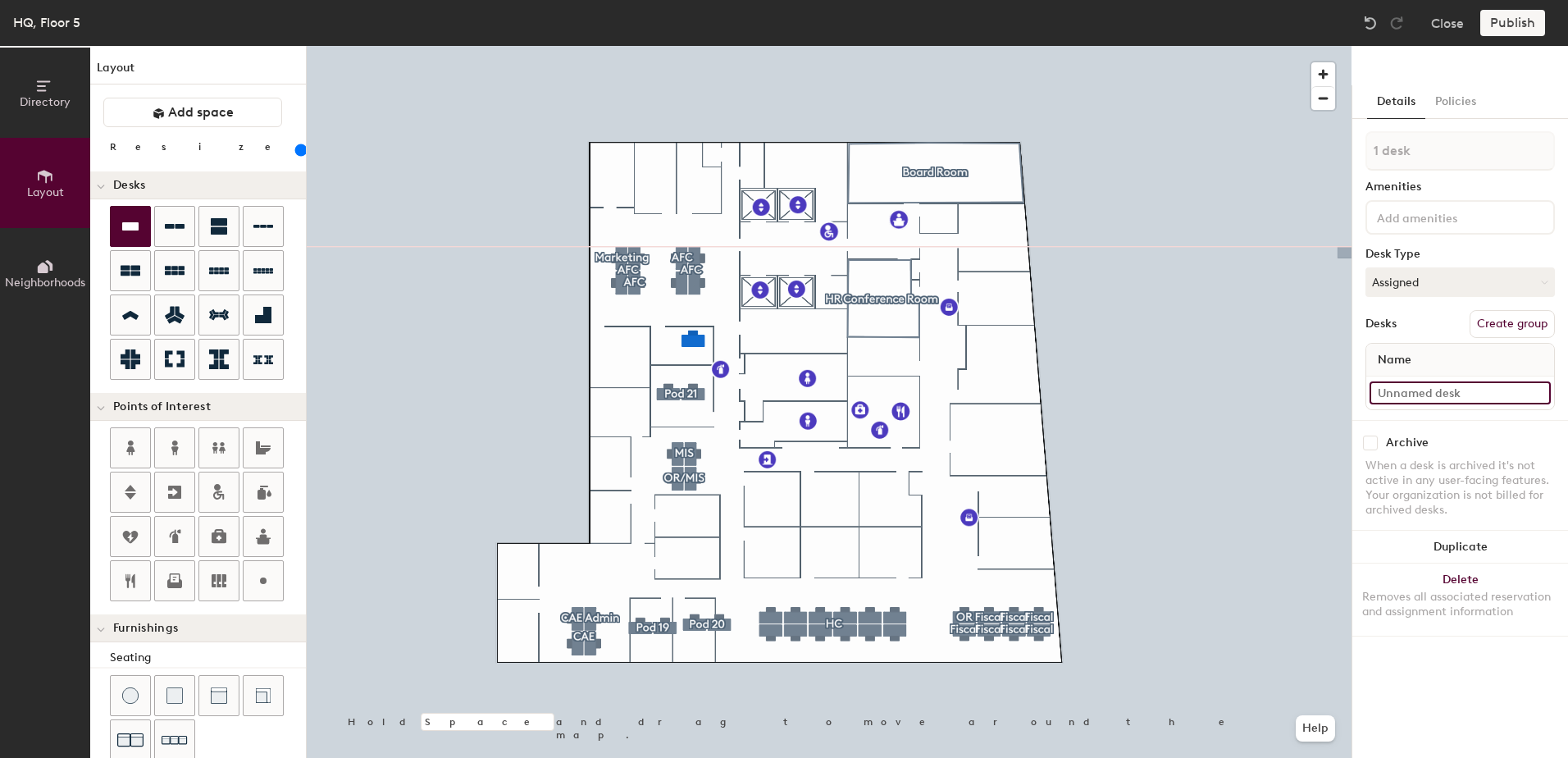
type input "160"
click at [1408, 394] on input at bounding box center [1459, 393] width 182 height 23
type input "V"
type input "160"
type input "Vi"
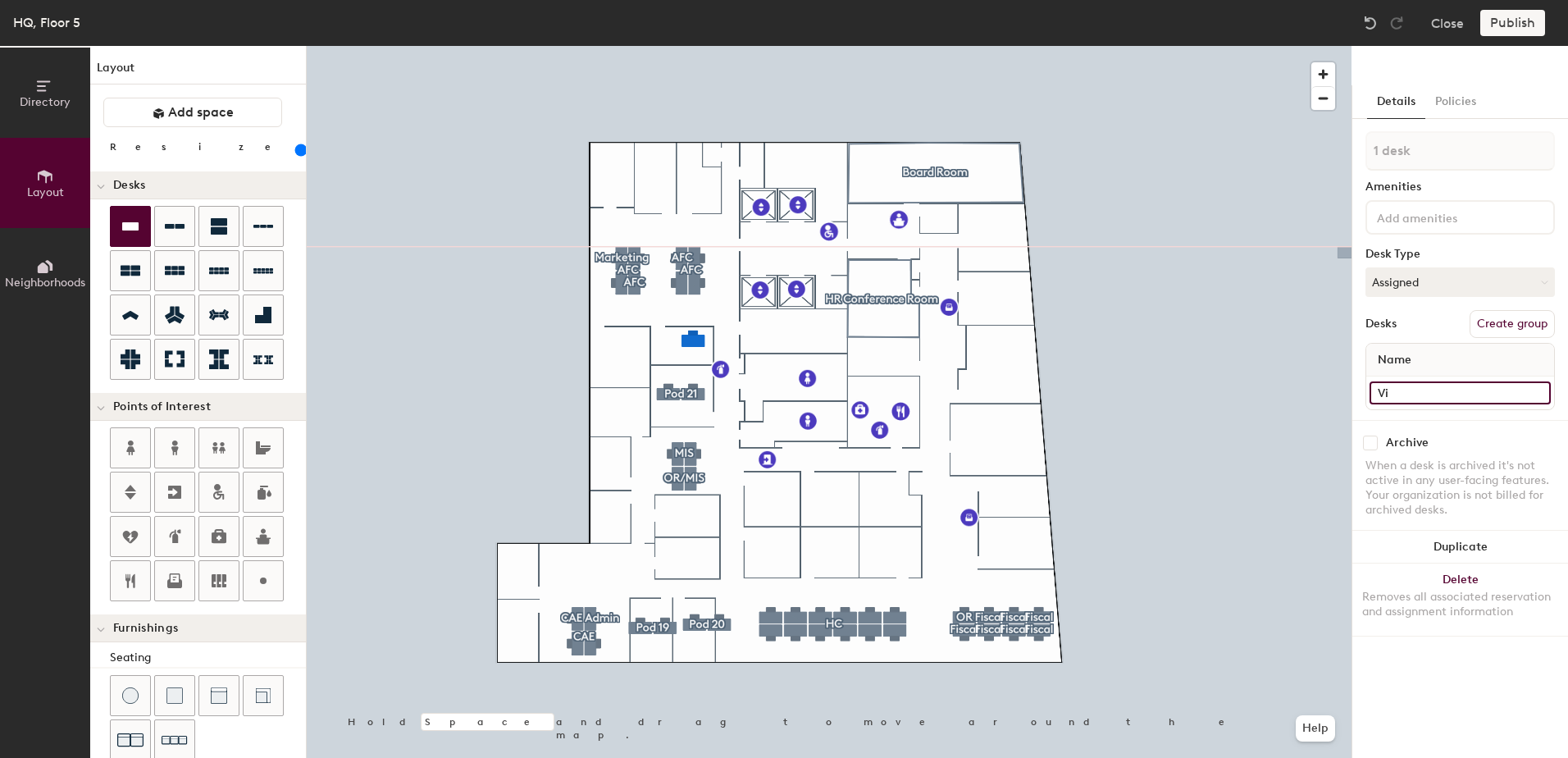
type input "160"
type input "Vic"
type input "160"
type input "Vict"
type input "160"
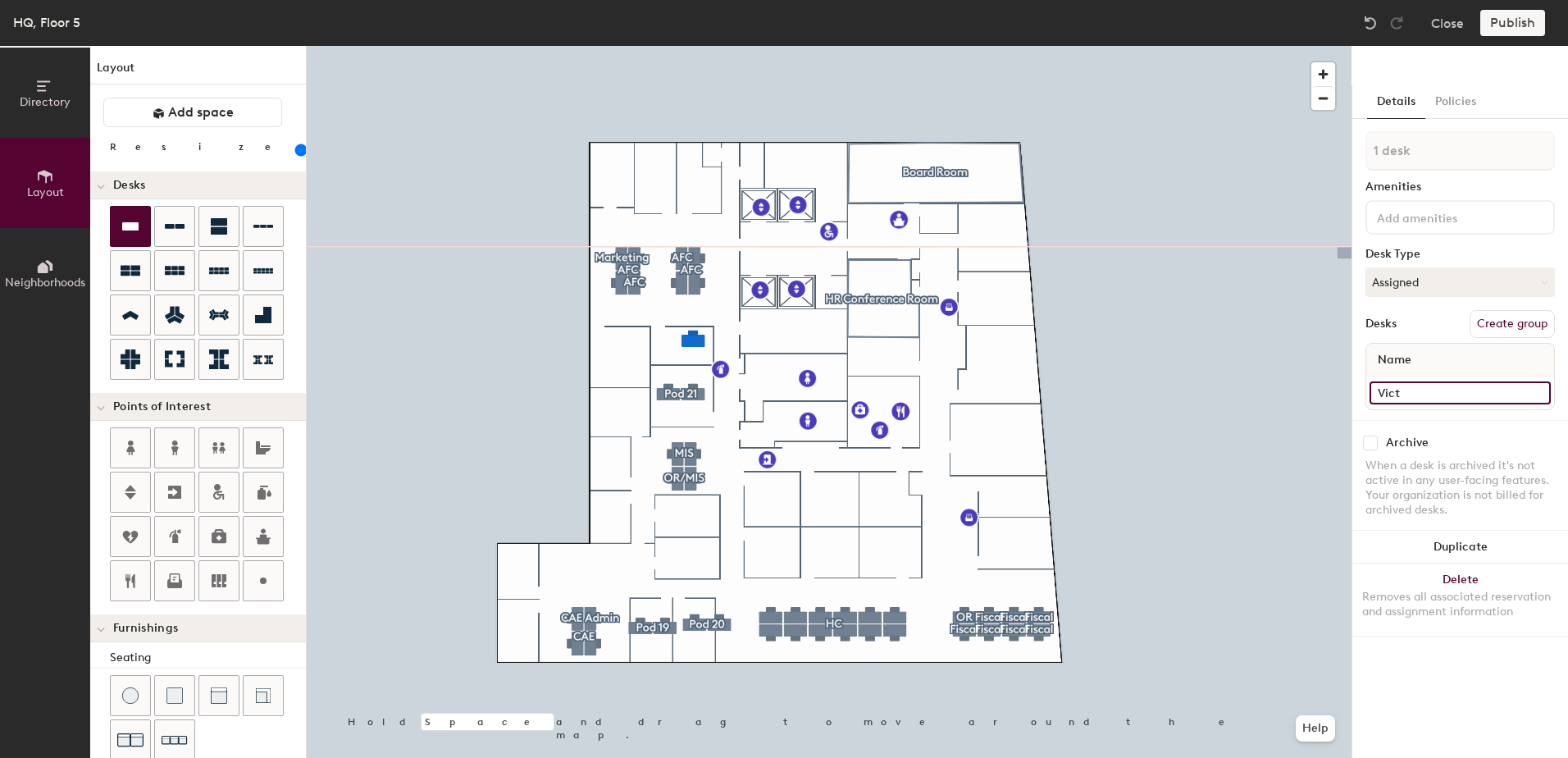
type input "Victo"
type input "160"
type input "Victor"
type input "160"
type input "Victoria"
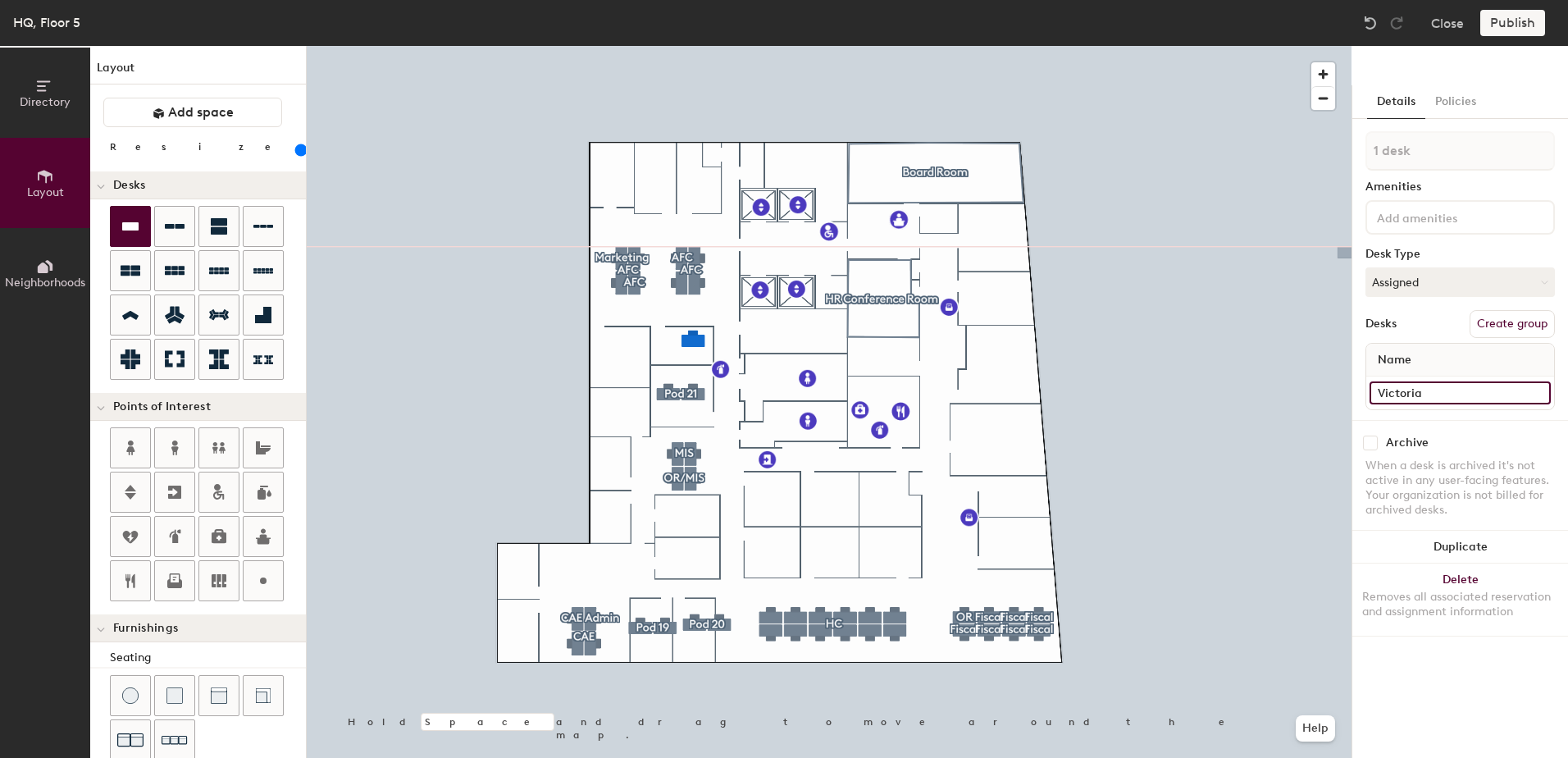
type input "160"
type input "Victoria Y"
type input "160"
type input "Victoria Yu"
type input "160"
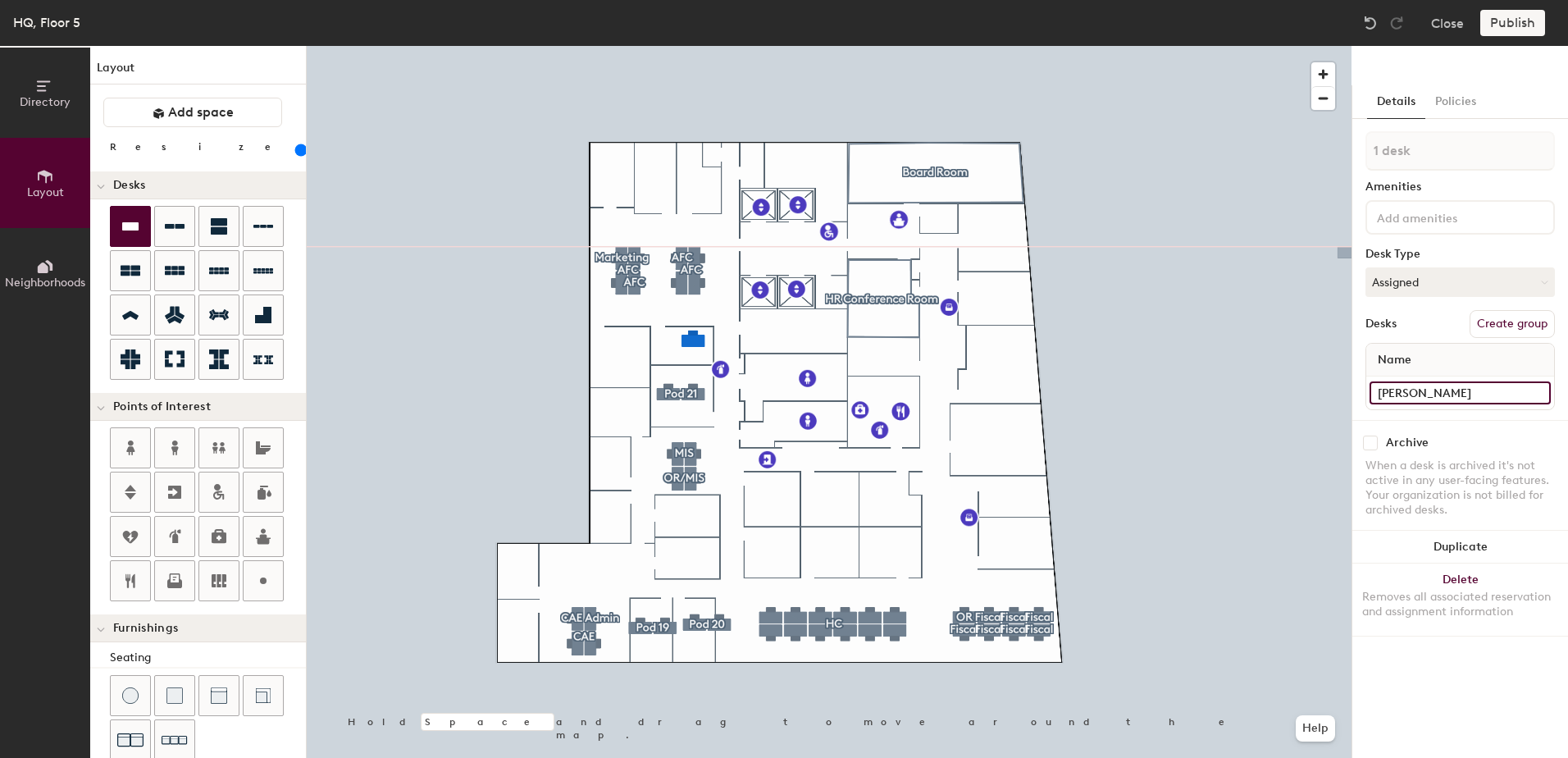
type input "Victoria Yu"
click at [1507, 31] on div "Publish" at bounding box center [1517, 23] width 75 height 26
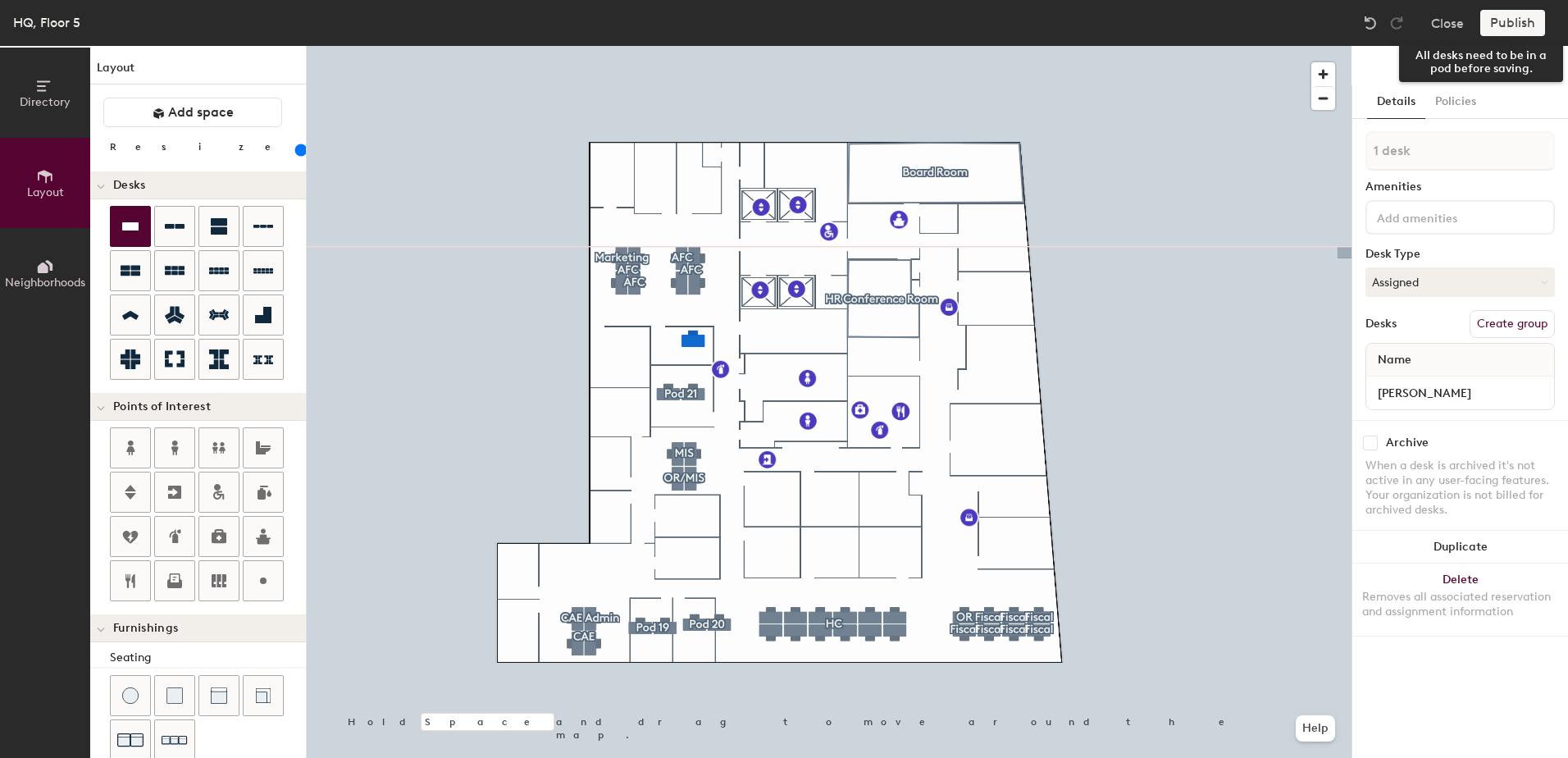
click at [1492, 23] on div "Publish" at bounding box center [1517, 23] width 75 height 26
click at [1485, 328] on button "Create group" at bounding box center [1512, 324] width 85 height 28
click at [1501, 25] on button "Publish" at bounding box center [1513, 23] width 65 height 26
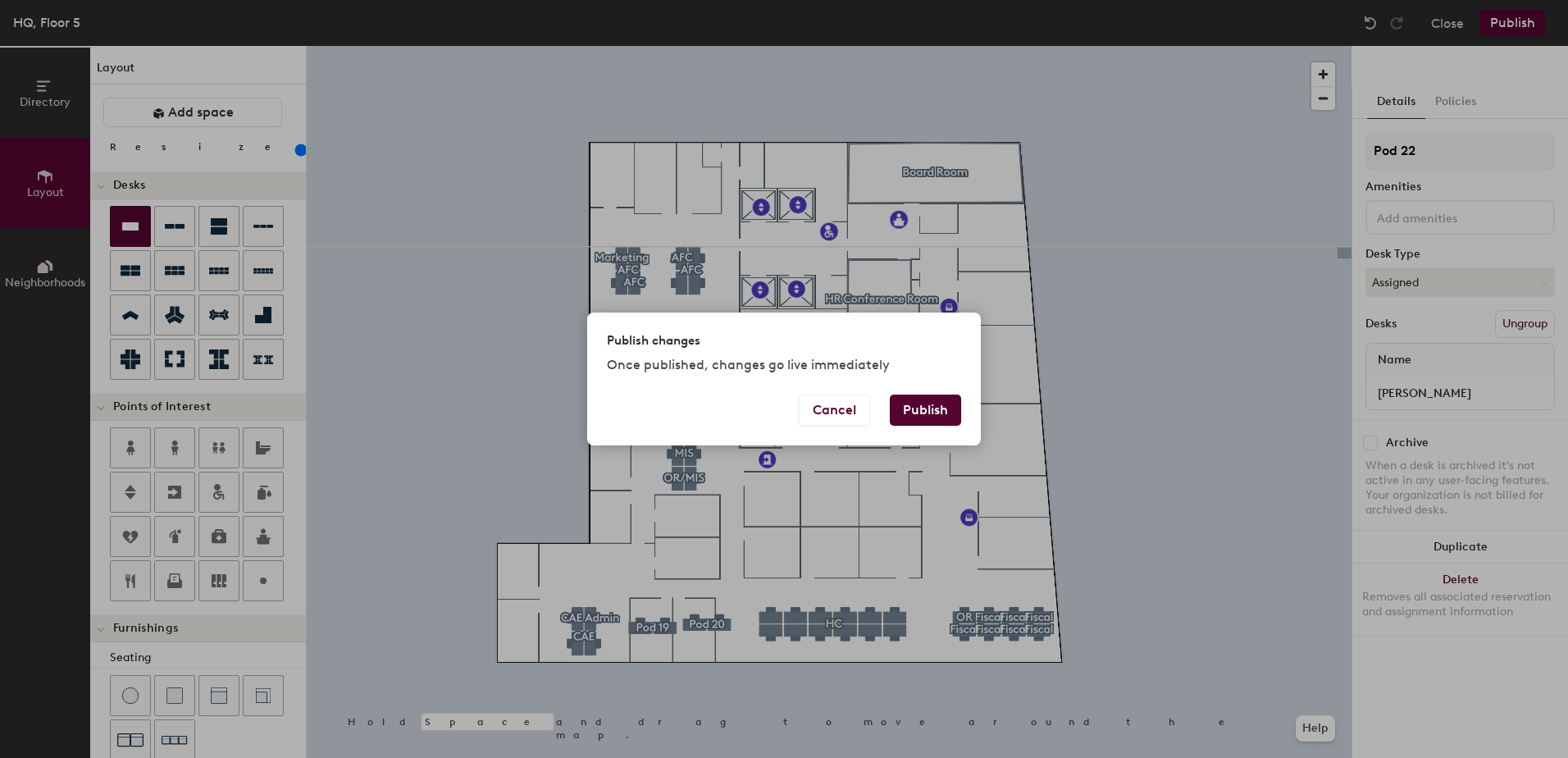
click at [939, 404] on button "Publish" at bounding box center [925, 411] width 71 height 32
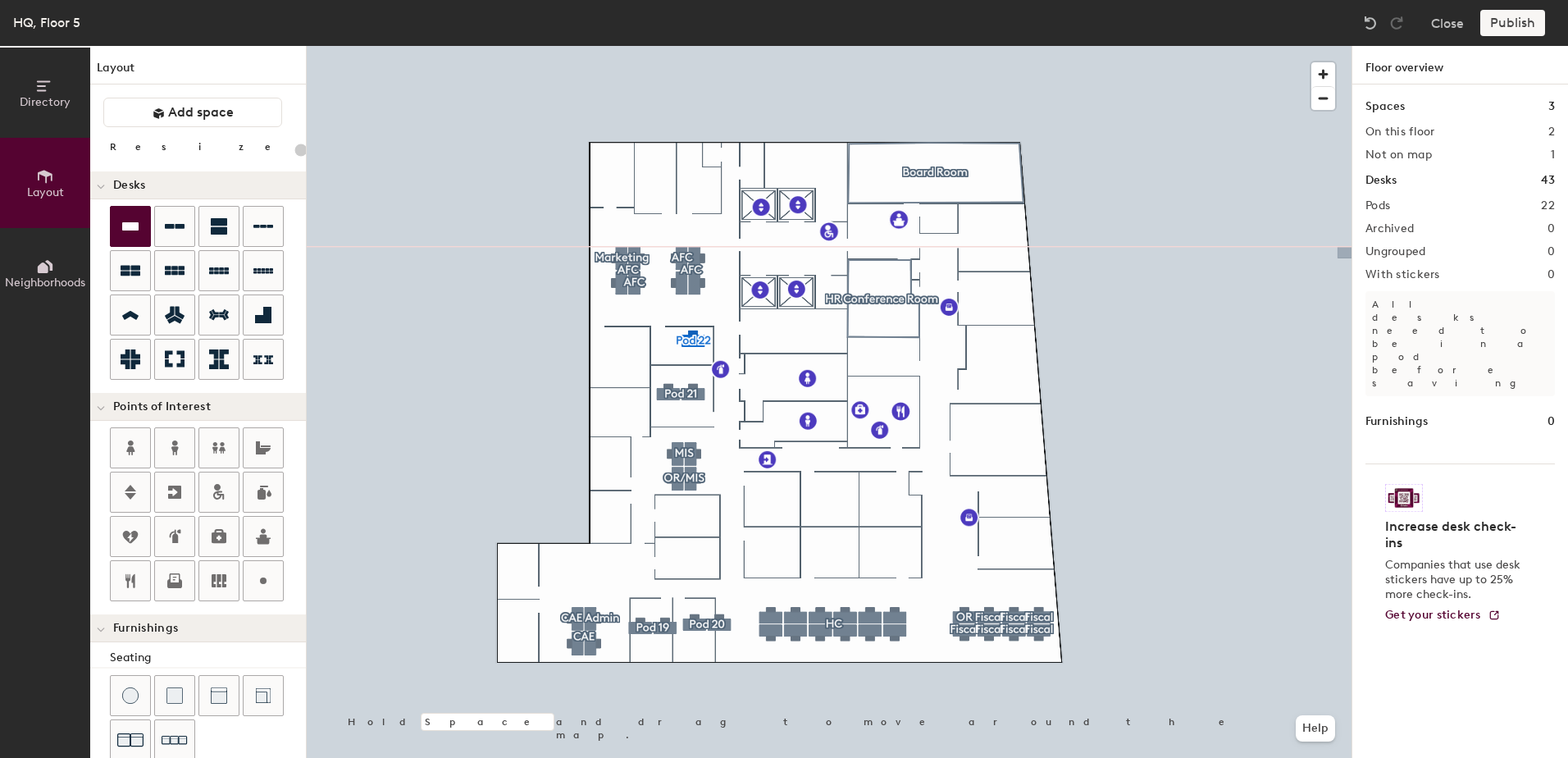
type input "20"
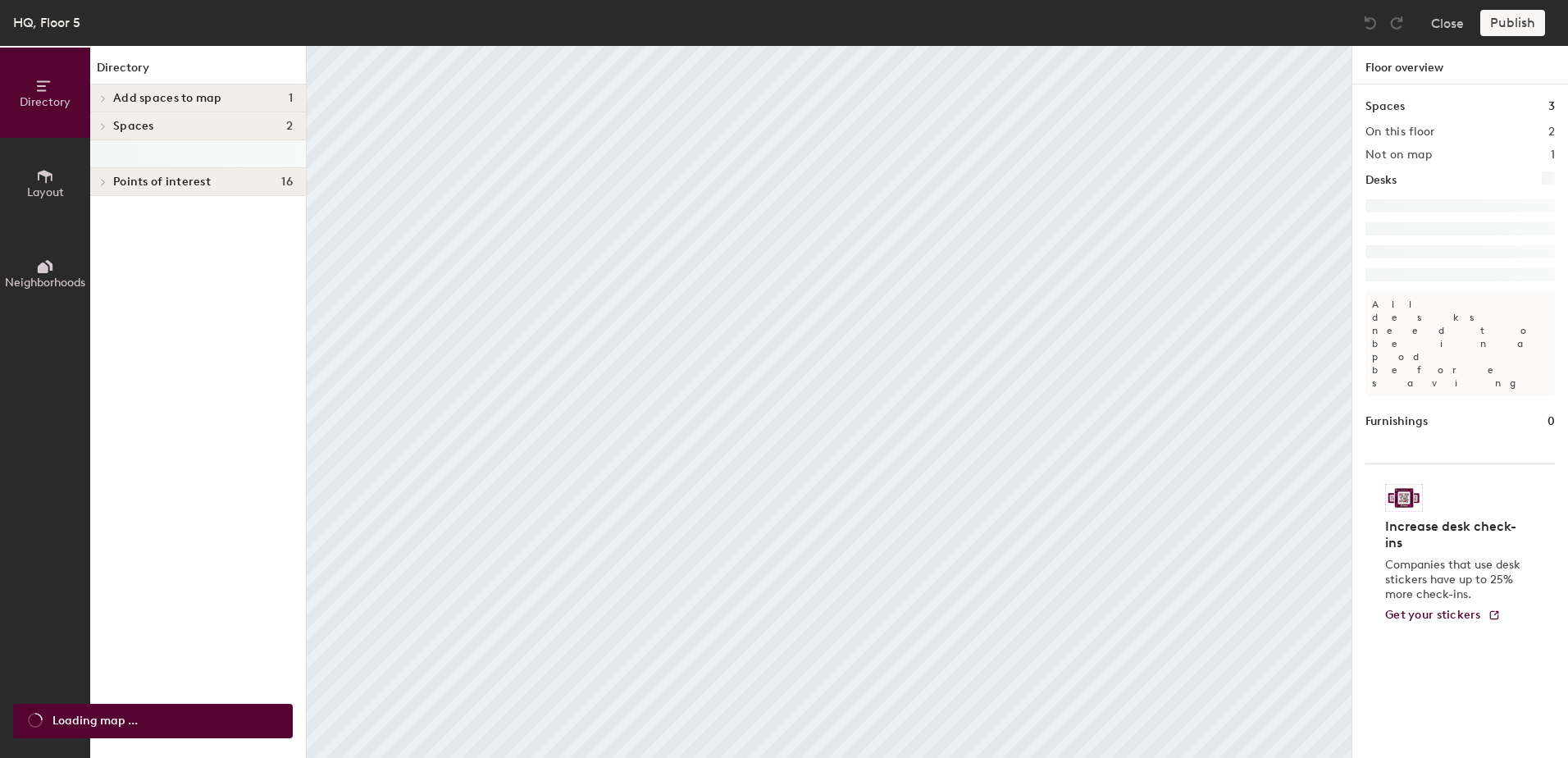
click at [45, 168] on icon at bounding box center [45, 176] width 18 height 18
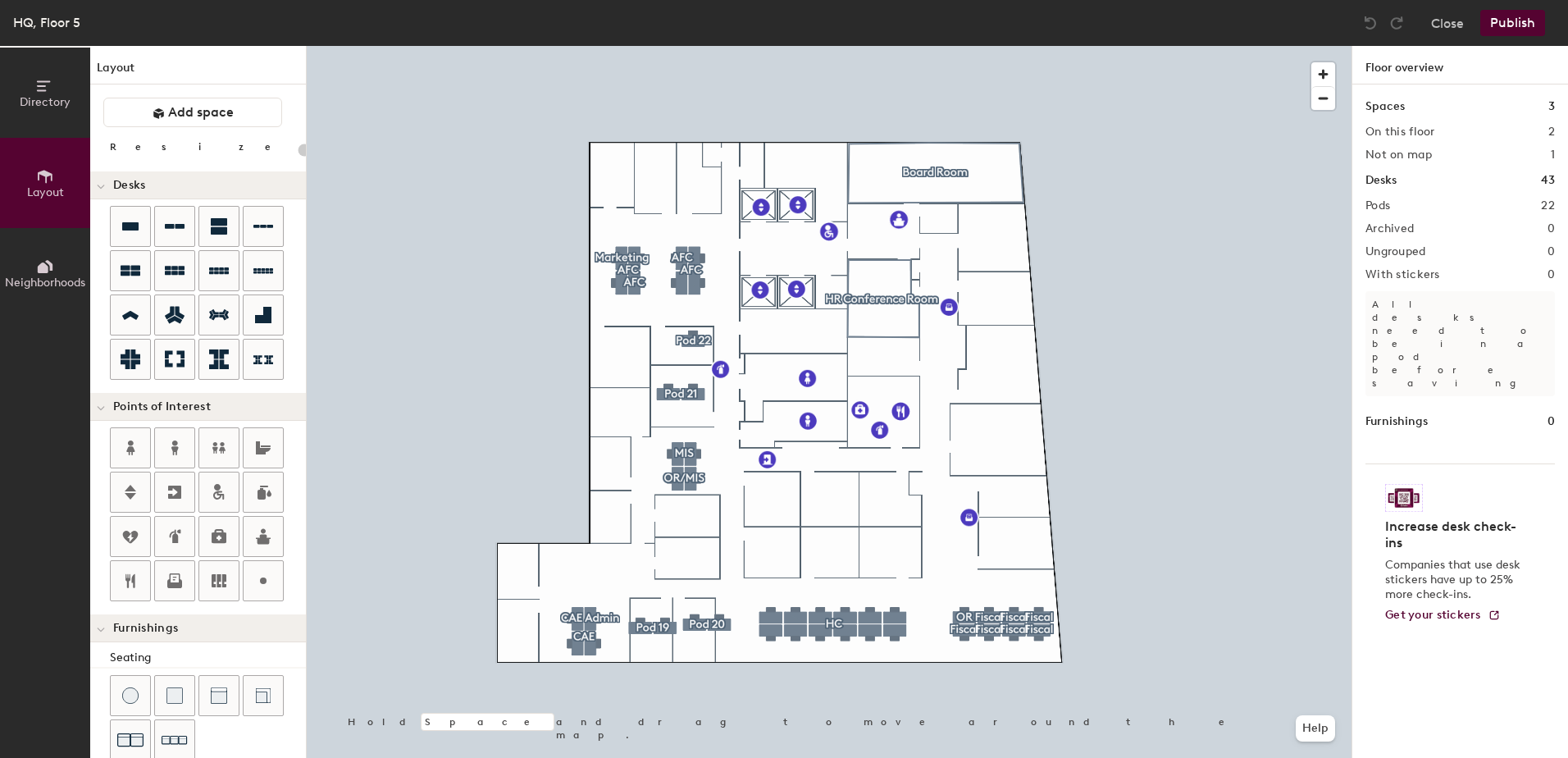
click at [628, 351] on div "Directory Layout Neighborhoods Layout Add space Resize Desks Points of Interest…" at bounding box center [784, 402] width 1568 height 712
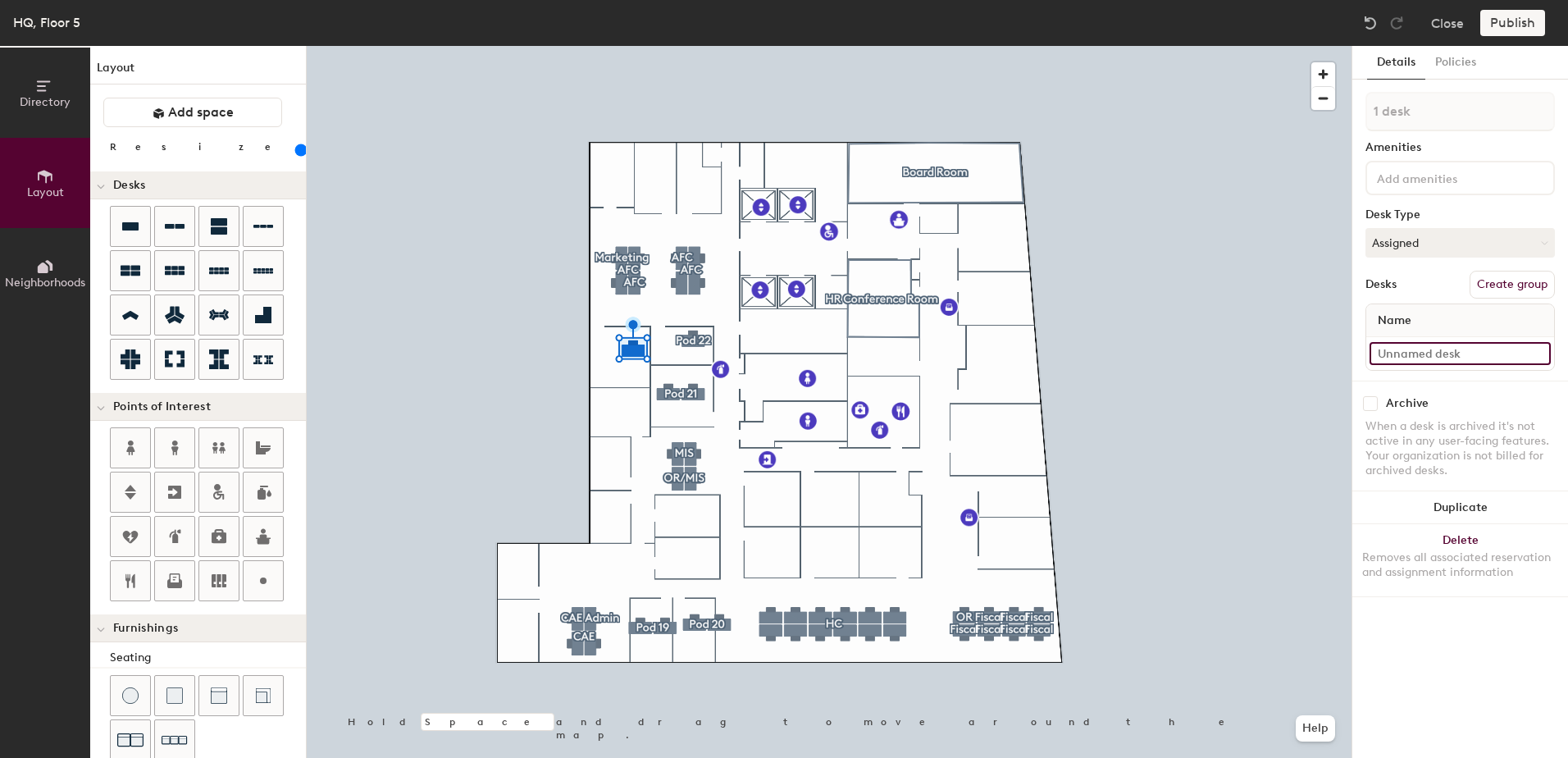
type input "160"
click at [1411, 348] on input at bounding box center [1459, 354] width 182 height 23
type input "H"
type input "160"
type input "Hu"
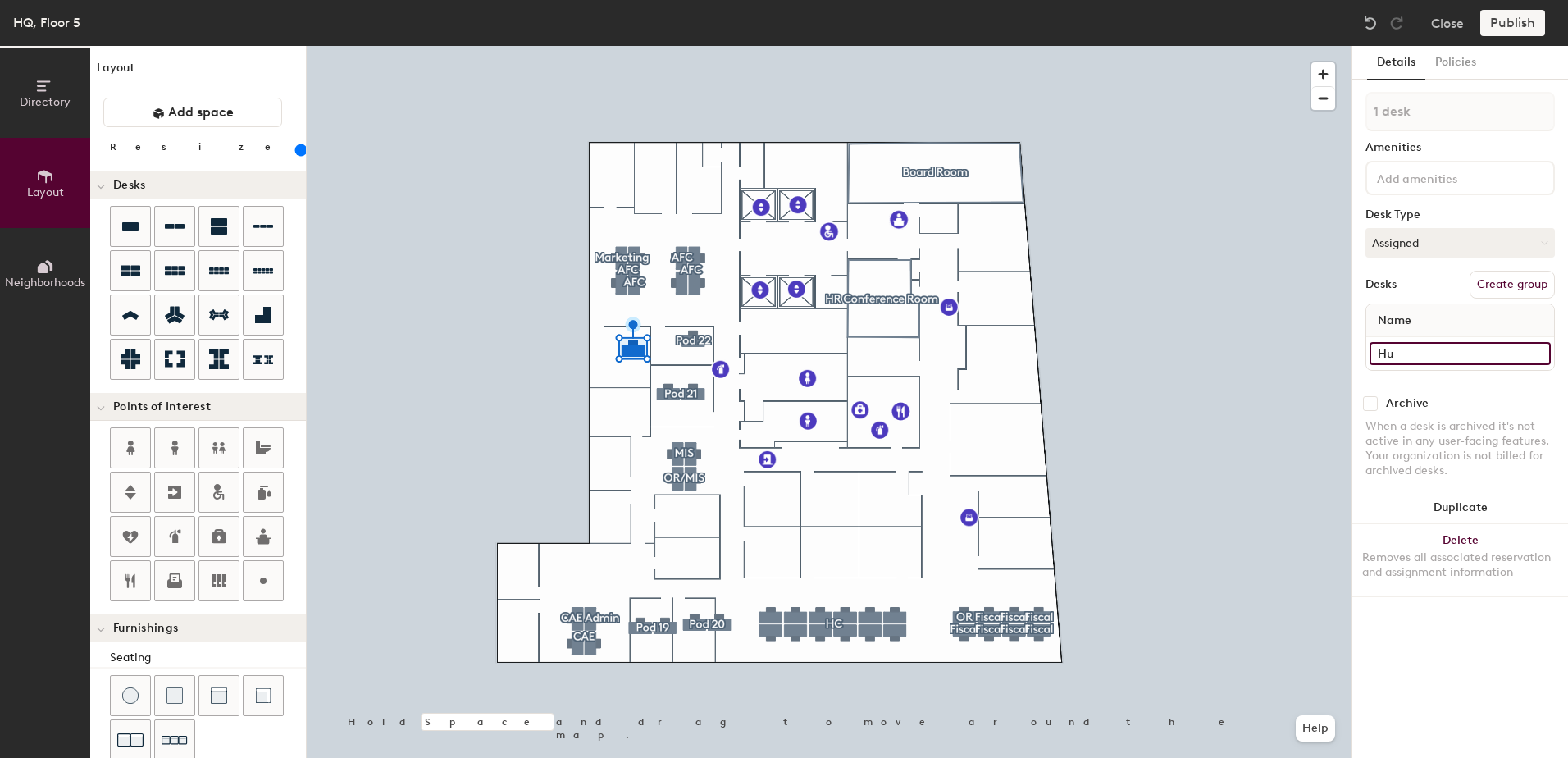
type input "160"
type input "Huma"
type input "160"
type input "Humar"
type input "160"
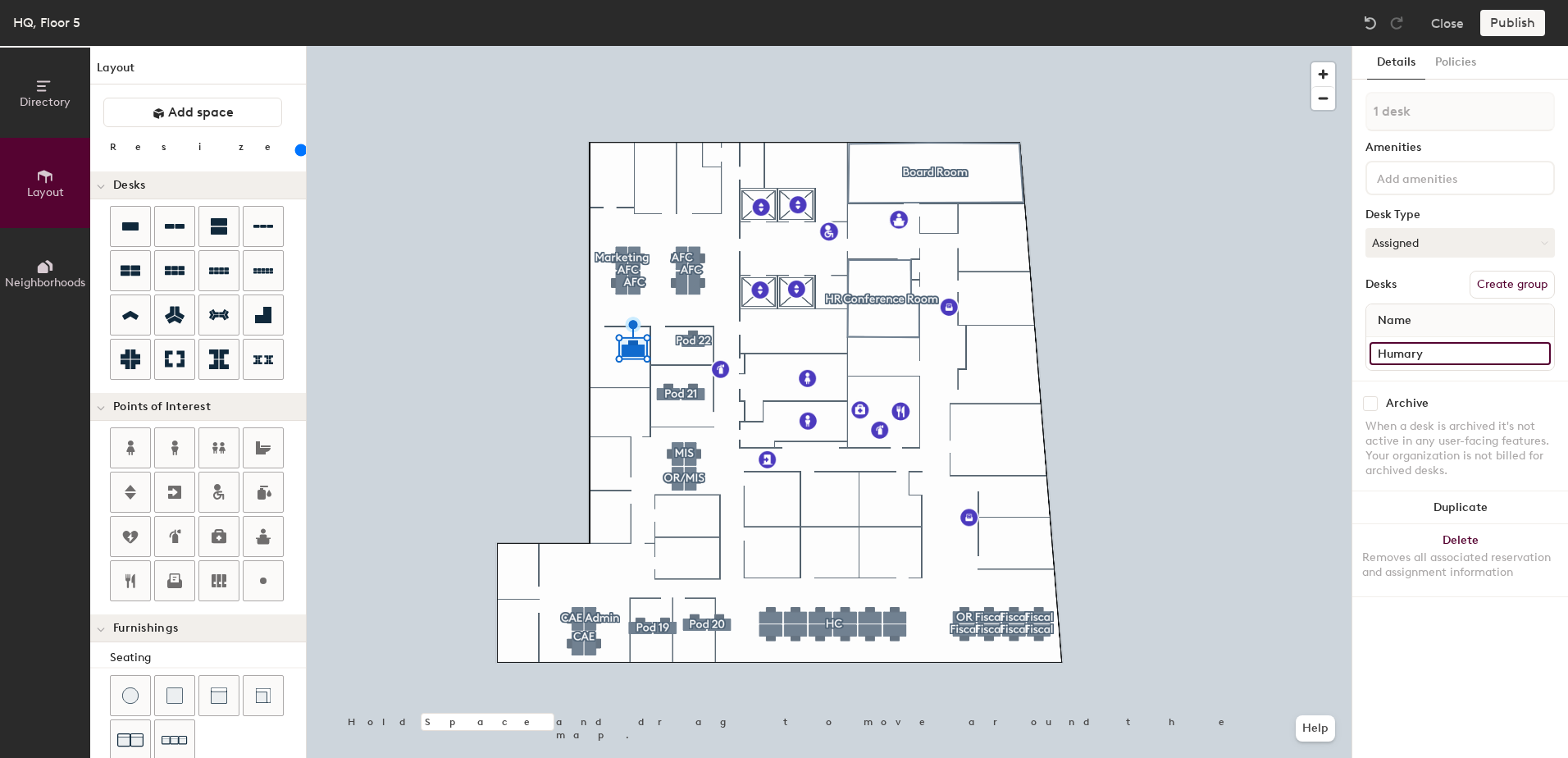
type input "Humarya"
type input "160"
type input "Humarya"
type input "160"
type input "Humarya G"
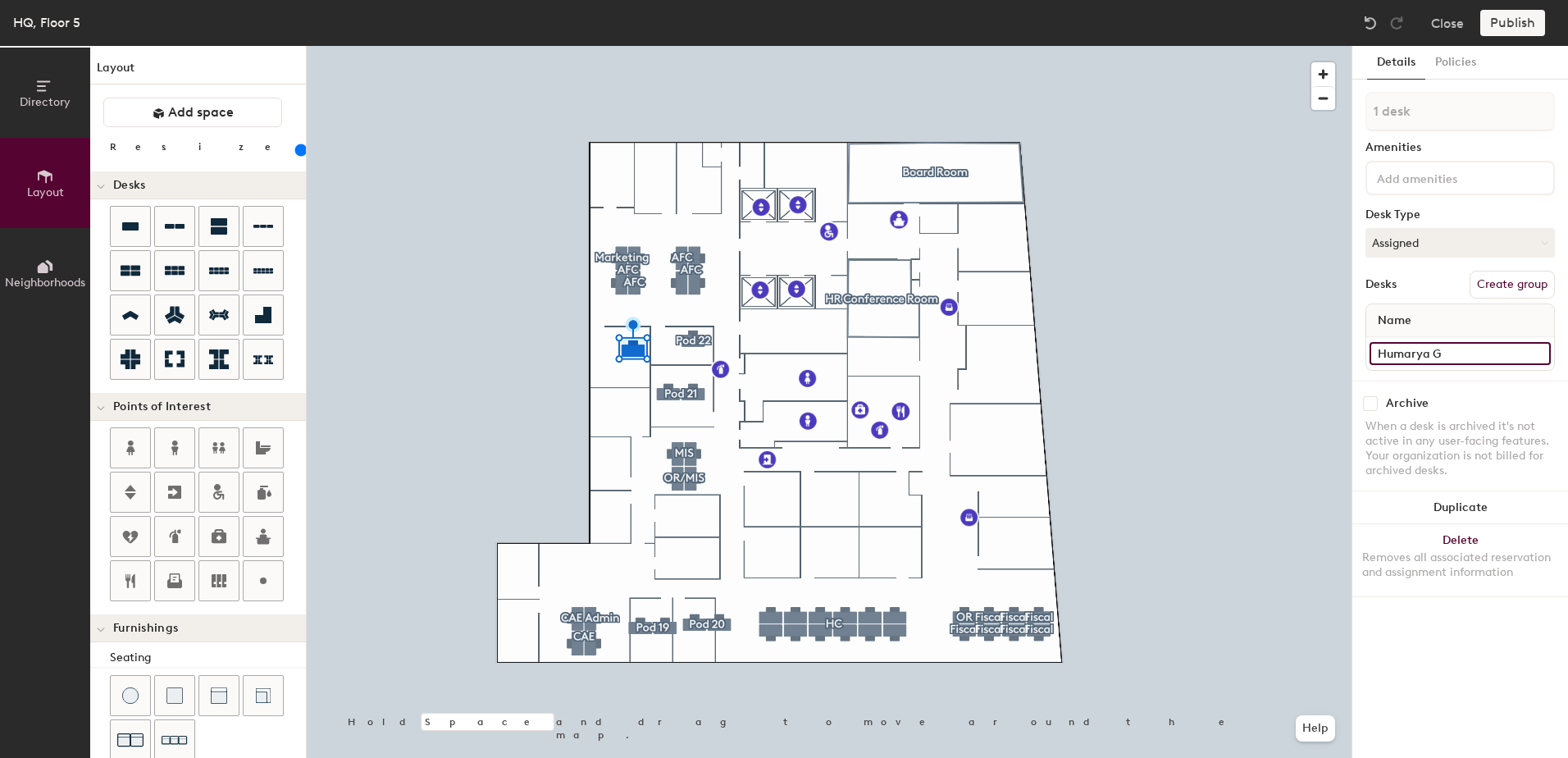
type input "160"
type input "Humarya Ga"
type input "160"
type input "Humarya Gad"
type input "160"
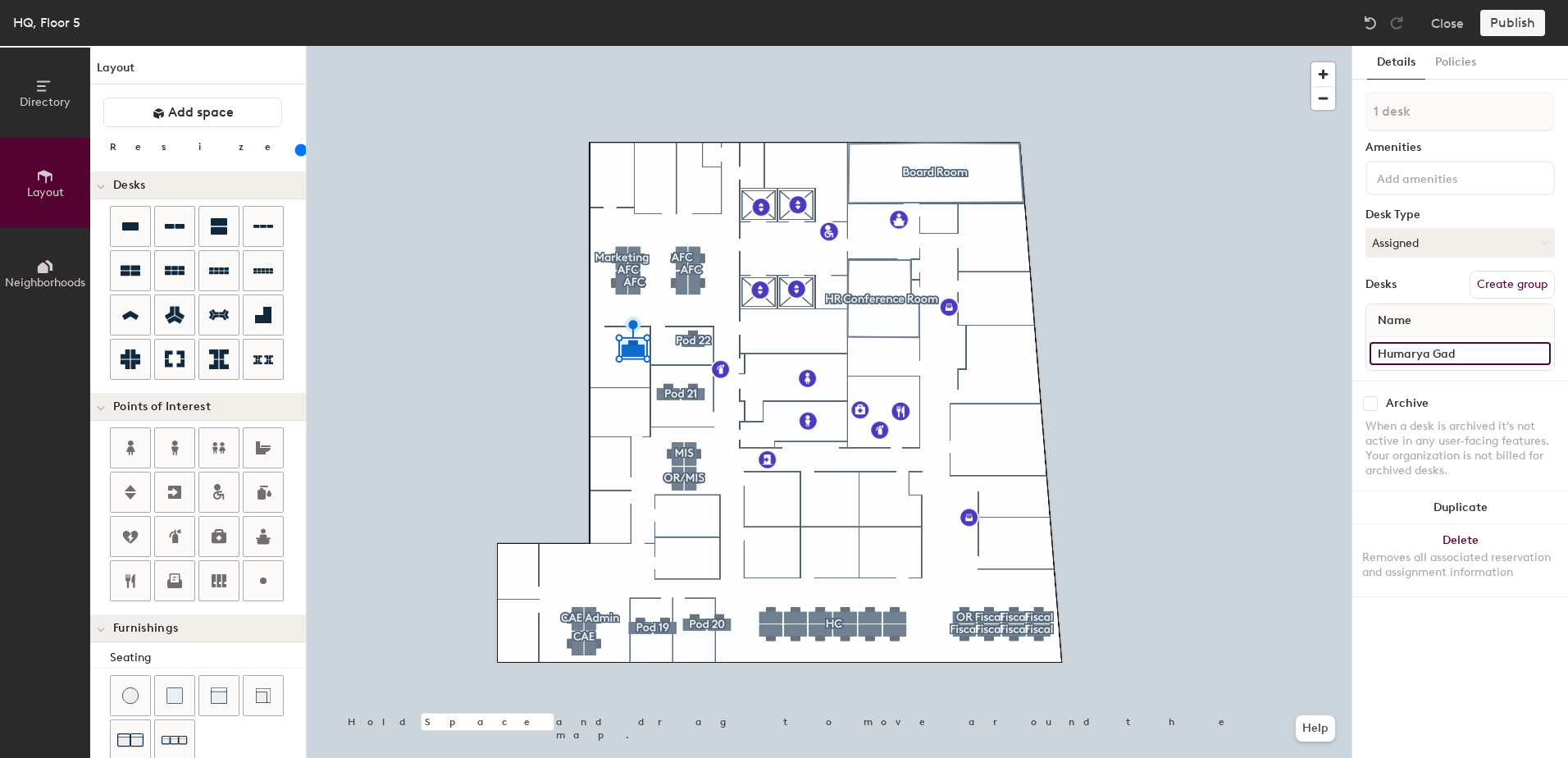
type input "Humarya Gada"
type input "160"
type input "Humarya Gadat"
type input "160"
type input "[PERSON_NAME]"
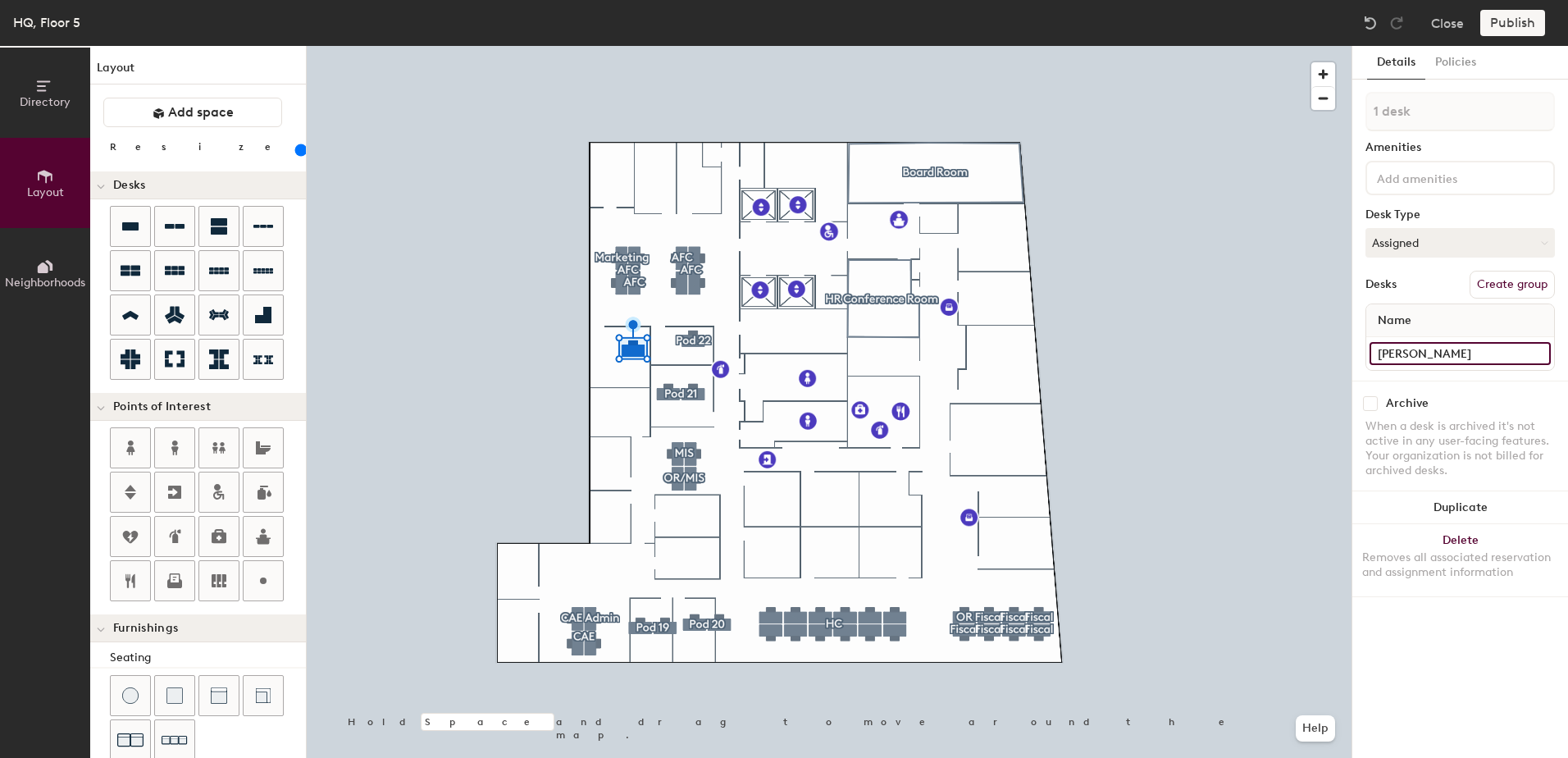
type input "160"
type input "[PERSON_NAME]"
click at [1513, 285] on button "Create group" at bounding box center [1512, 285] width 85 height 28
click at [1507, 24] on button "Publish" at bounding box center [1513, 23] width 65 height 26
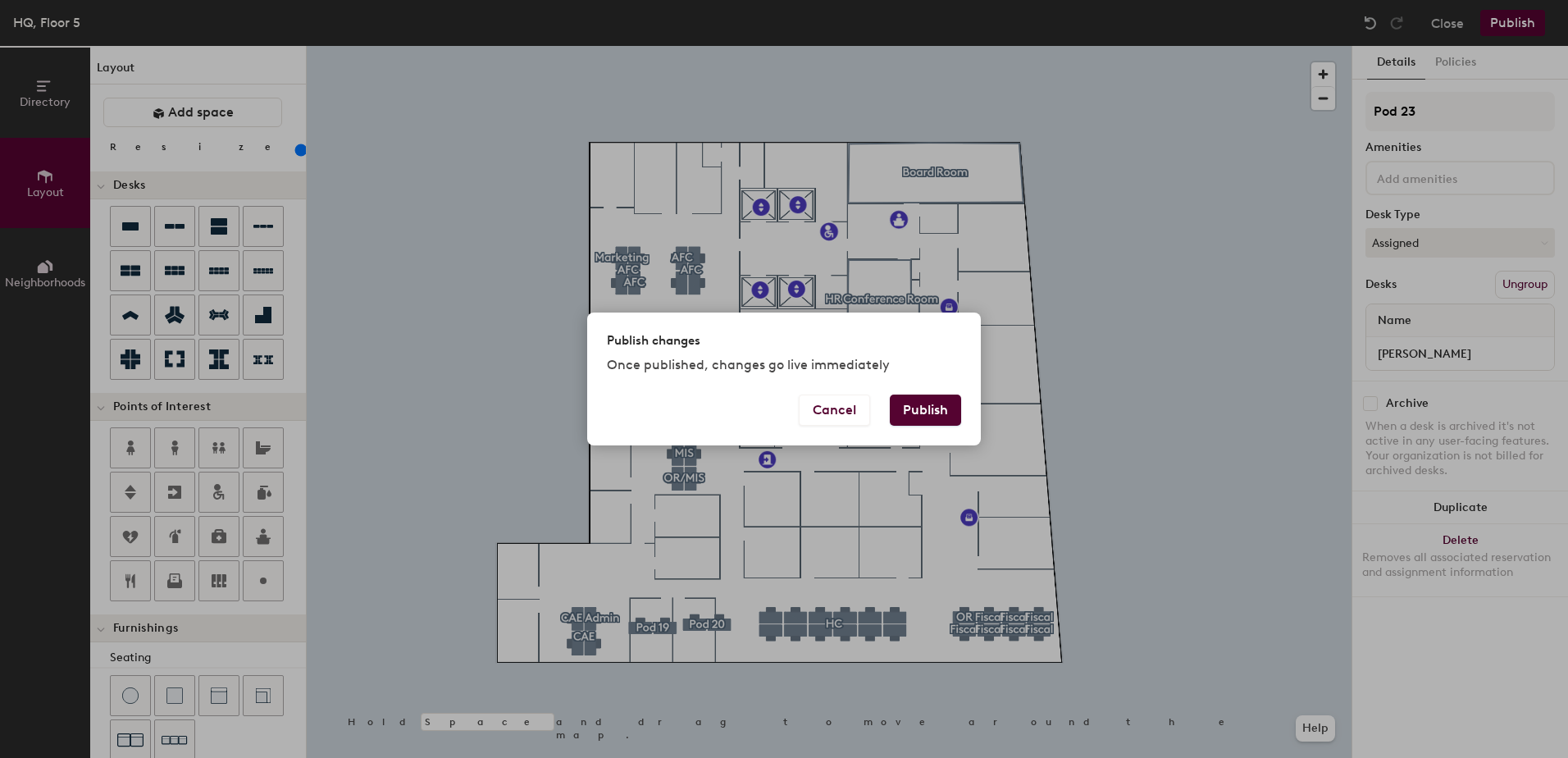
click at [918, 411] on button "Publish" at bounding box center [925, 411] width 71 height 32
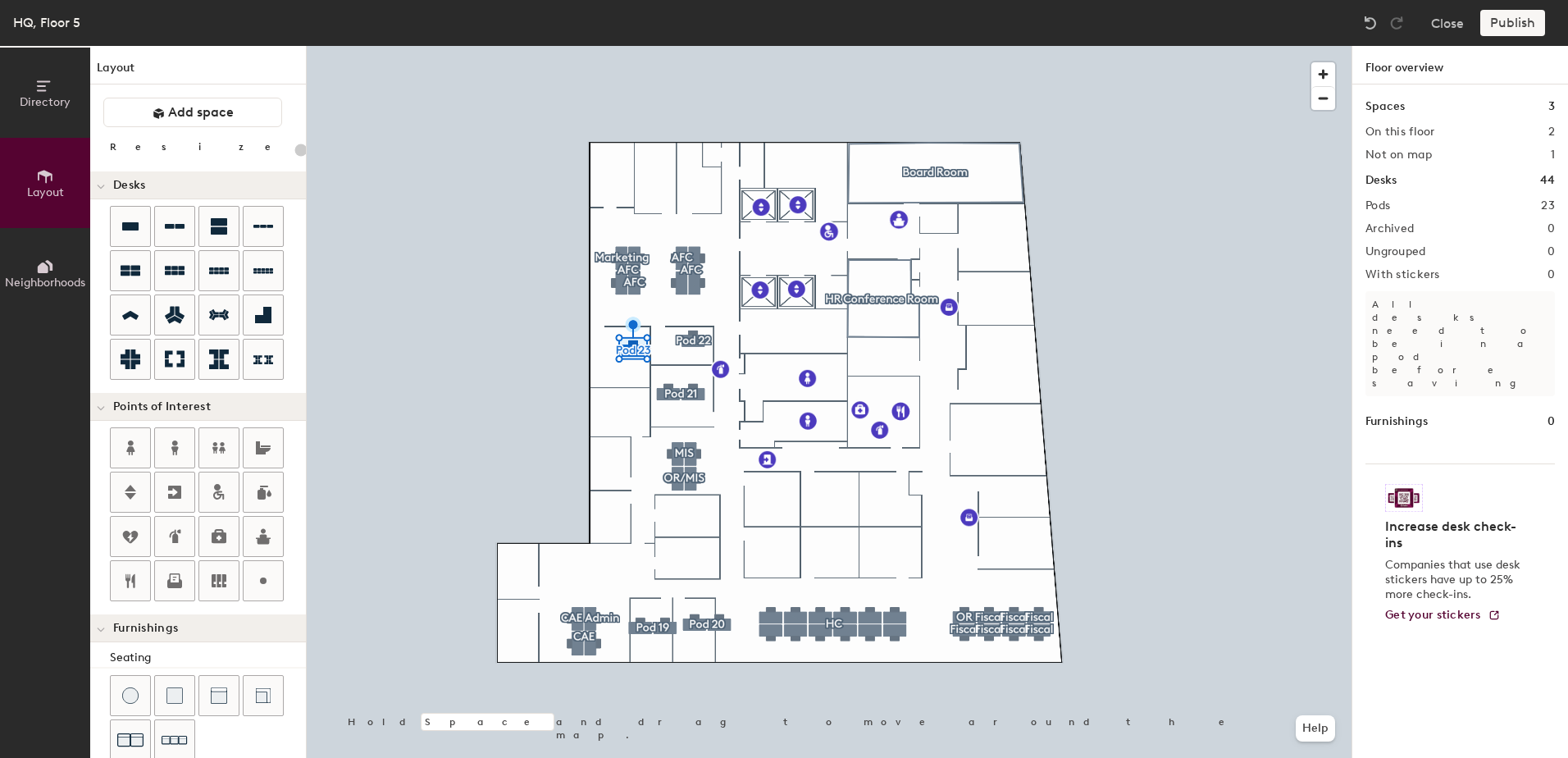
type input "20"
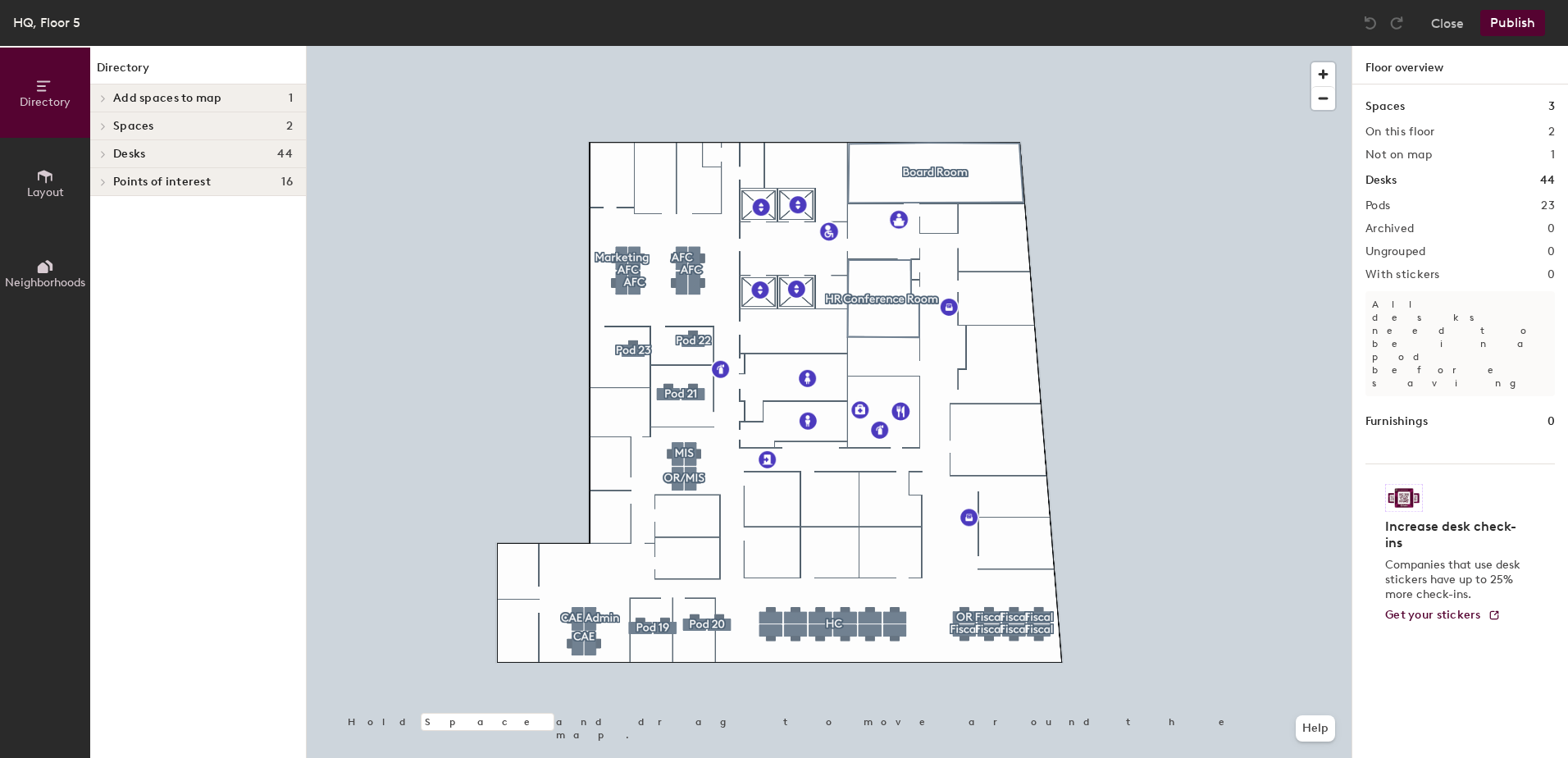
click at [28, 178] on button "Layout" at bounding box center [45, 182] width 90 height 90
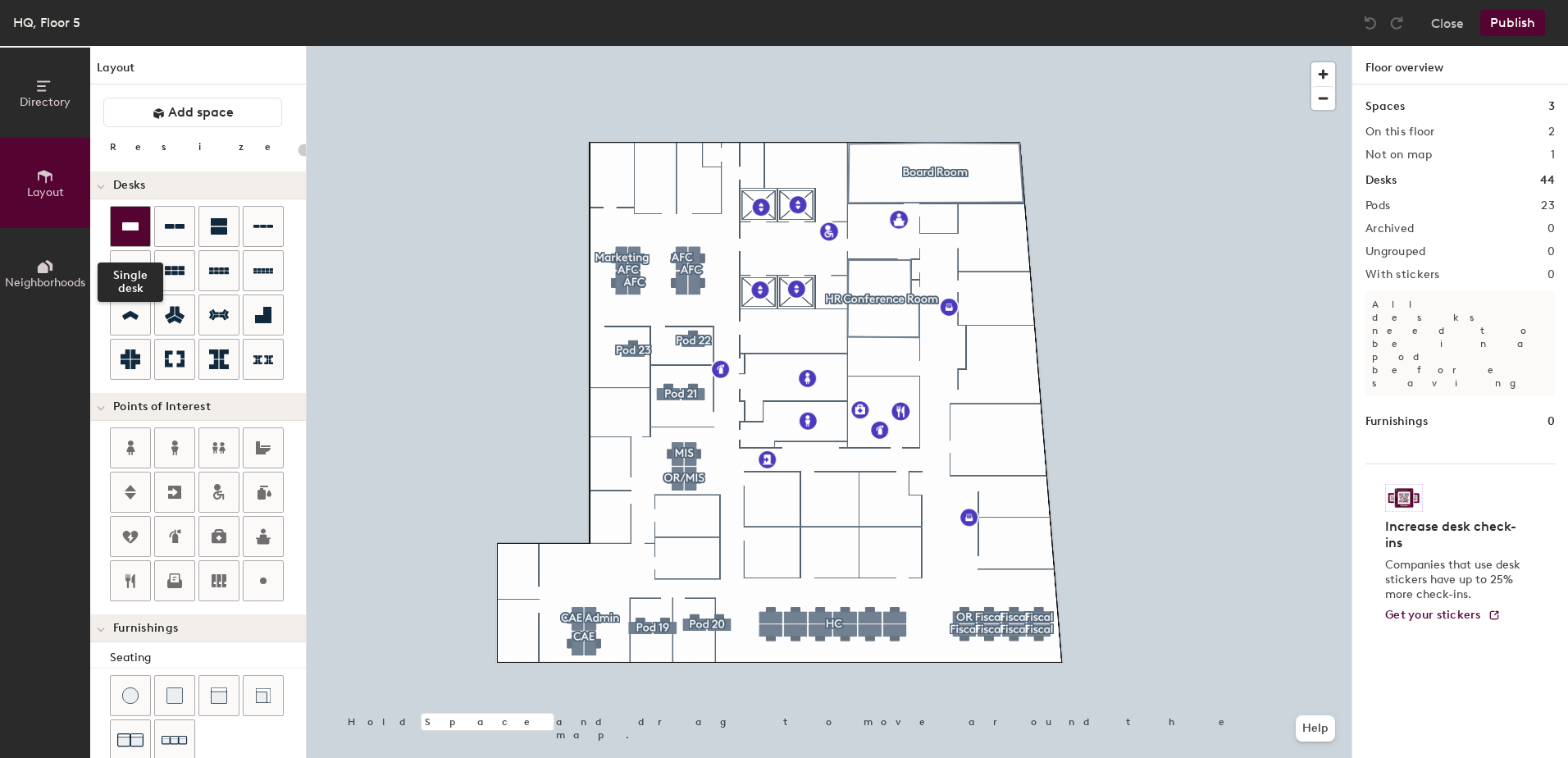
click at [130, 225] on icon at bounding box center [130, 225] width 17 height 8
click at [631, 412] on div "Directory Layout Neighborhoods Layout Add space Resize Desks Points of Interest…" at bounding box center [784, 402] width 1568 height 712
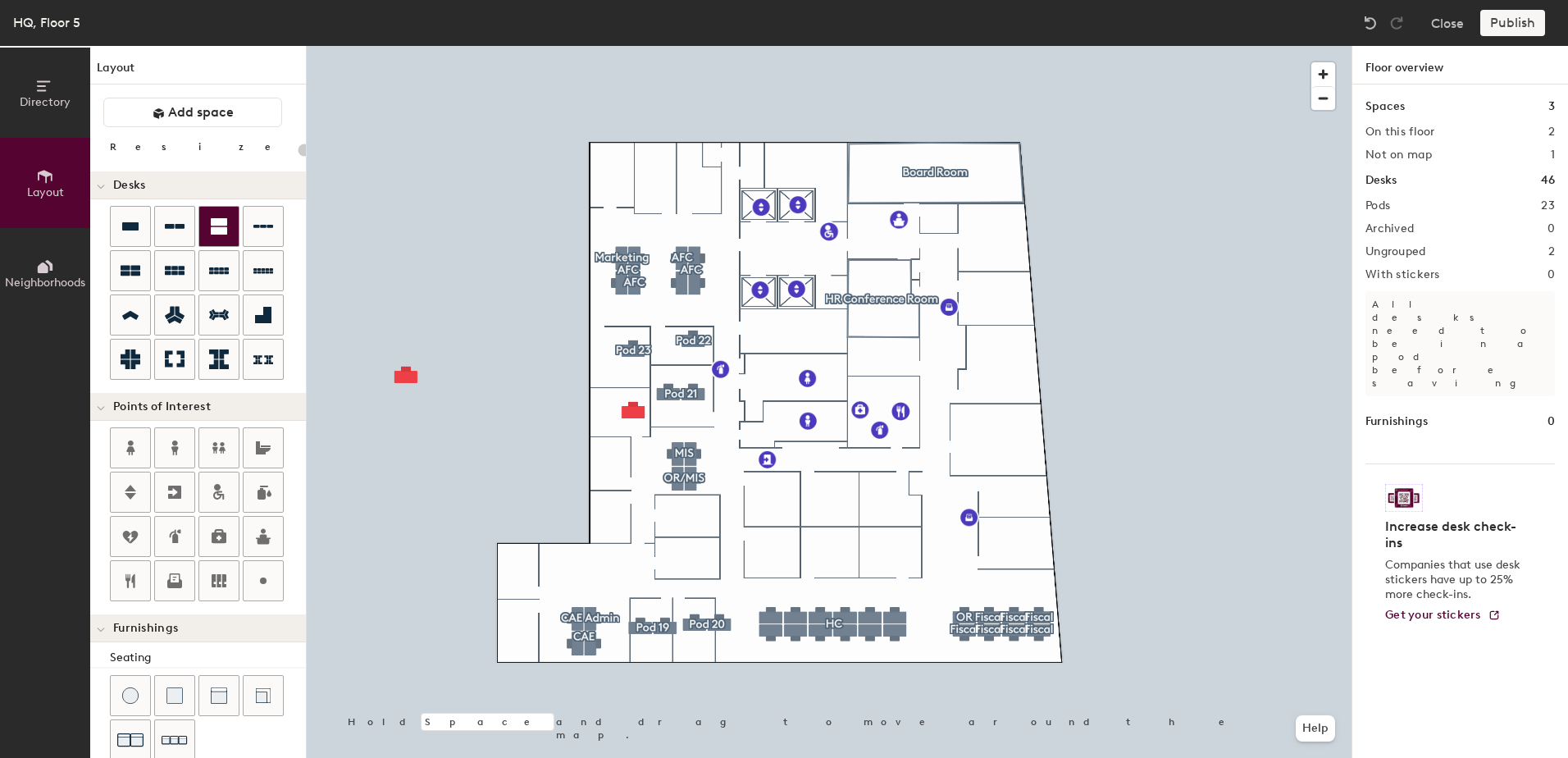
click at [589, 285] on div "Directory Layout Neighborhoods Layout Add space Resize Desks Points of Interest…" at bounding box center [784, 402] width 1568 height 712
click at [688, 284] on div "Directory Layout Neighborhoods Layout Add space Resize Desks Points of Interest…" at bounding box center [784, 402] width 1568 height 712
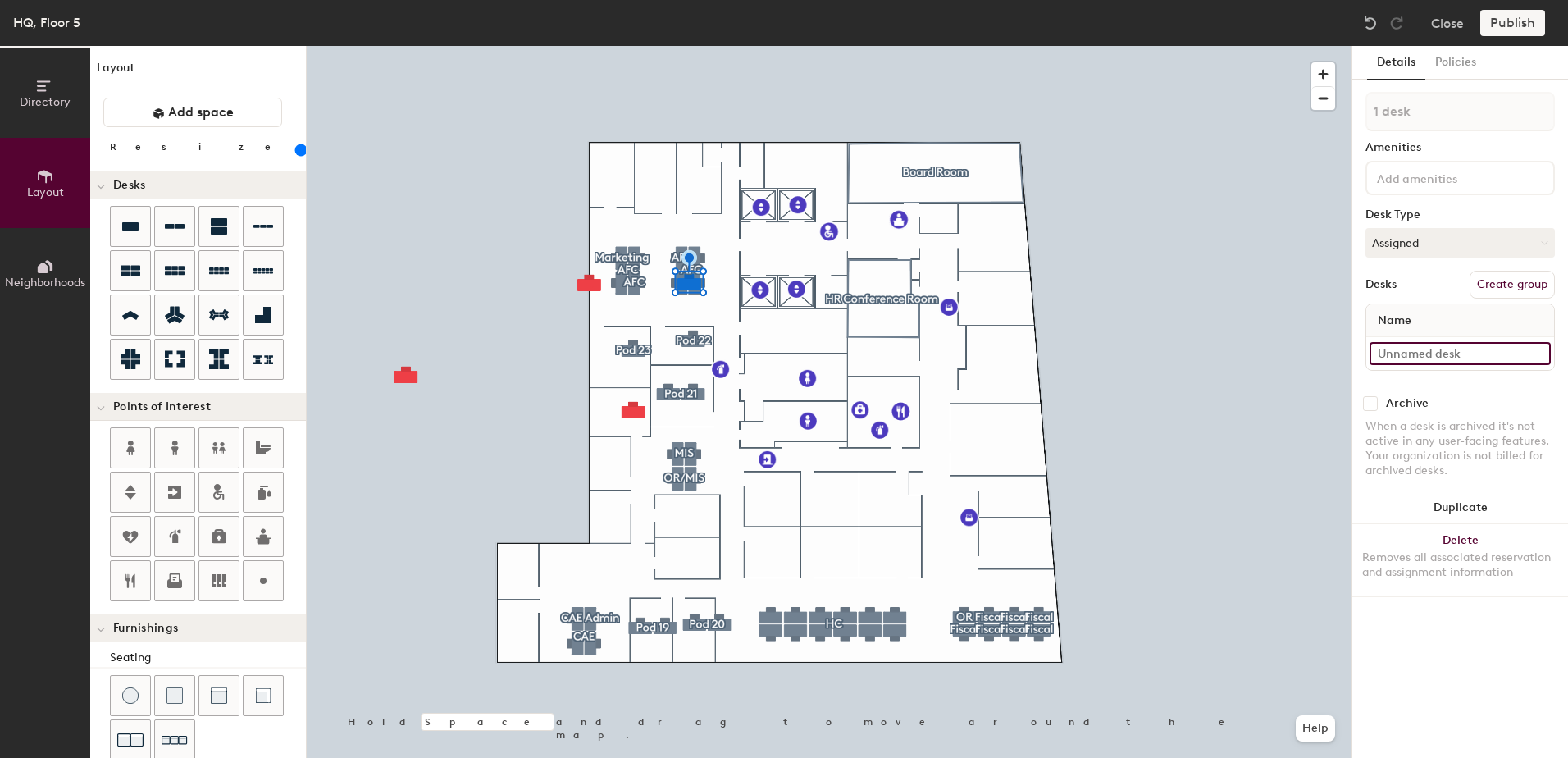
type input "160"
click at [1468, 347] on input at bounding box center [1459, 354] width 182 height 23
type input "Ha"
type input "160"
type input "[PERSON_NAME]"
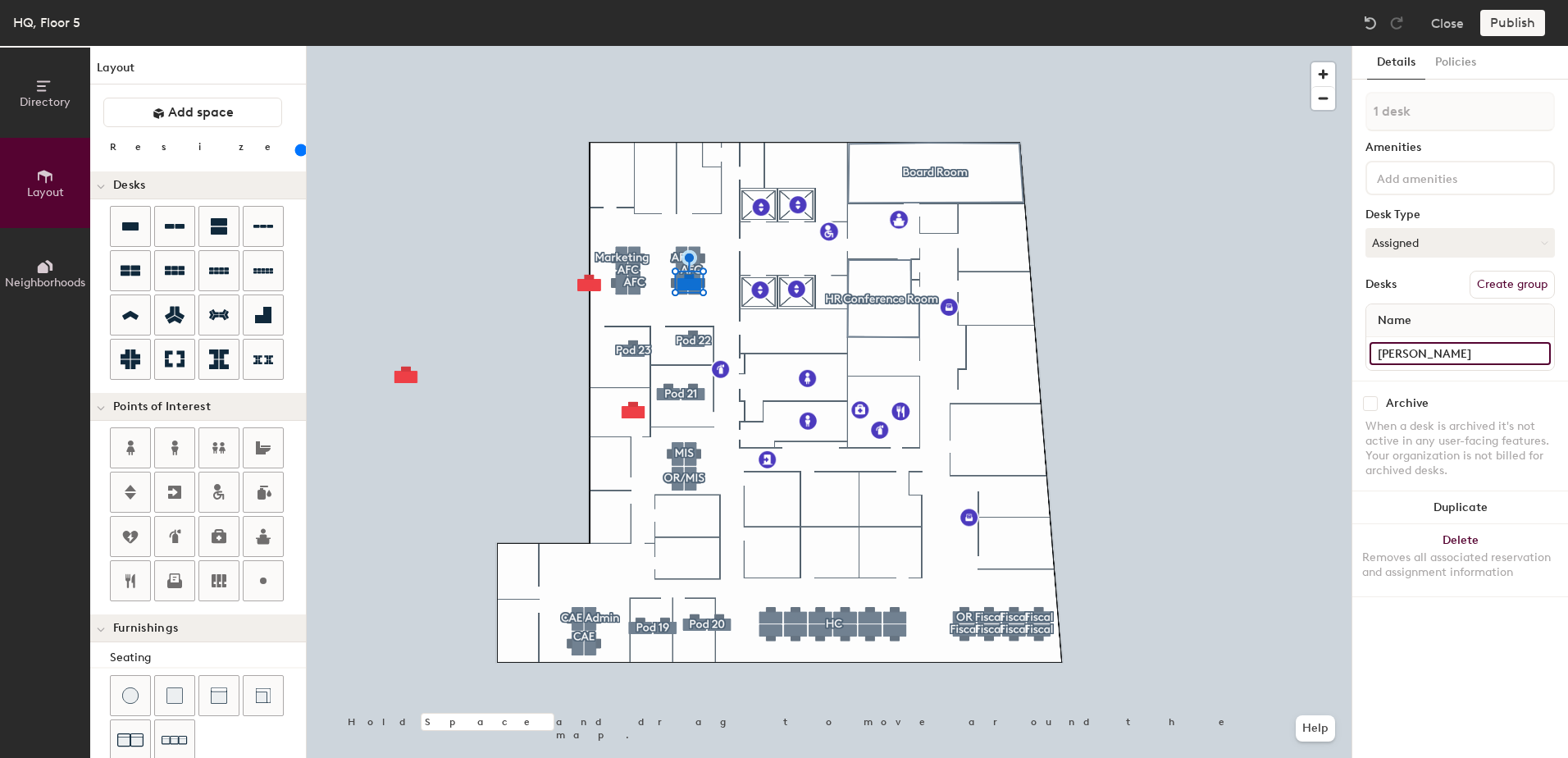
type input "160"
type input "[PERSON_NAME]"
type input "160"
type input "[PERSON_NAME]"
type input "160"
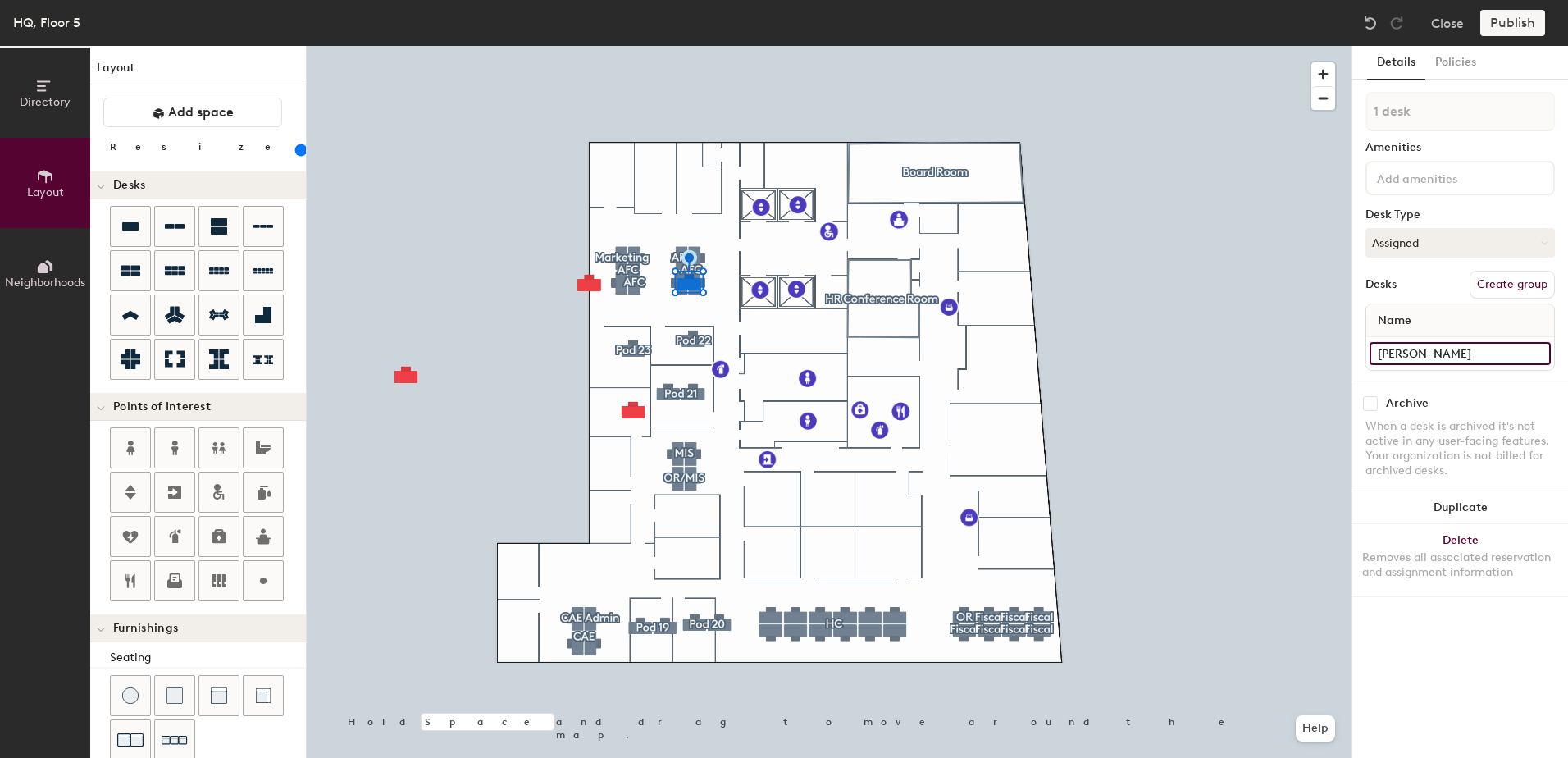
type input "[PERSON_NAME]"
type input "160"
type input "[PERSON_NAME]"
type input "160"
type input "[PERSON_NAME]"
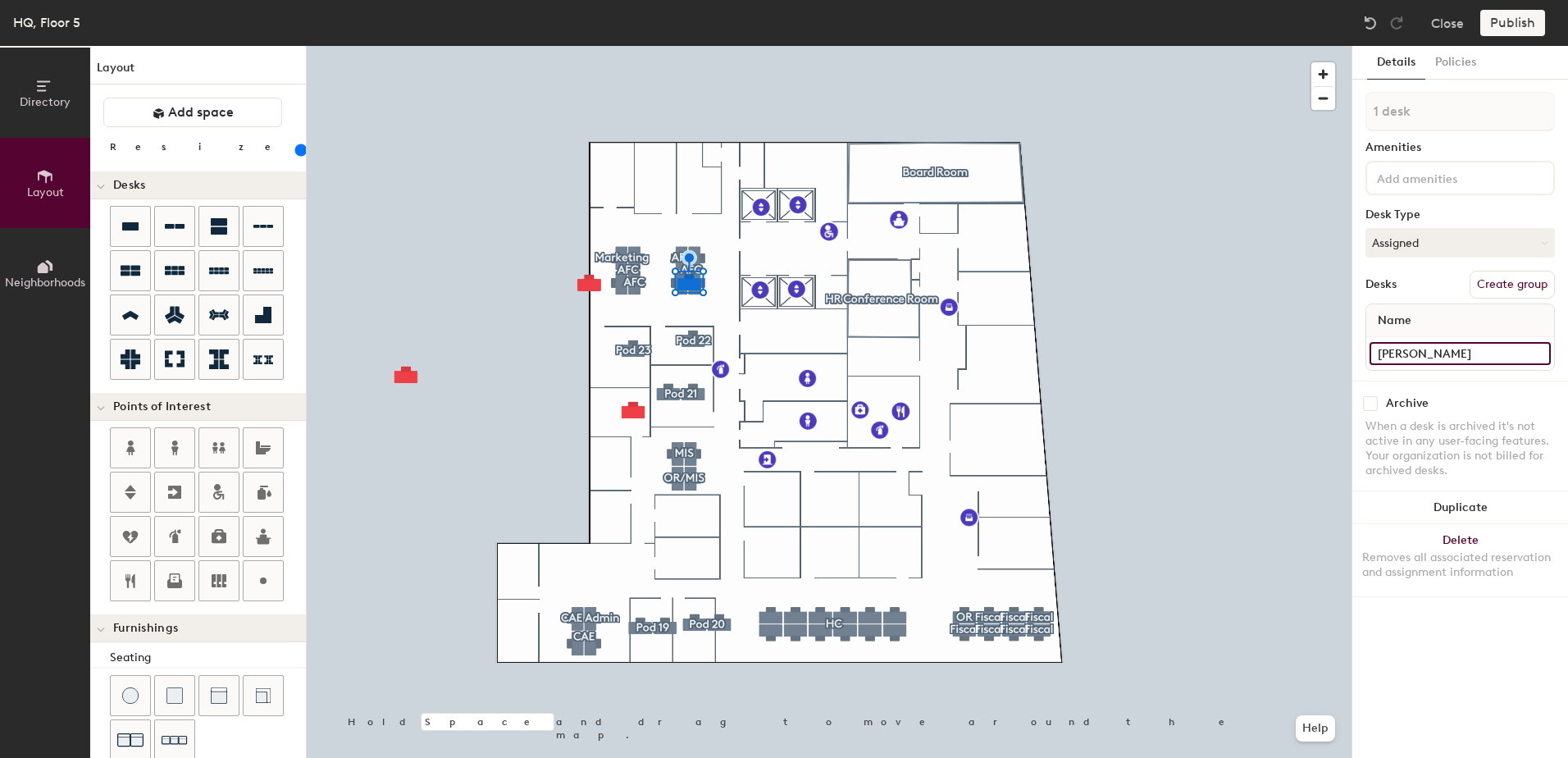
type input "160"
type input "[PERSON_NAME]"
type input "160"
type input "[PERSON_NAME]"
type input "160"
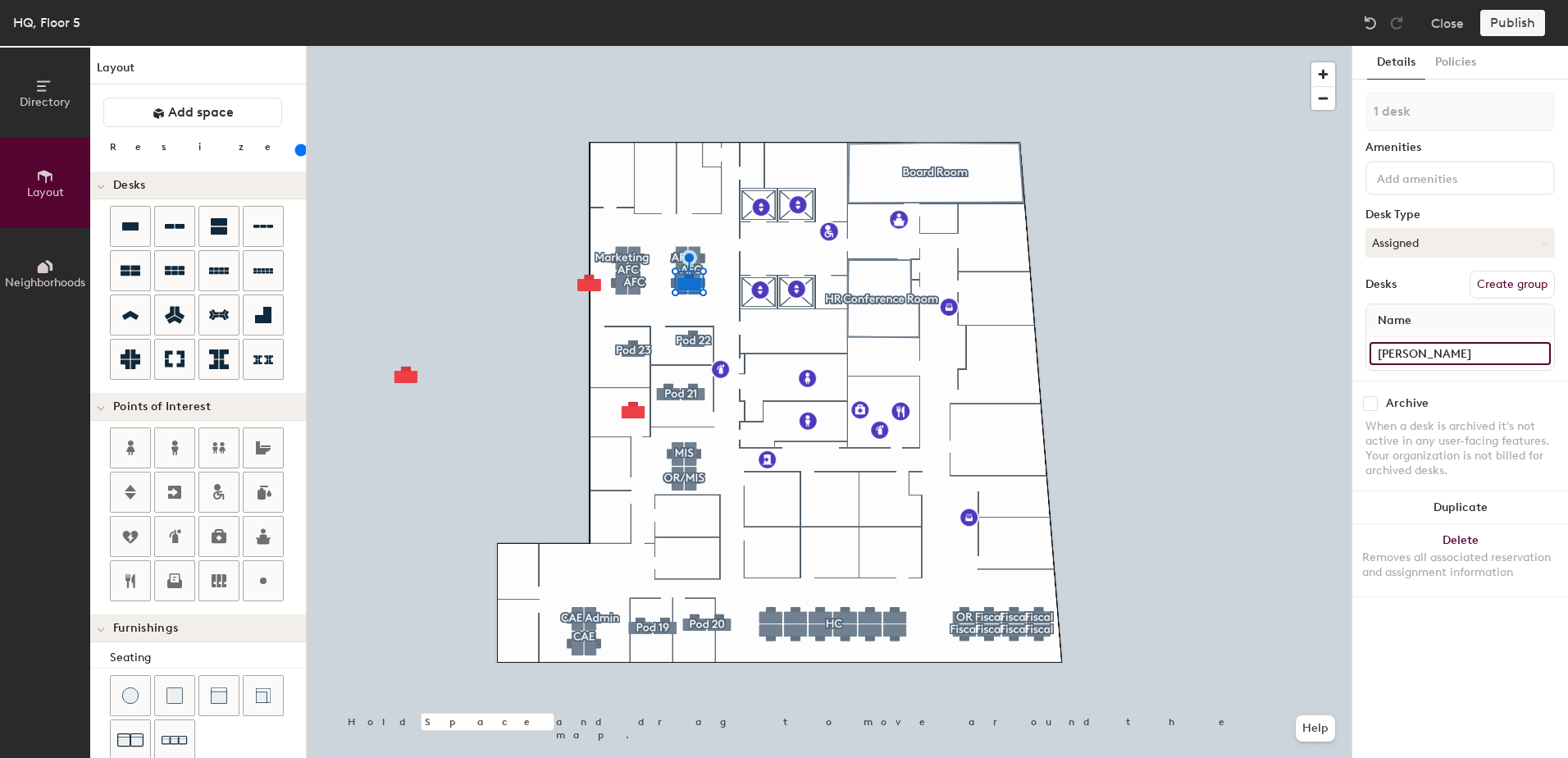
type input "[PERSON_NAME]"
type input "160"
type input "[PERSON_NAME]"
type input "160"
type input "[PERSON_NAME]"
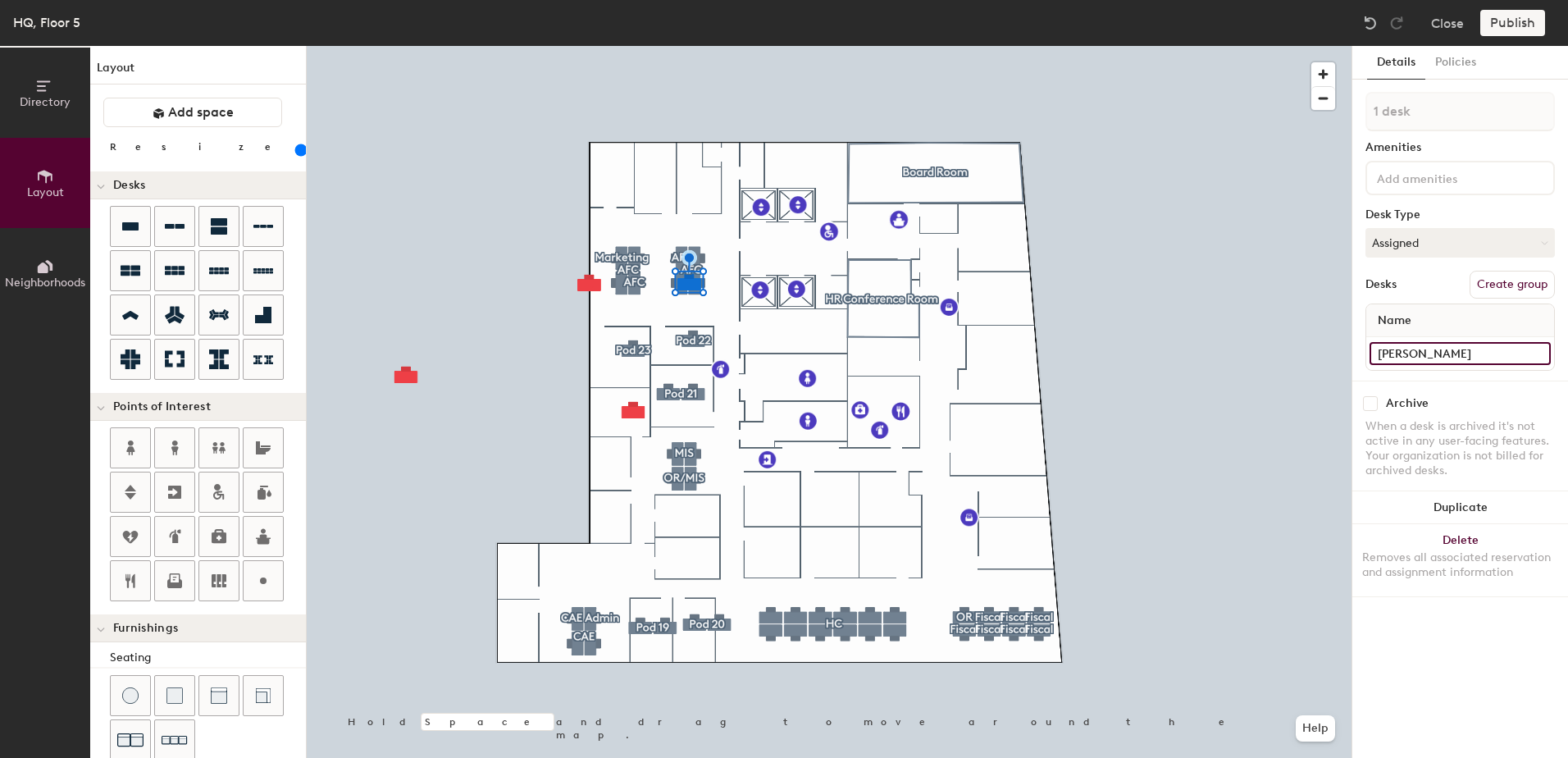
type input "160"
type input "[PERSON_NAME]"
type input "160"
type input "[PERSON_NAME]"
type input "160"
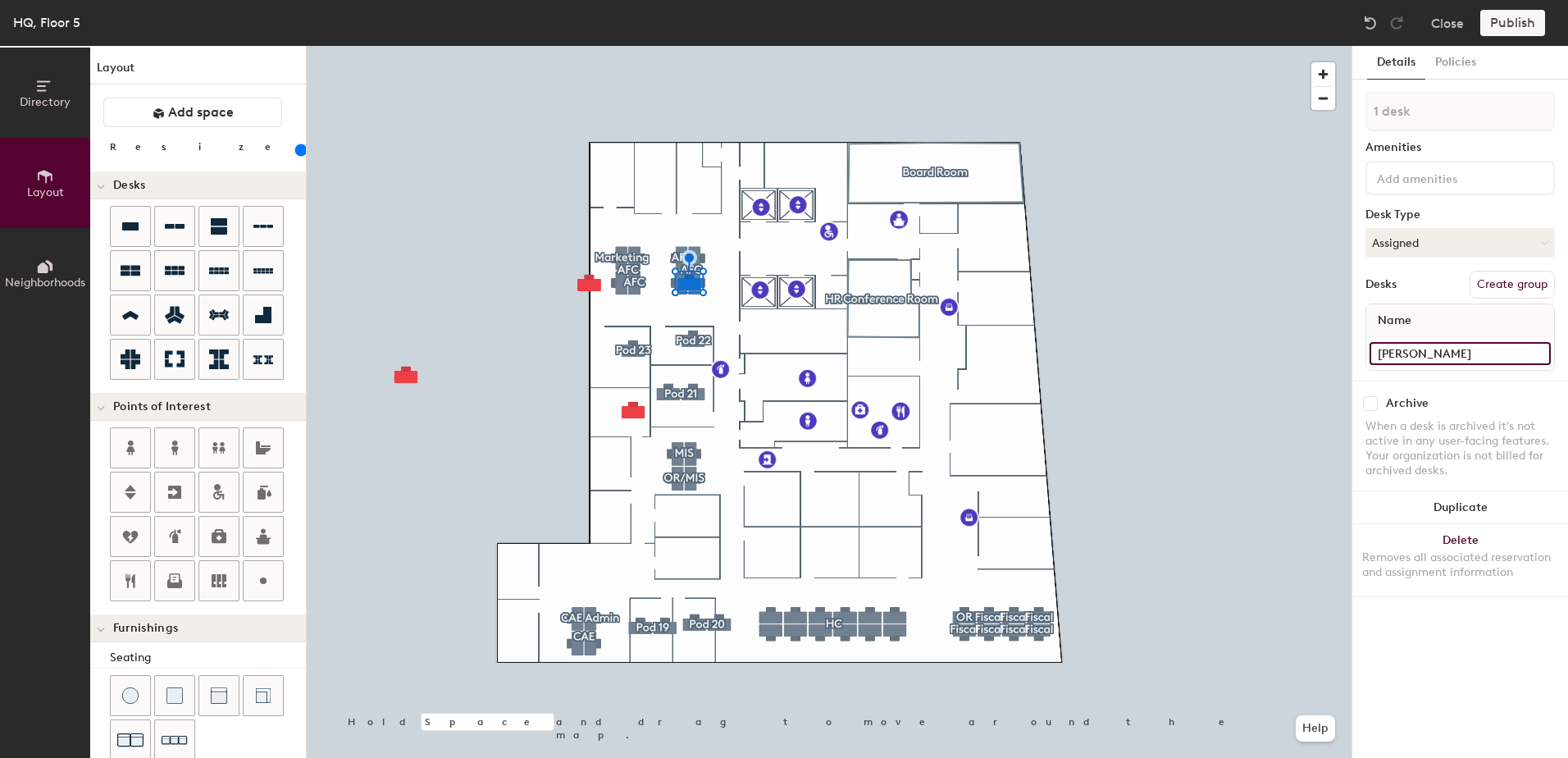
type input "[PERSON_NAME]"
type input "160"
type input "[PERSON_NAME]"
type input "160"
type input "[PERSON_NAME]"
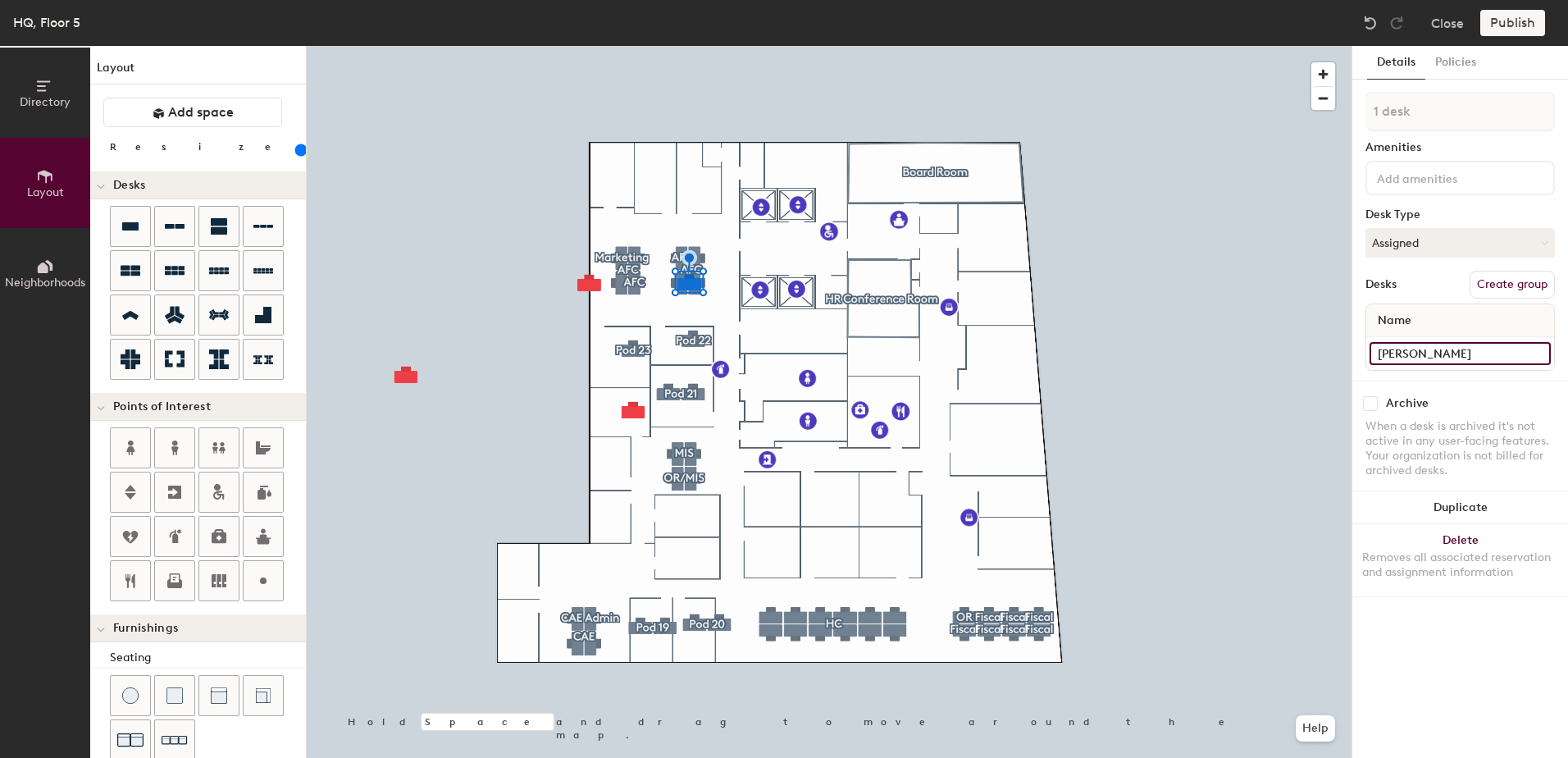
type input "160"
type input "[PERSON_NAME]"
type input "160"
type input "[PERSON_NAME]"
click at [1522, 29] on div "Publish" at bounding box center [1517, 23] width 75 height 26
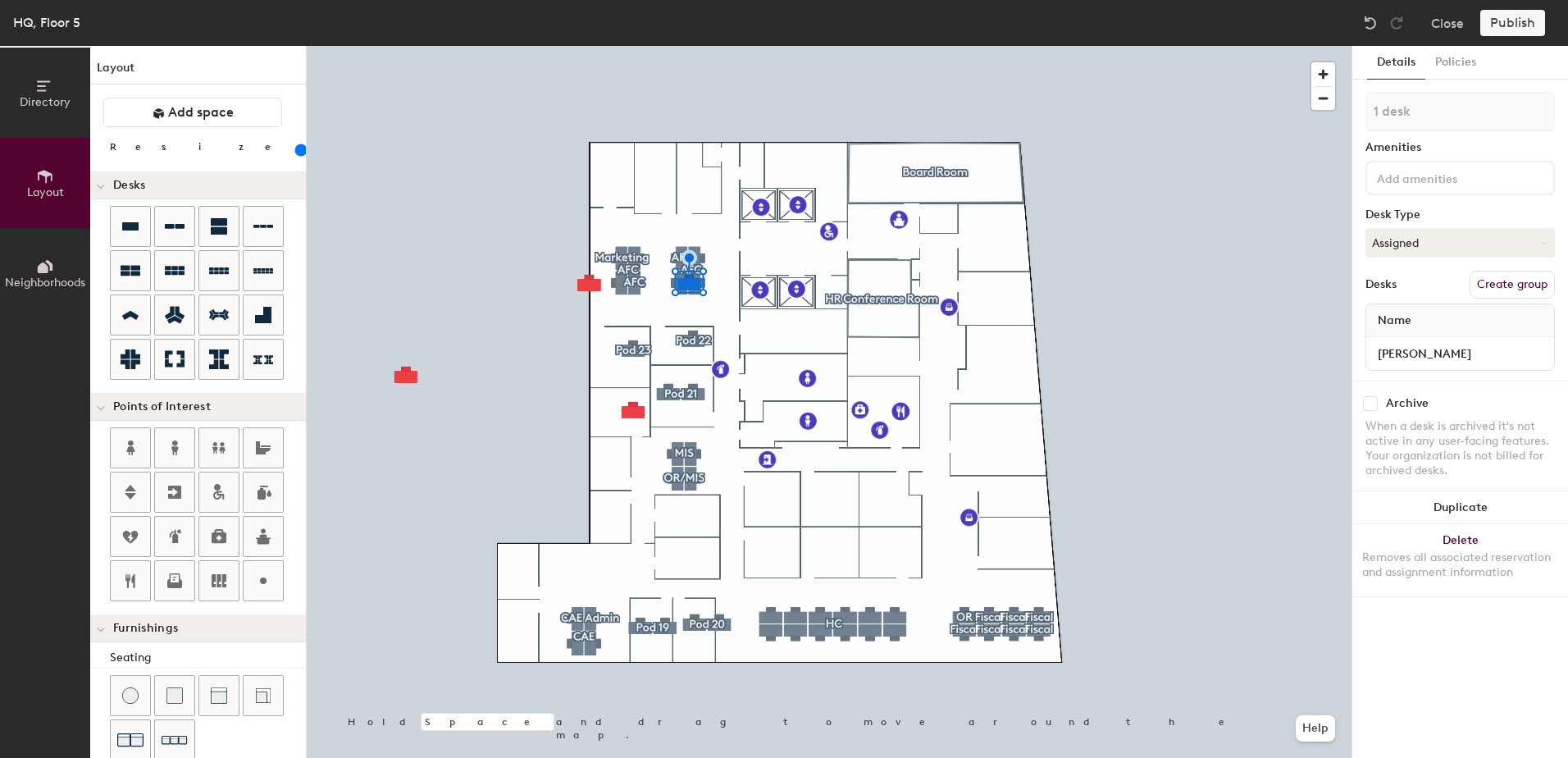
click at [1514, 284] on button "Create group" at bounding box center [1512, 285] width 85 height 28
click at [1514, 37] on div "HQ, Floor 5 Close Publish" at bounding box center [784, 23] width 1568 height 46
click at [1515, 28] on div "Publish" at bounding box center [1517, 23] width 75 height 26
type input "160"
click at [1452, 348] on input at bounding box center [1459, 354] width 182 height 23
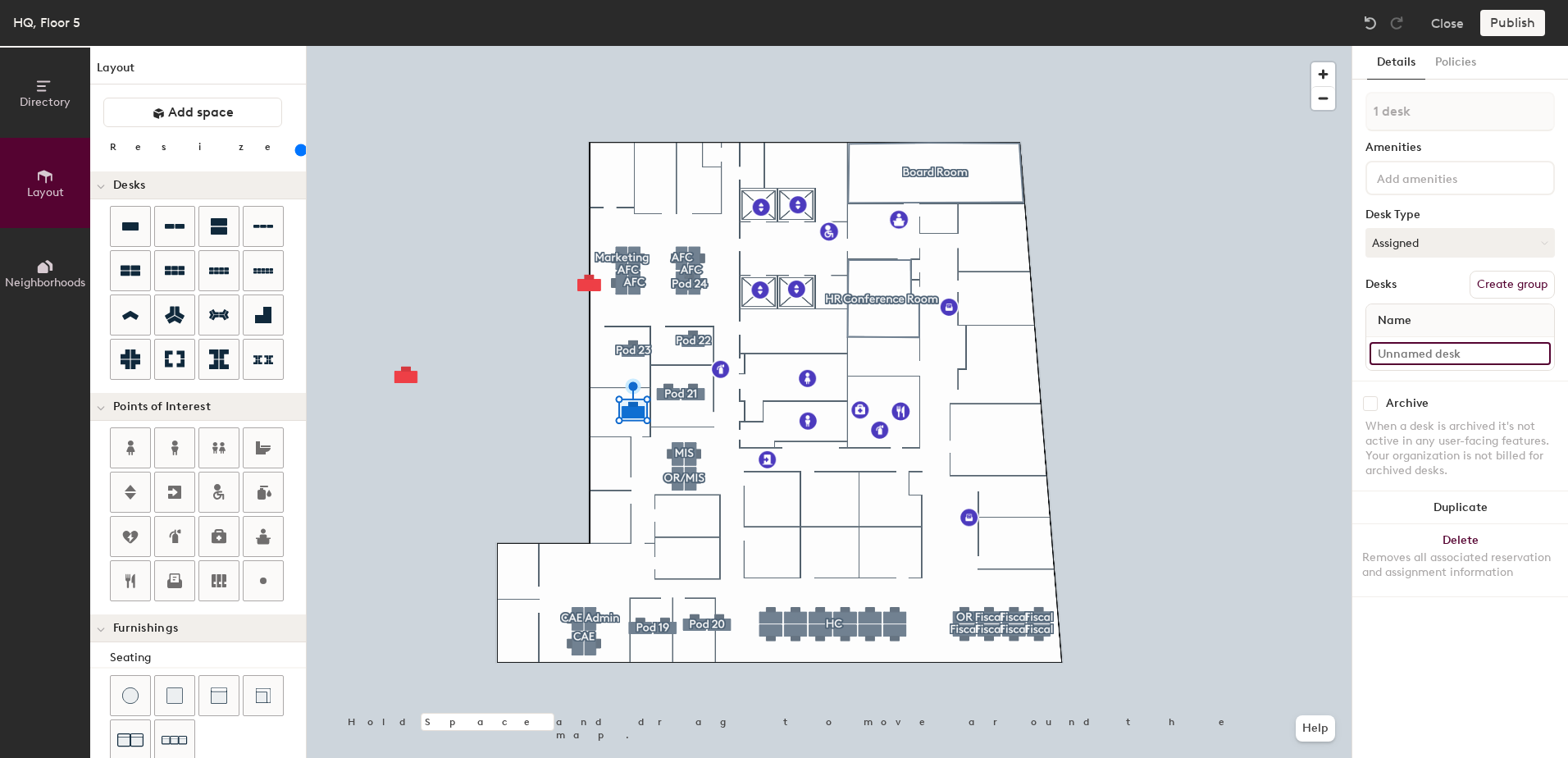
type input "H"
type input "160"
type input "[PERSON_NAME]"
type input "160"
type input "[PERSON_NAME]"
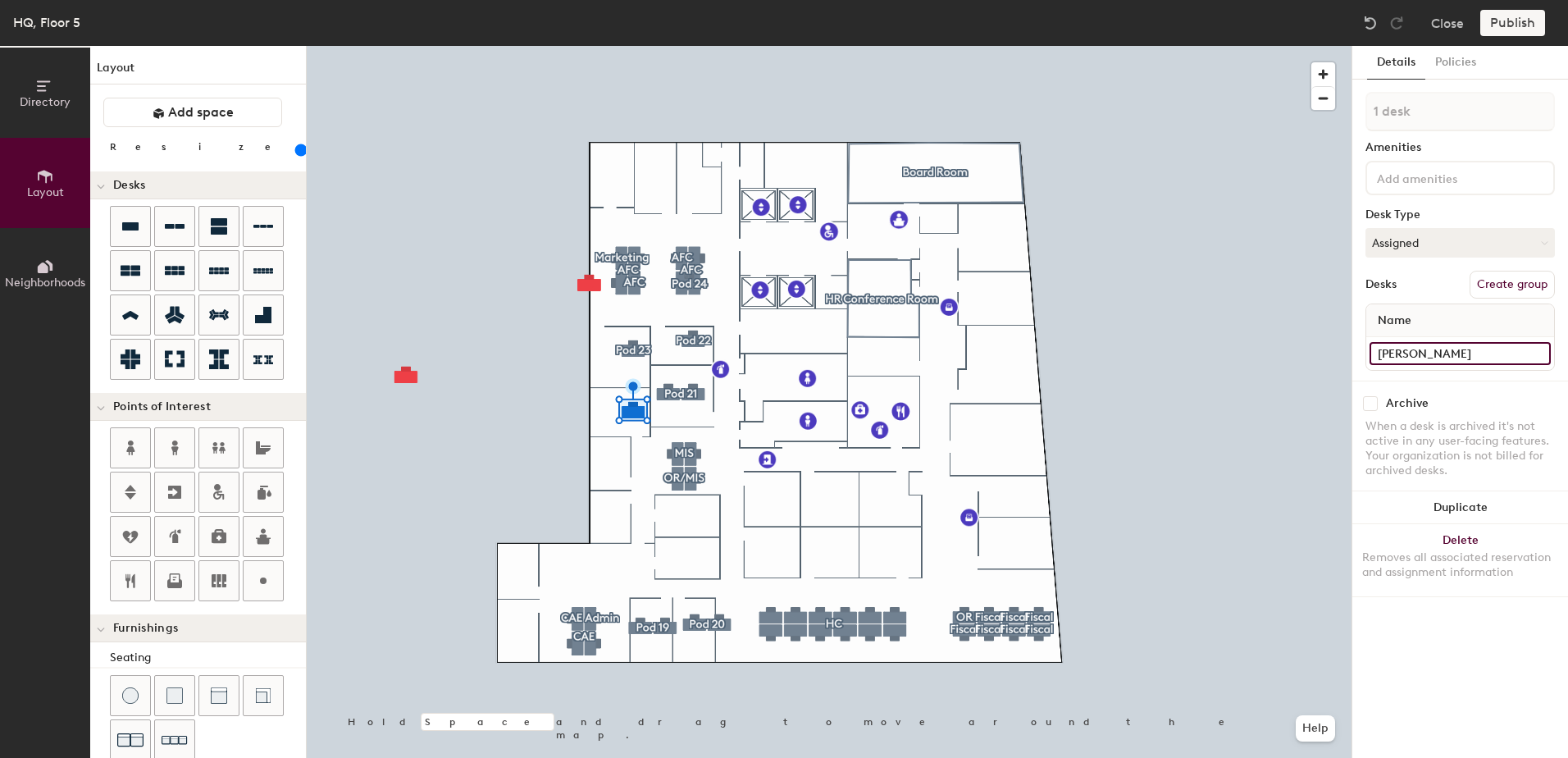
type input "160"
type input "[PERSON_NAME]"
type input "160"
type input "[PERSON_NAME]"
type input "160"
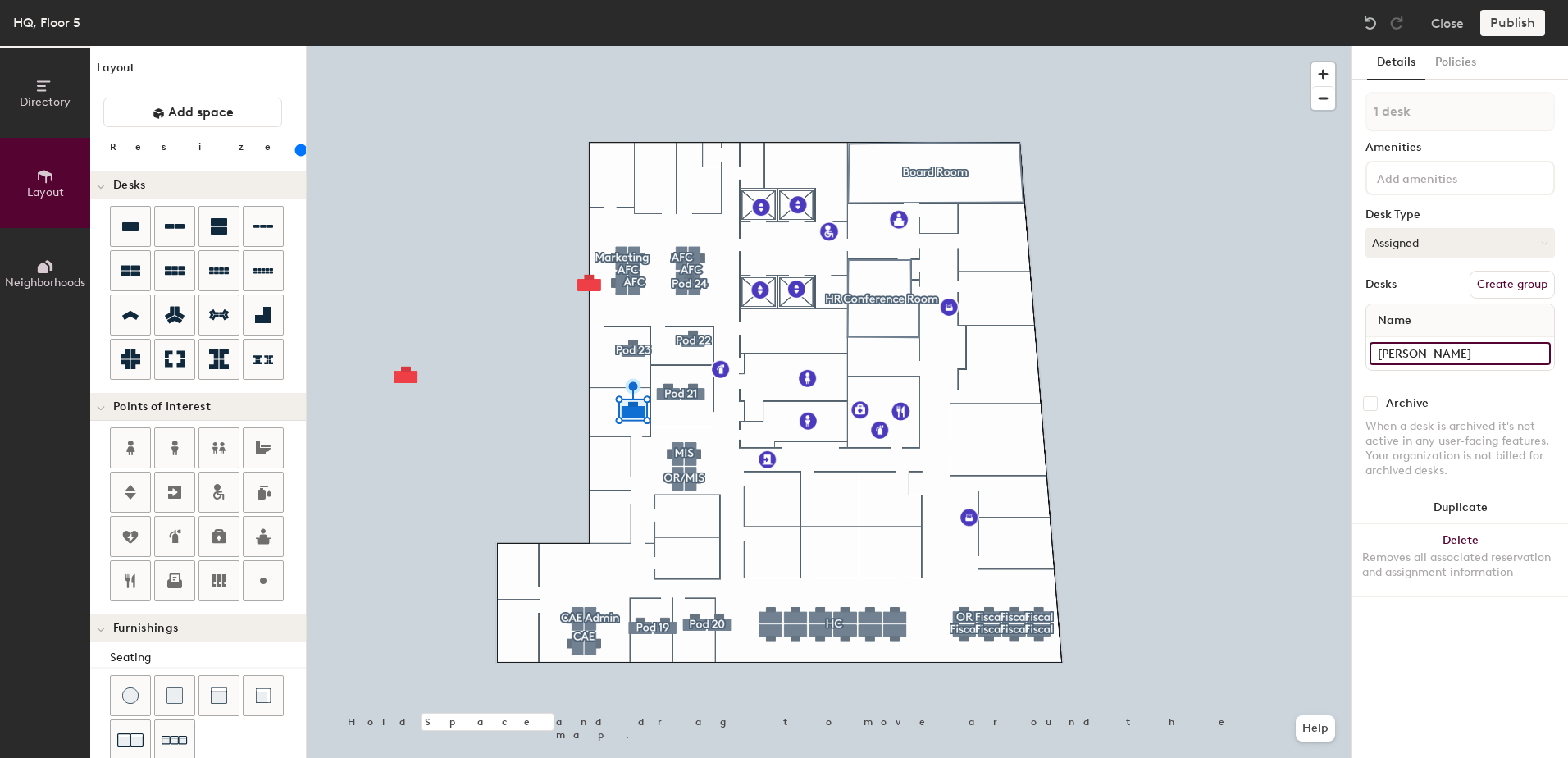
type input "[PERSON_NAME]"
type input "160"
type input "[PERSON_NAME]"
type input "160"
type input "[PERSON_NAME]"
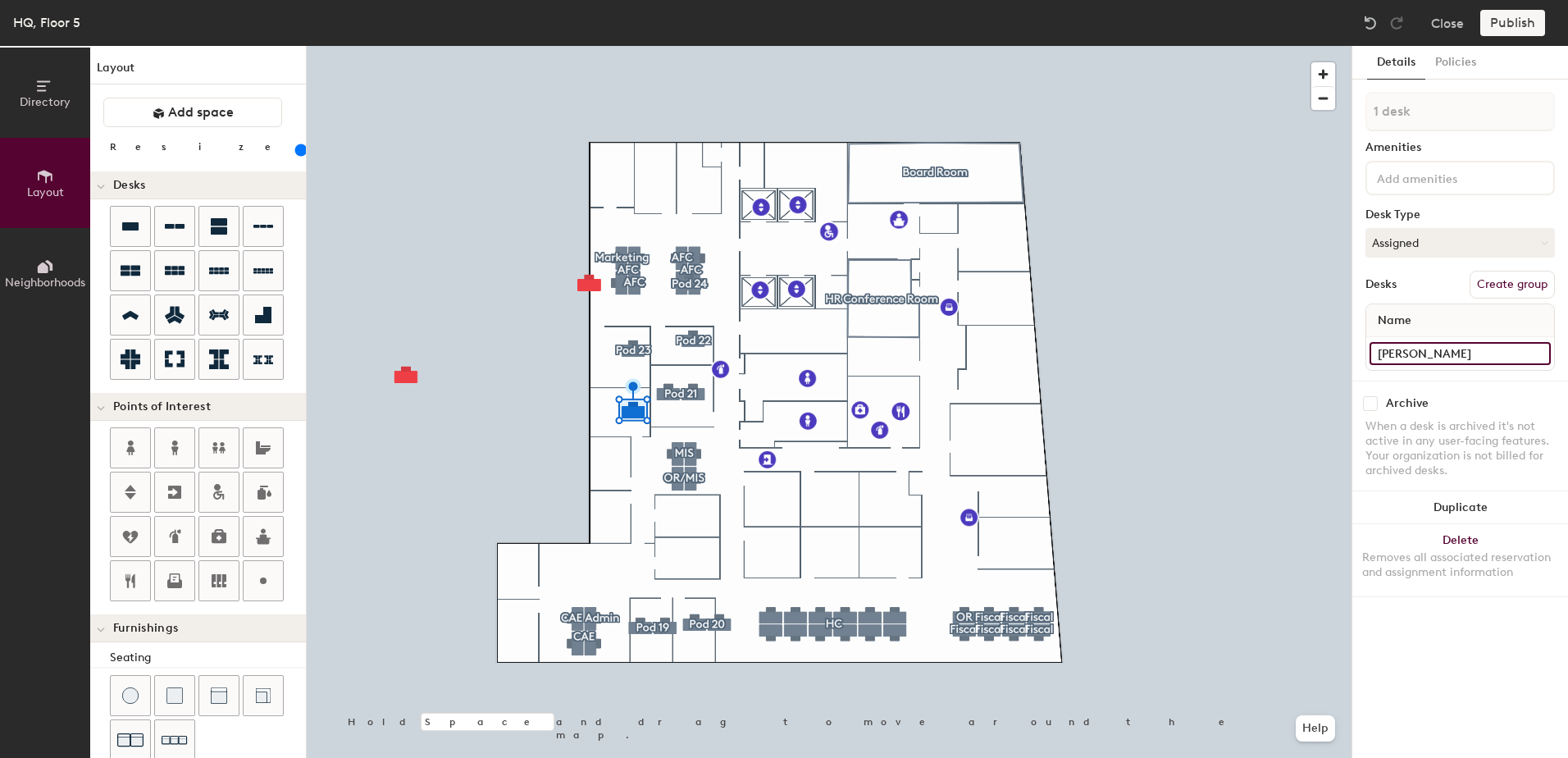
type input "160"
type input "[PERSON_NAME]"
type input "160"
type input "[PERSON_NAME]"
type input "160"
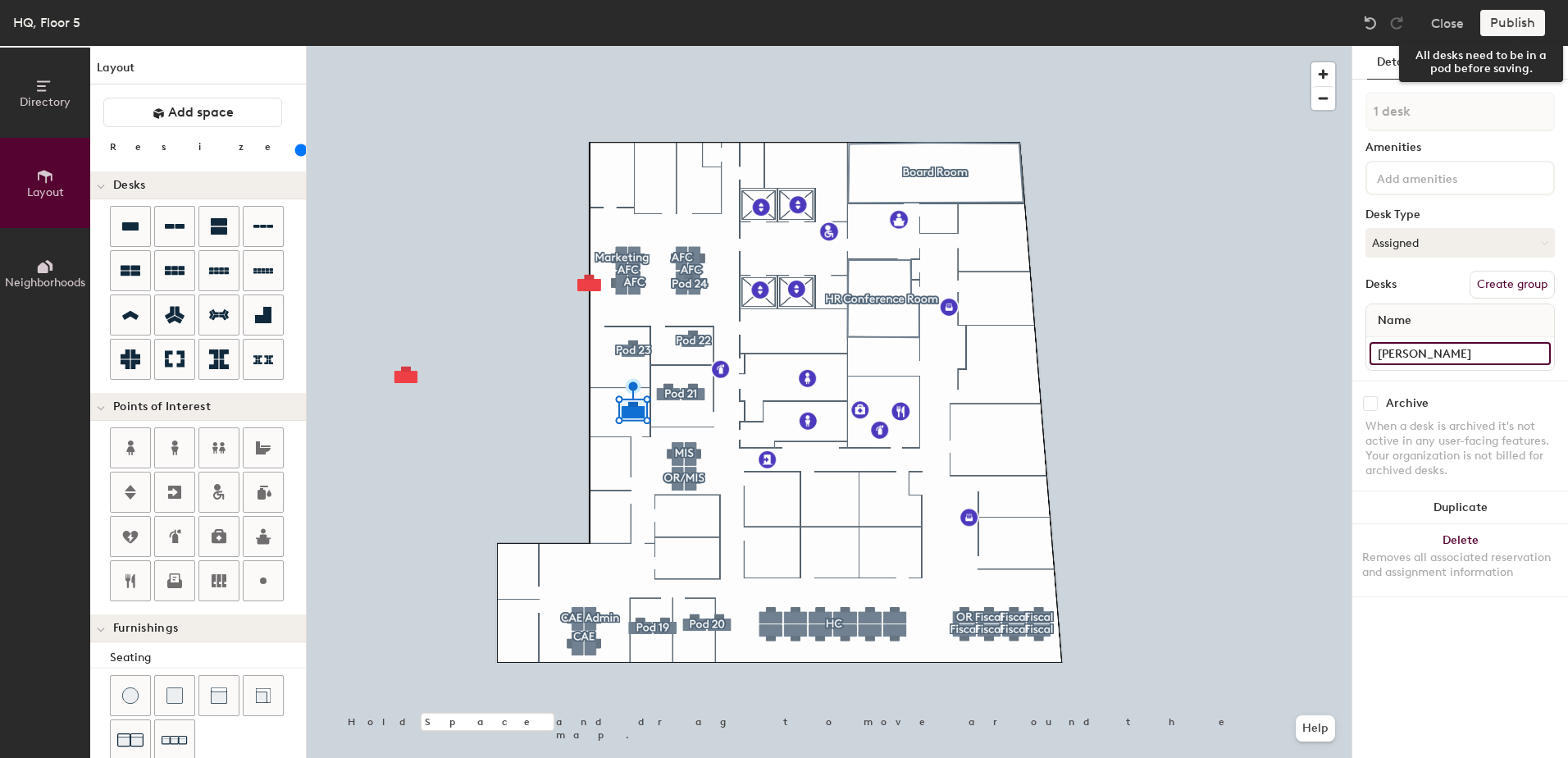
type input "[PERSON_NAME]"
click at [1521, 18] on div "Publish" at bounding box center [1517, 23] width 75 height 26
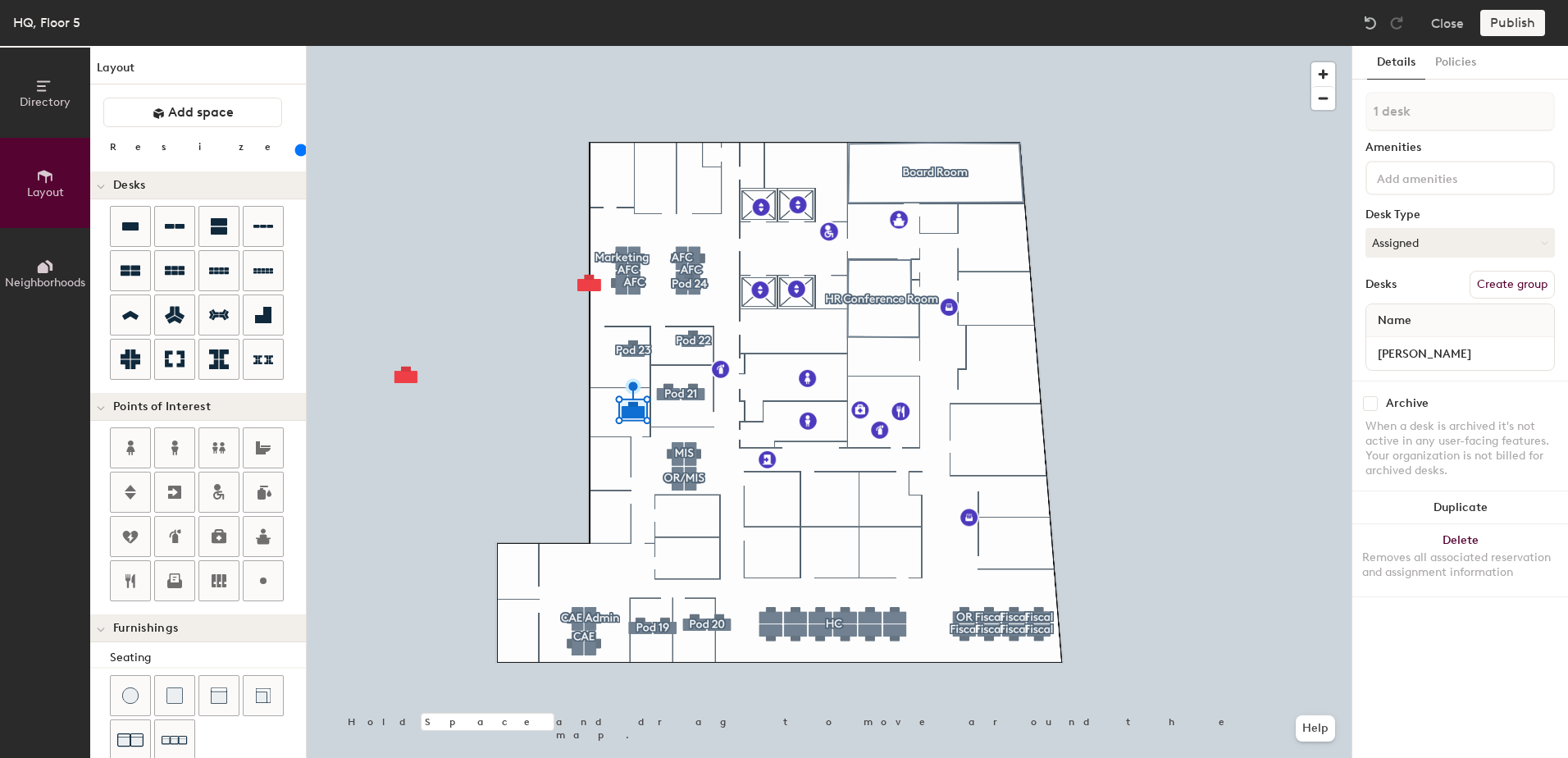
click at [1538, 293] on button "Create group" at bounding box center [1512, 285] width 85 height 28
click at [1496, 33] on div "Publish" at bounding box center [1517, 23] width 75 height 26
click at [1499, 26] on div "Publish" at bounding box center [1517, 23] width 75 height 26
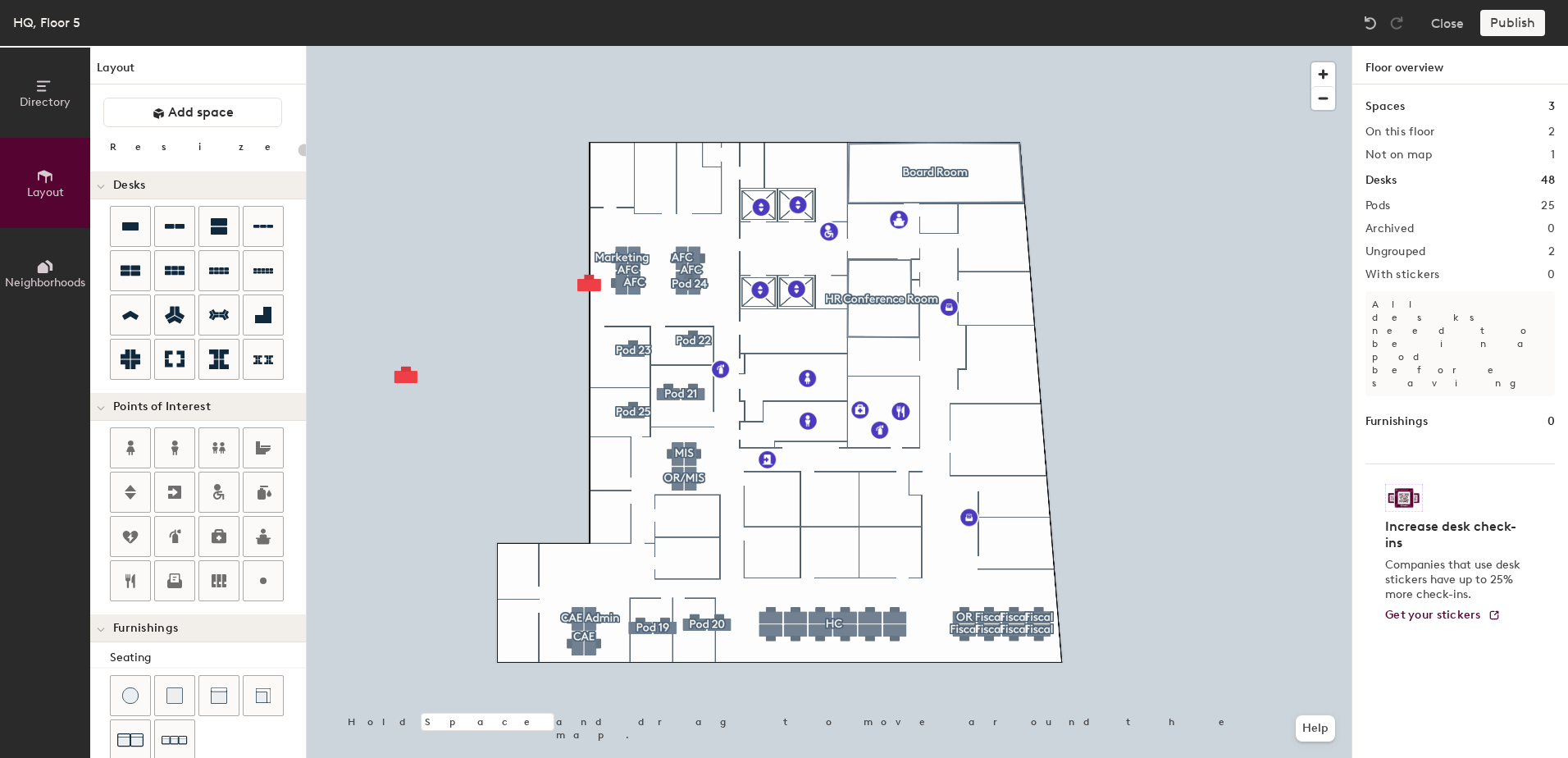
click at [524, 46] on div at bounding box center [829, 46] width 1044 height 0
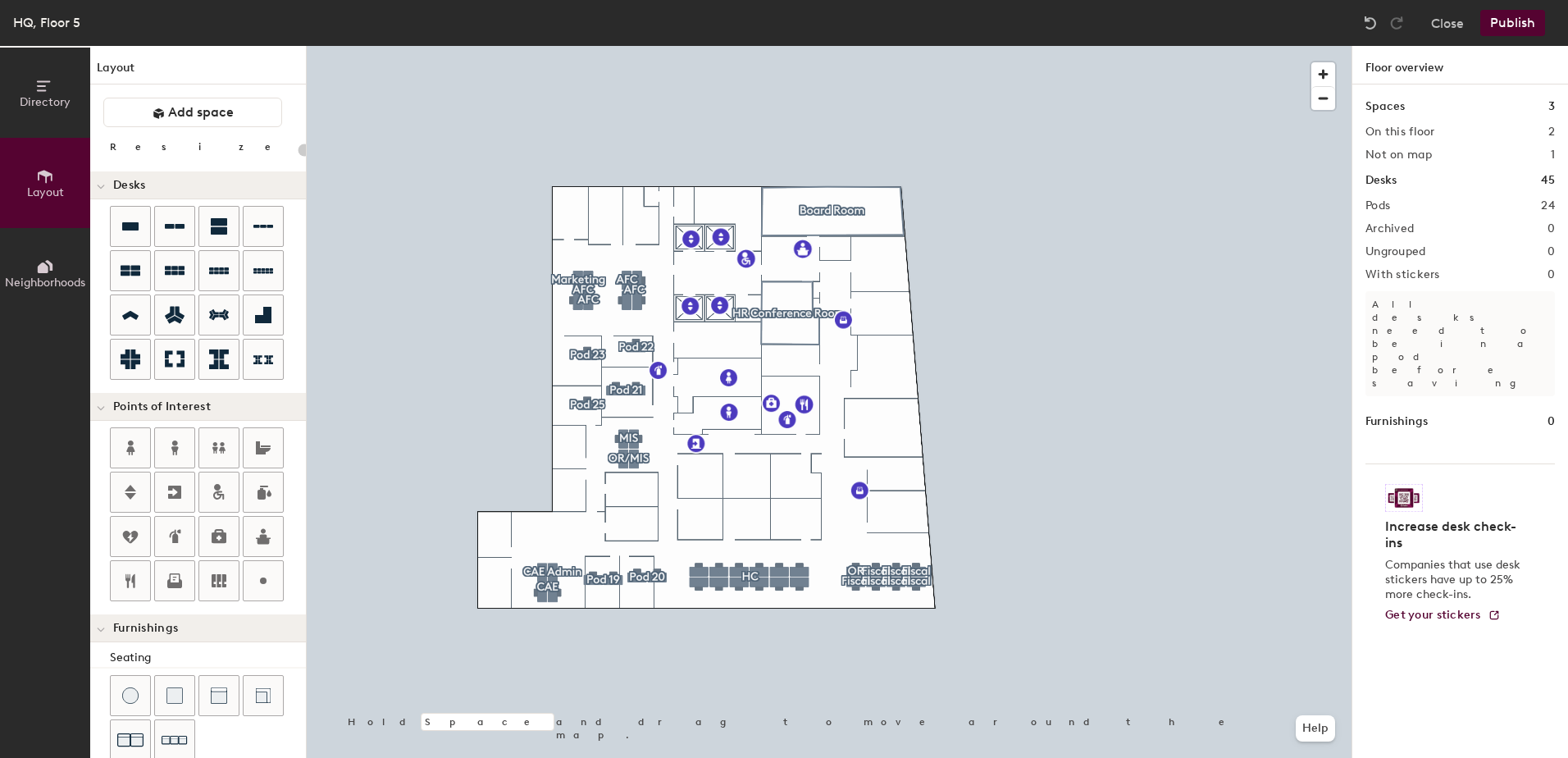
click at [1526, 22] on button "Publish" at bounding box center [1513, 23] width 65 height 26
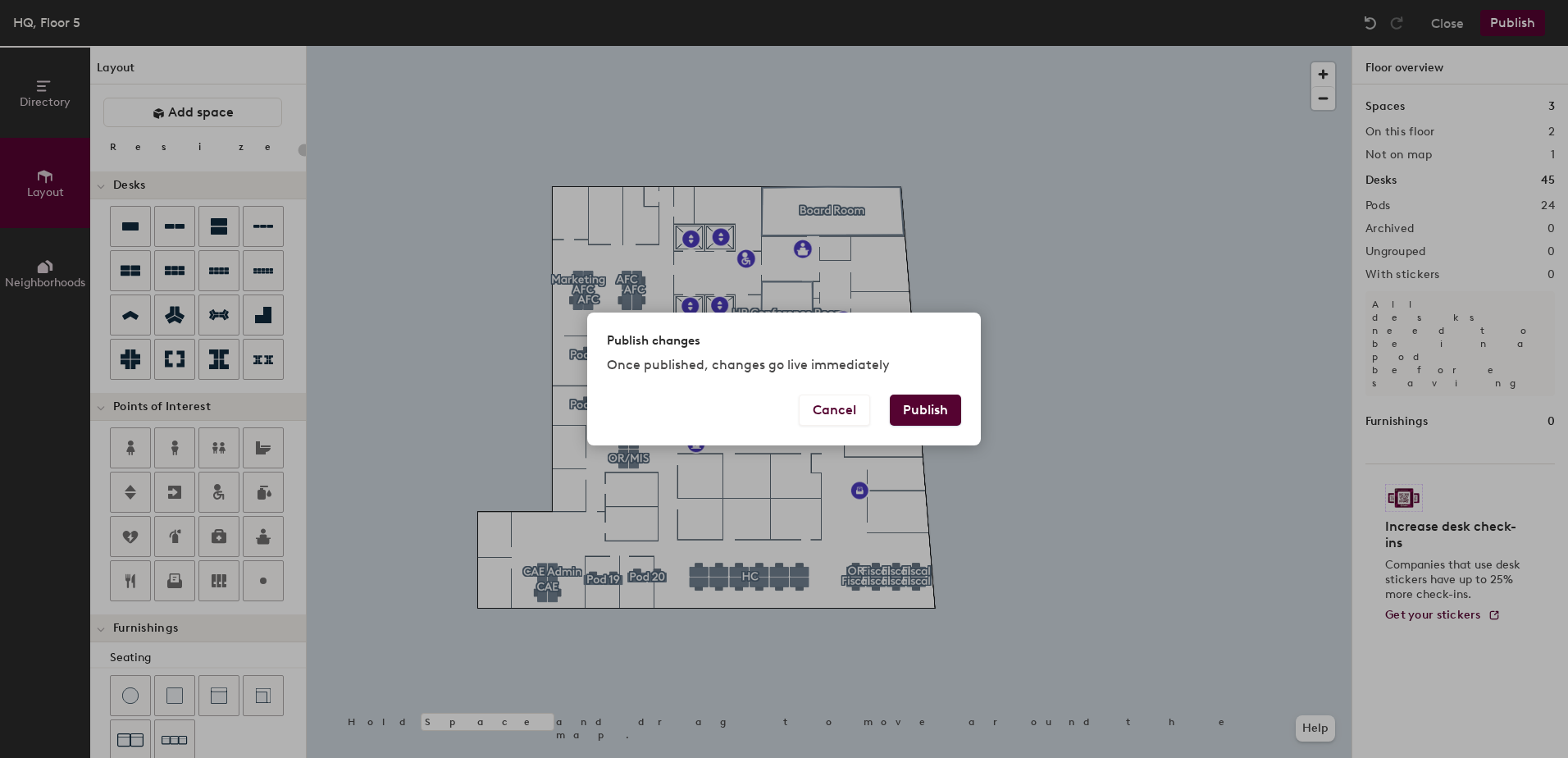
click at [952, 407] on button "Publish" at bounding box center [925, 411] width 71 height 32
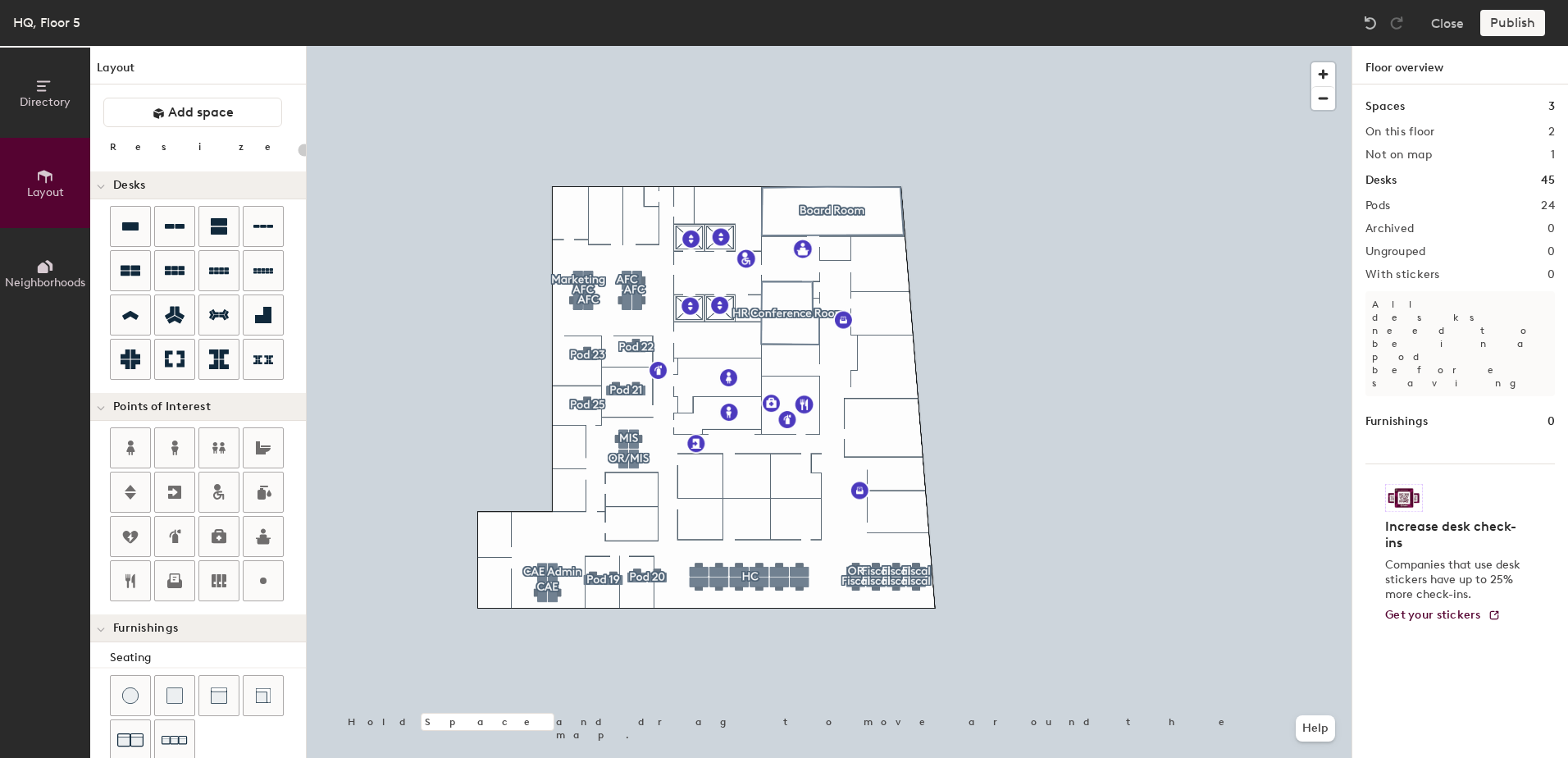
type input "20"
